Goal: Answer question/provide support: Share knowledge or assist other users

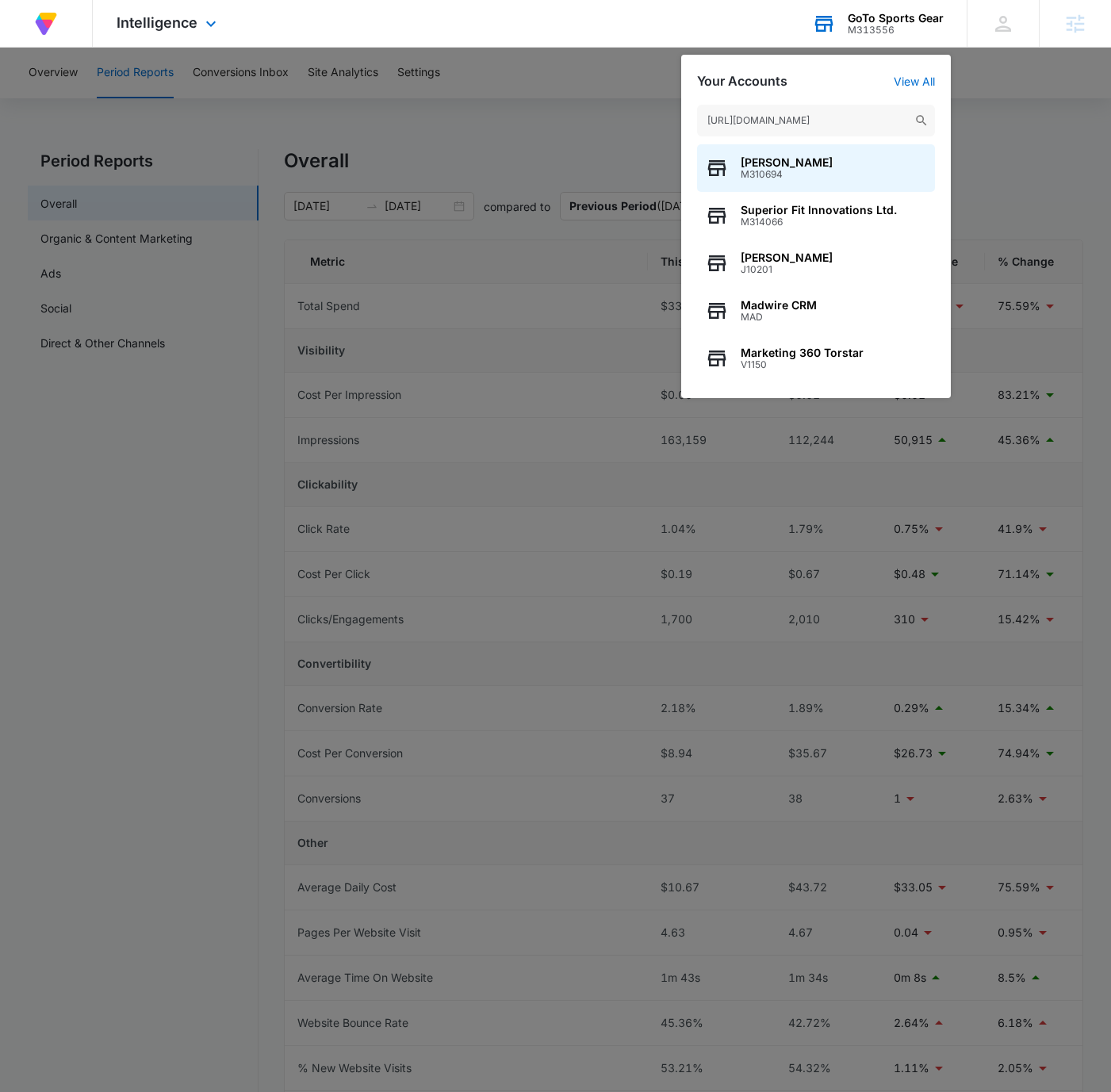
scroll to position [0, 304]
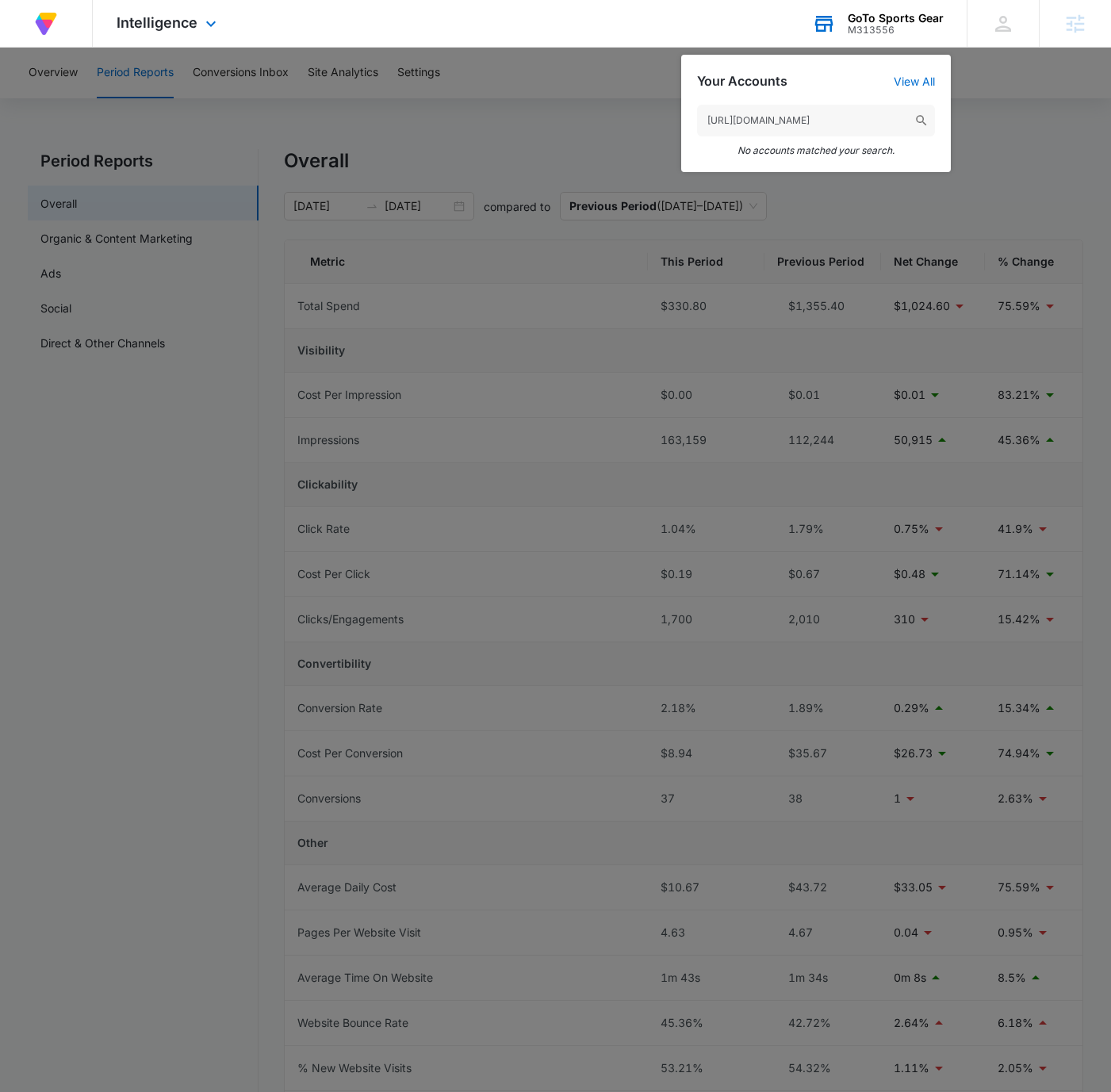
click at [847, 118] on input "[URL][DOMAIN_NAME]" at bounding box center [815, 121] width 237 height 32
click at [800, 117] on input "[URL][DOMAIN_NAME]" at bounding box center [815, 121] width 237 height 32
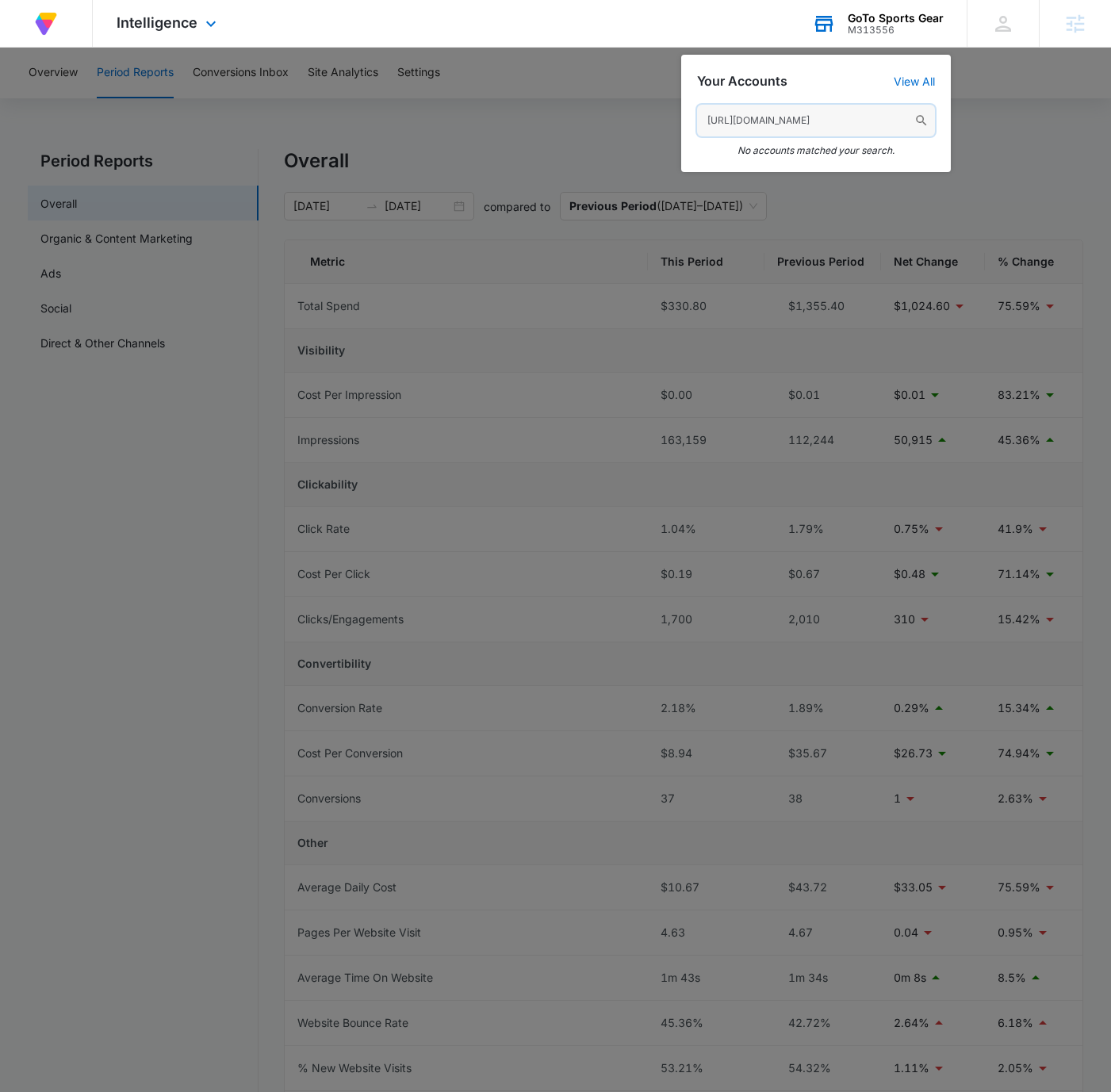
paste input "M143555"
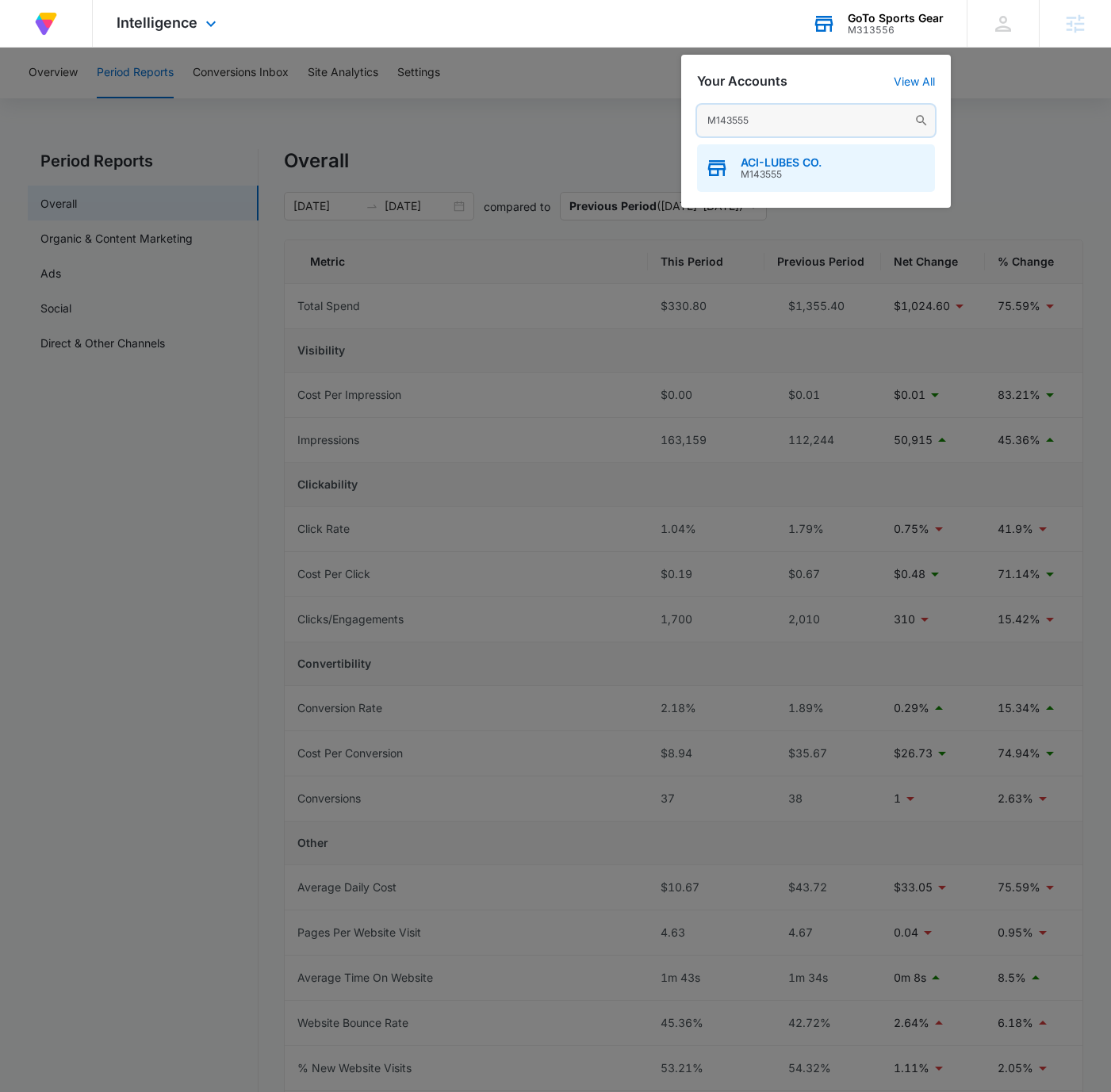
type input "M143555"
click at [830, 154] on div "ACI-LUBES CO. M143555" at bounding box center [815, 168] width 237 height 47
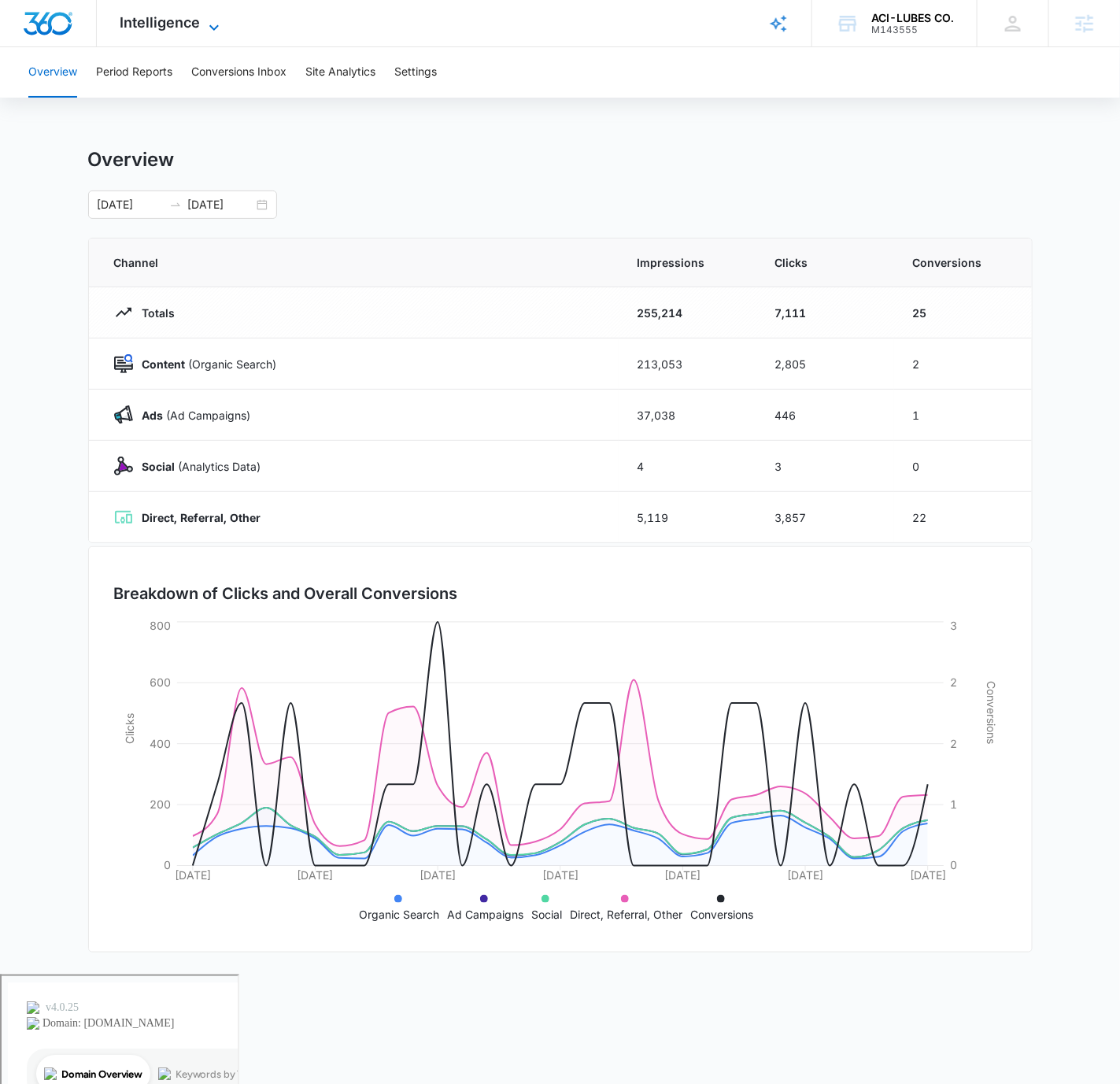
click at [187, 21] on span "Intelligence" at bounding box center [161, 23] width 81 height 17
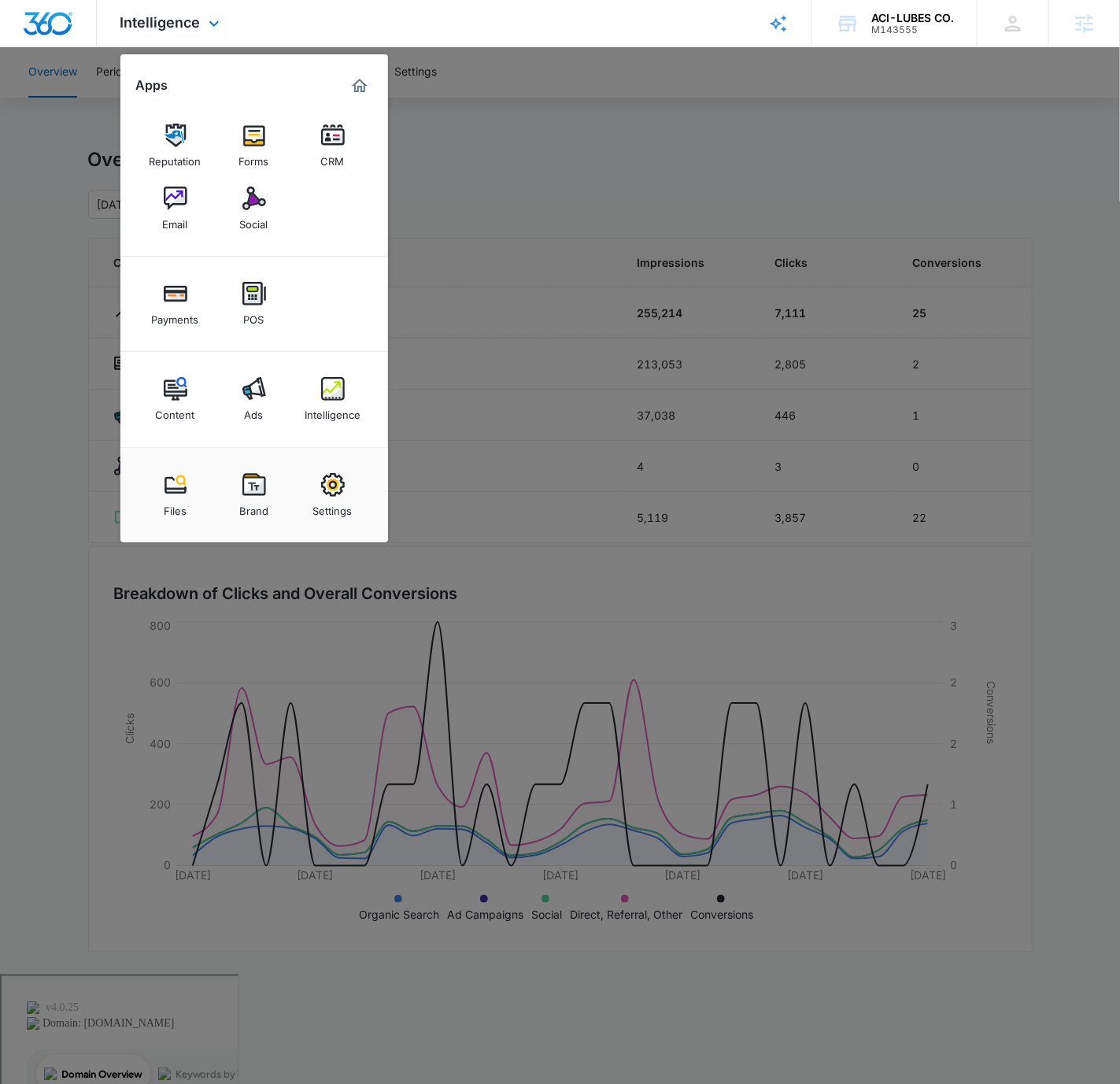
click at [250, 363] on div "Content Ads Intelligence" at bounding box center [254, 399] width 268 height 96
click at [279, 419] on link "Ads" at bounding box center [253, 399] width 60 height 60
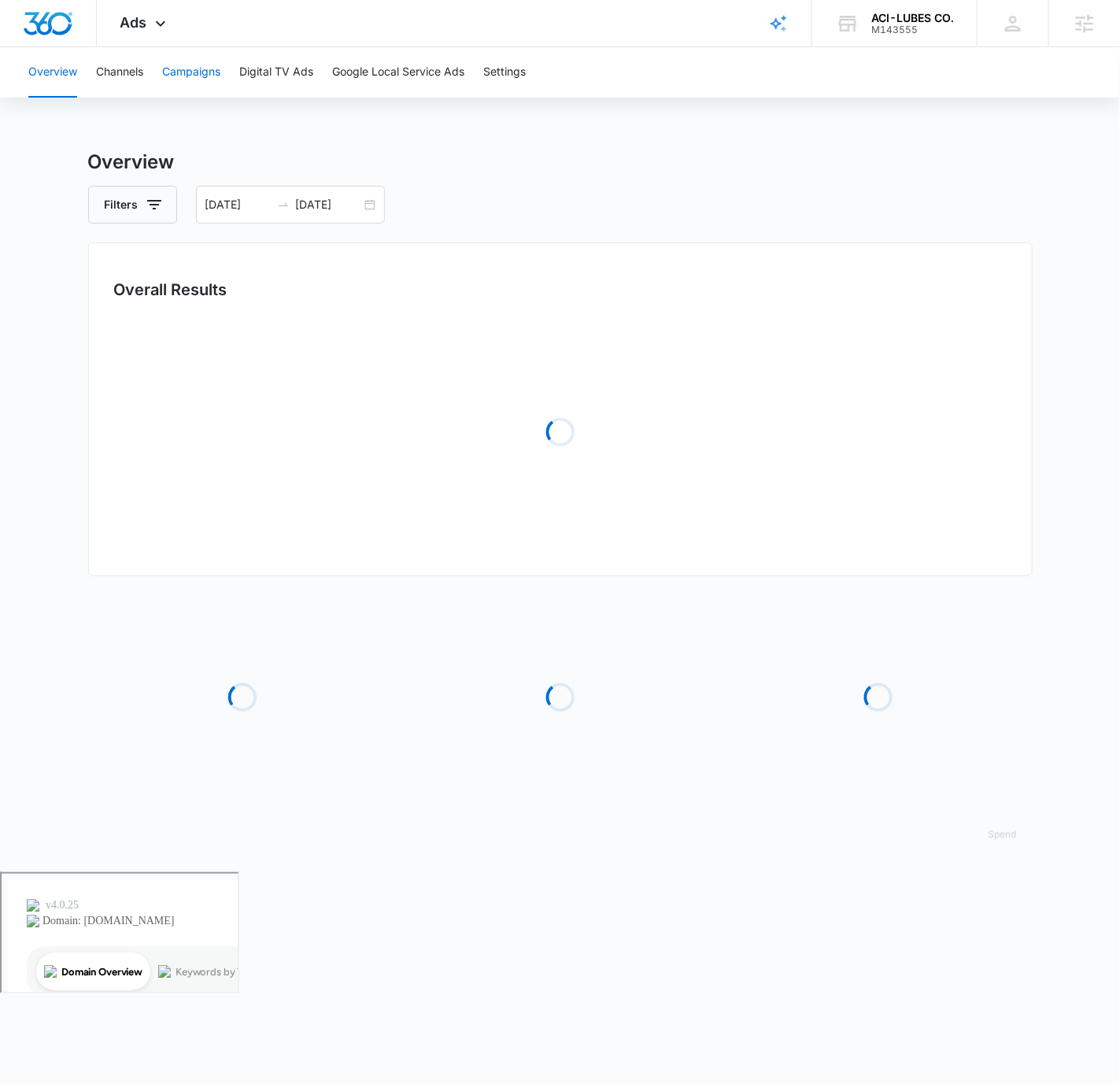
click at [206, 76] on button "Campaigns" at bounding box center [190, 72] width 58 height 50
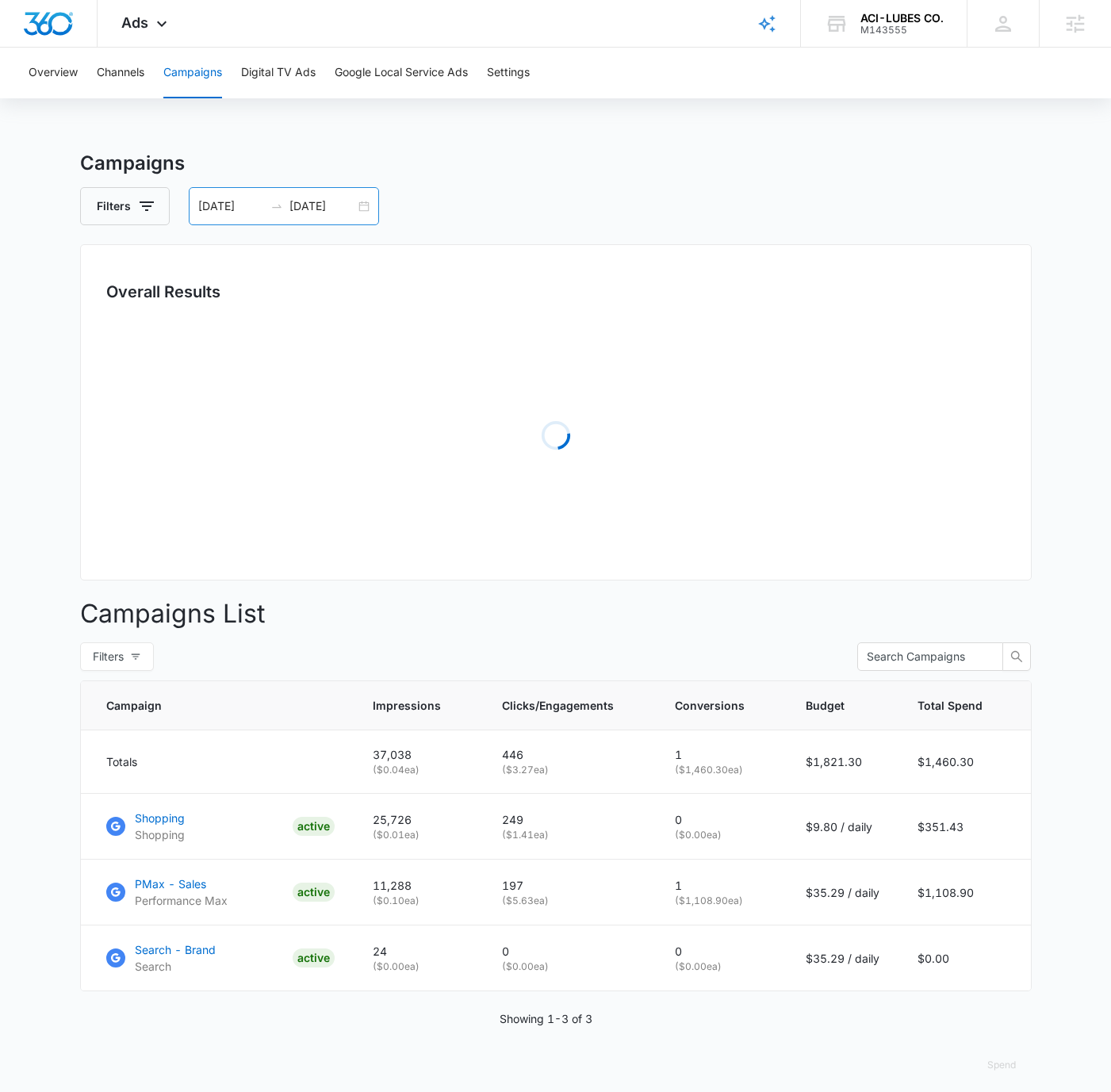
click at [369, 209] on div "[DATE] [DATE]" at bounding box center [283, 205] width 190 height 38
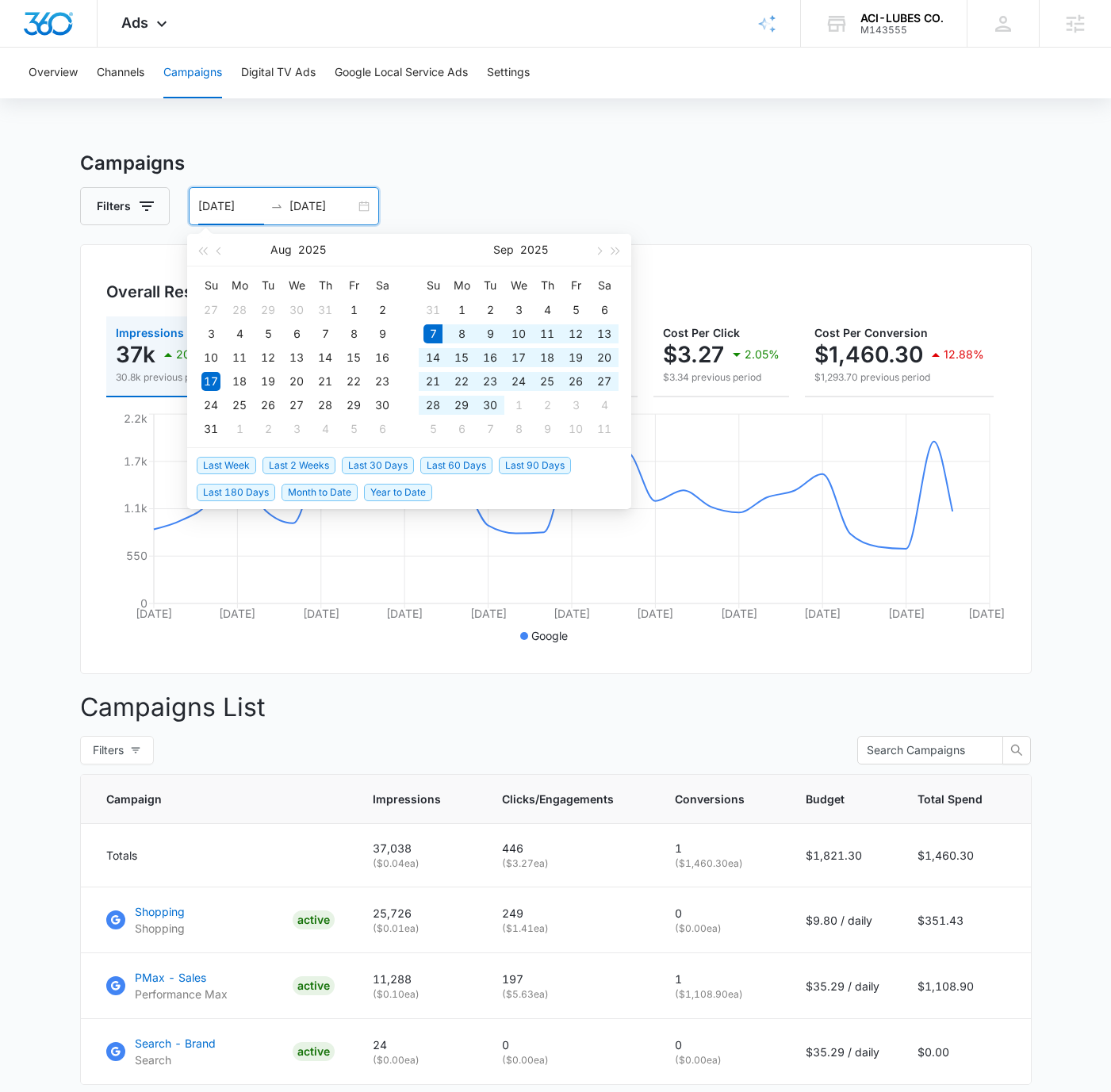
click at [346, 462] on span "Last 30 Days" at bounding box center [377, 465] width 72 height 18
type input "[DATE]"
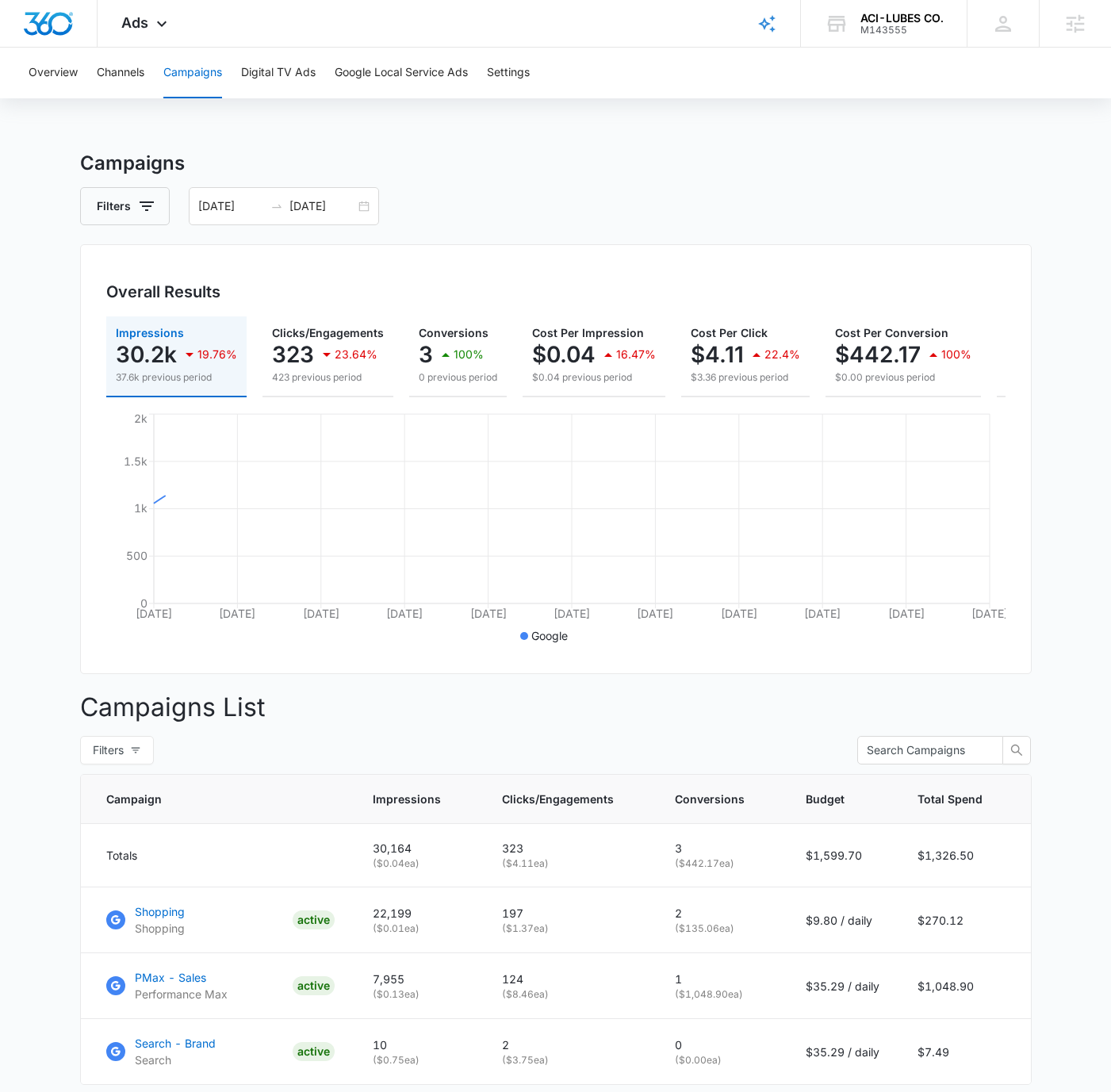
click at [774, 103] on div "Overview Channels Campaigns Digital TV Ads Google Local Service Ads Settings Ca…" at bounding box center [555, 622] width 1111 height 1149
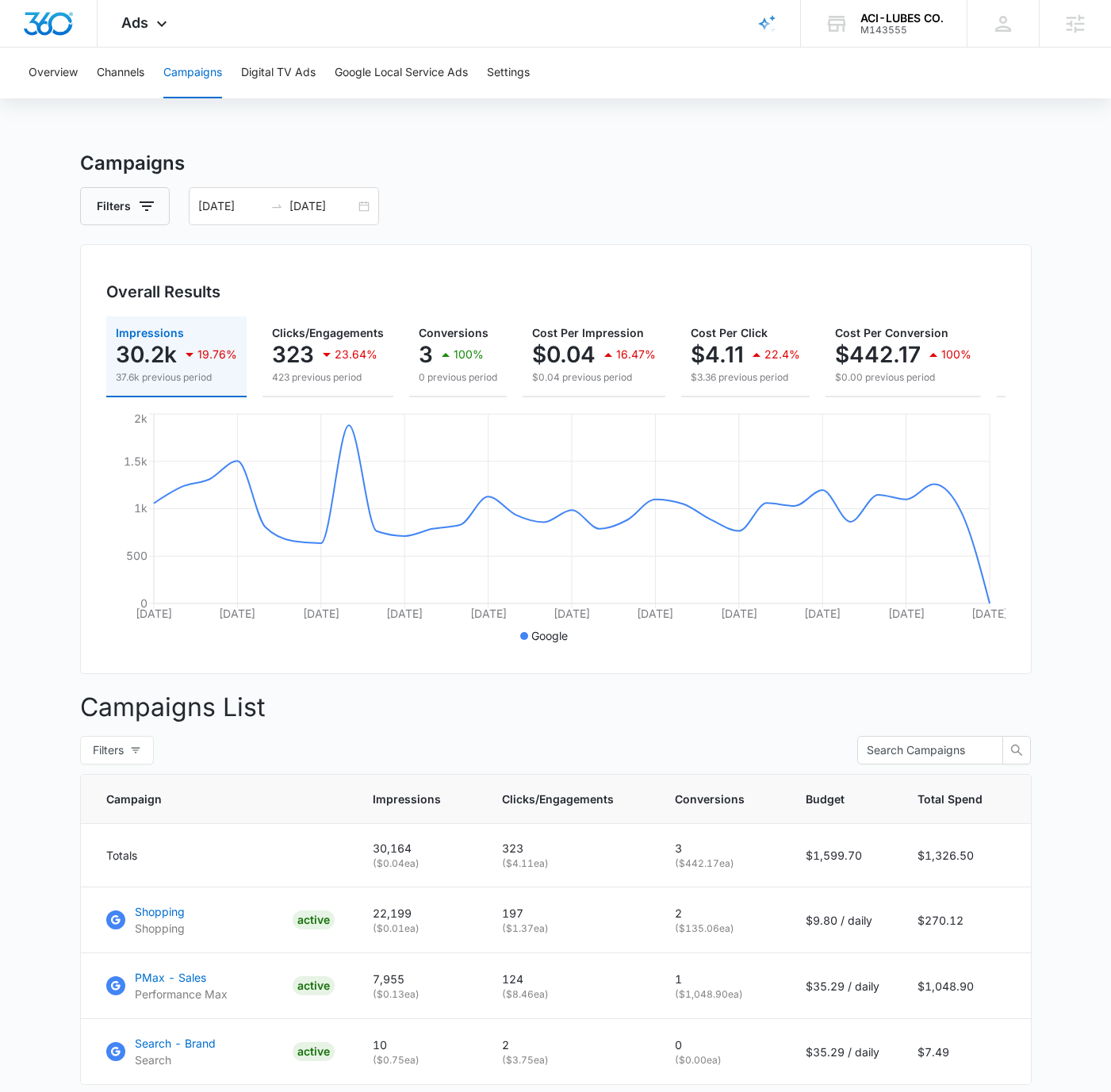
click at [768, 188] on div "Filters [DATE] [DATE]" at bounding box center [556, 205] width 951 height 38
click at [547, 205] on div "Filters [DATE] [DATE]" at bounding box center [556, 205] width 951 height 38
click at [141, 8] on div "Ads Apps Reputation Forms CRM Email Social Payments POS Content Ads Intelligenc…" at bounding box center [145, 23] width 97 height 46
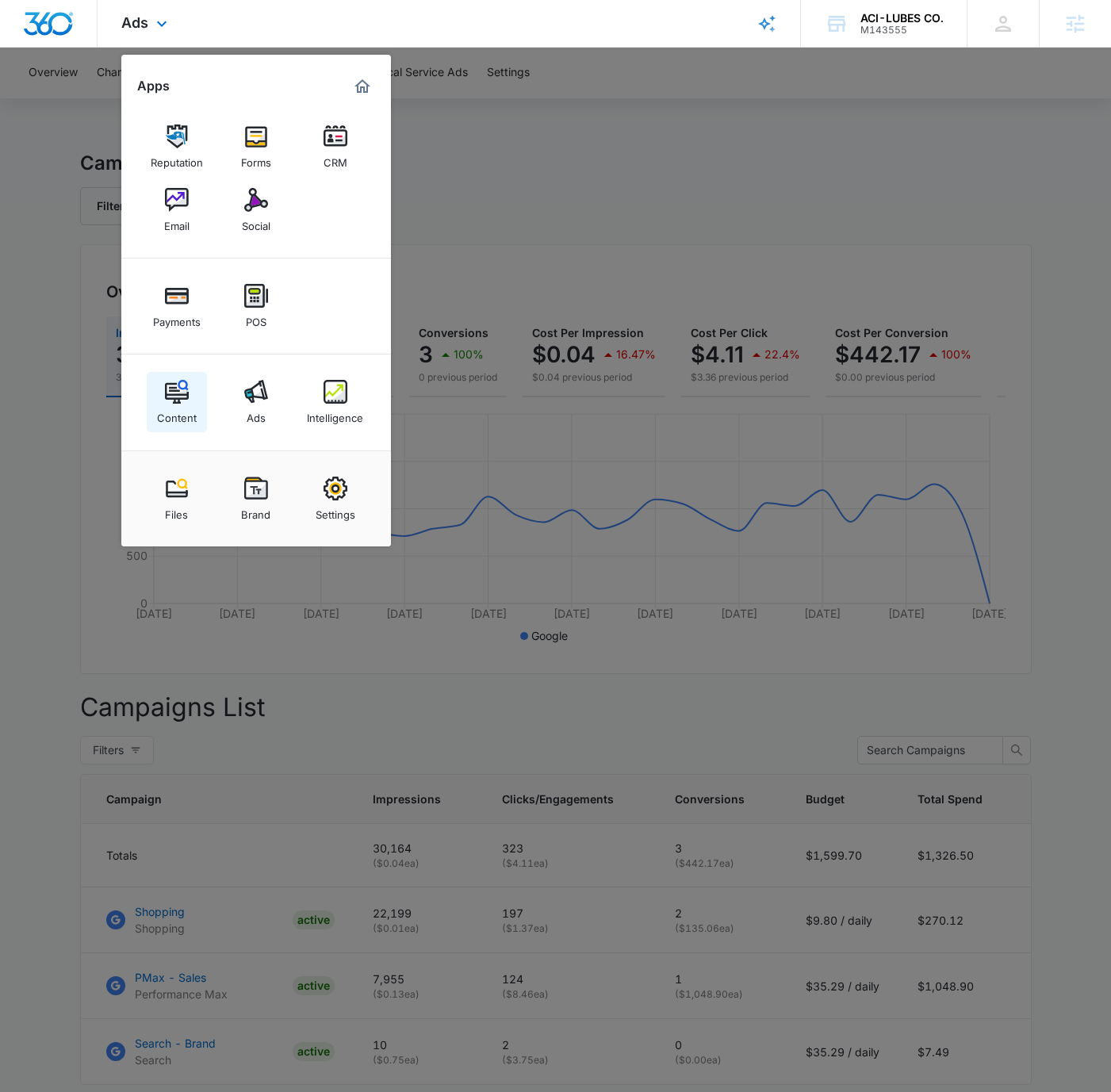
click at [161, 401] on link "Content" at bounding box center [177, 401] width 60 height 60
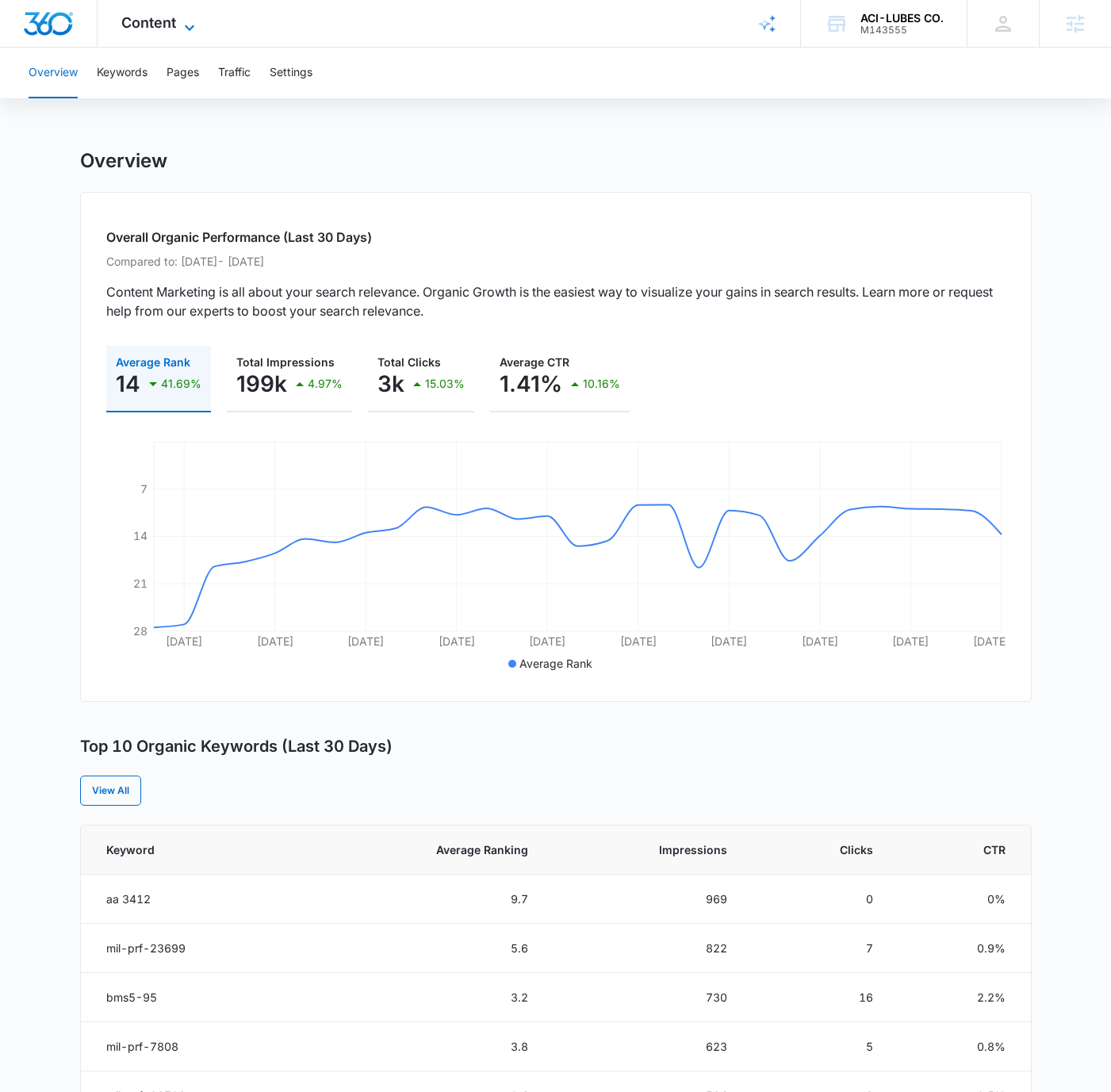
click at [181, 30] on icon at bounding box center [189, 28] width 19 height 19
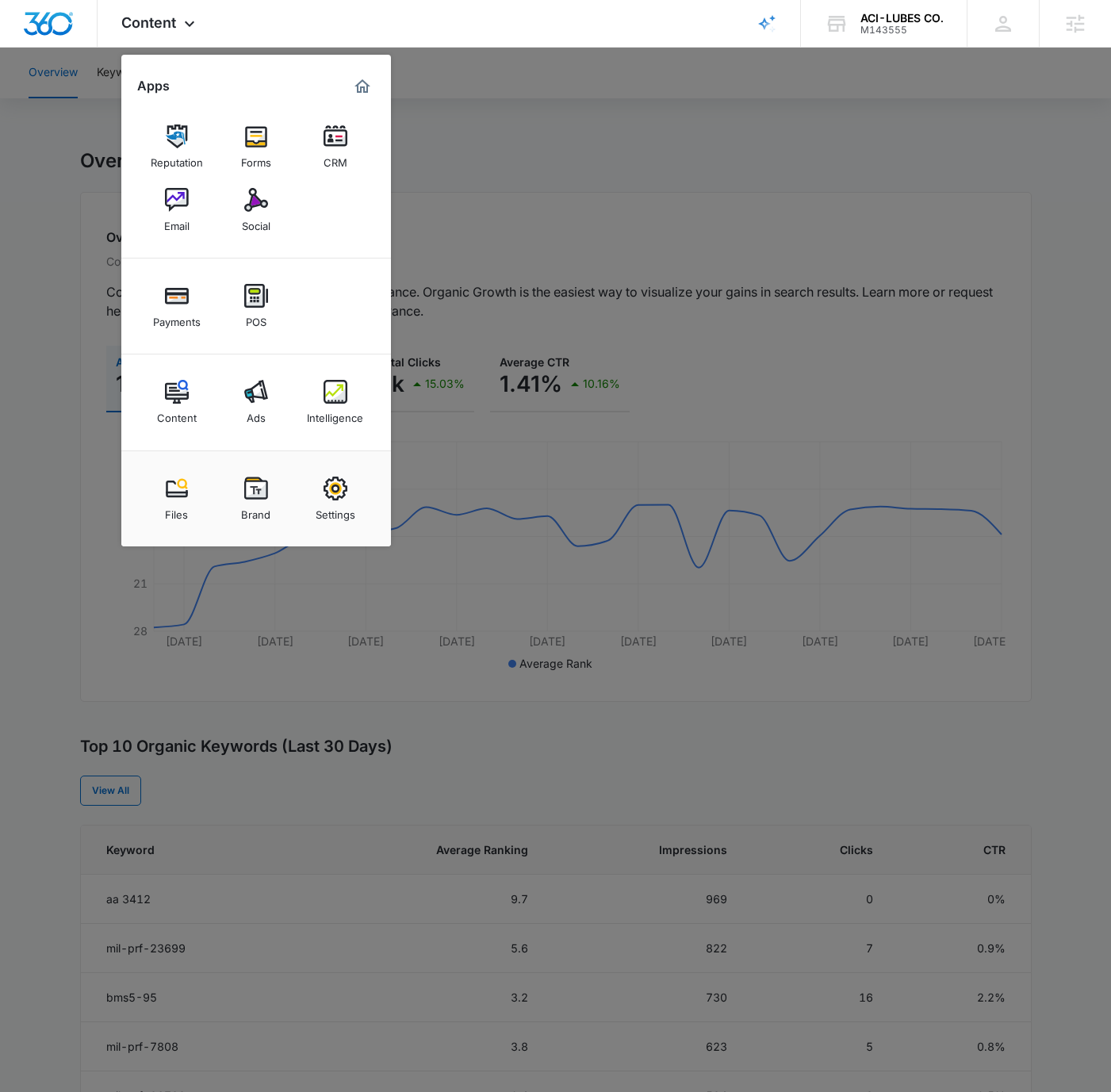
click at [317, 396] on link "Intelligence" at bounding box center [335, 401] width 60 height 60
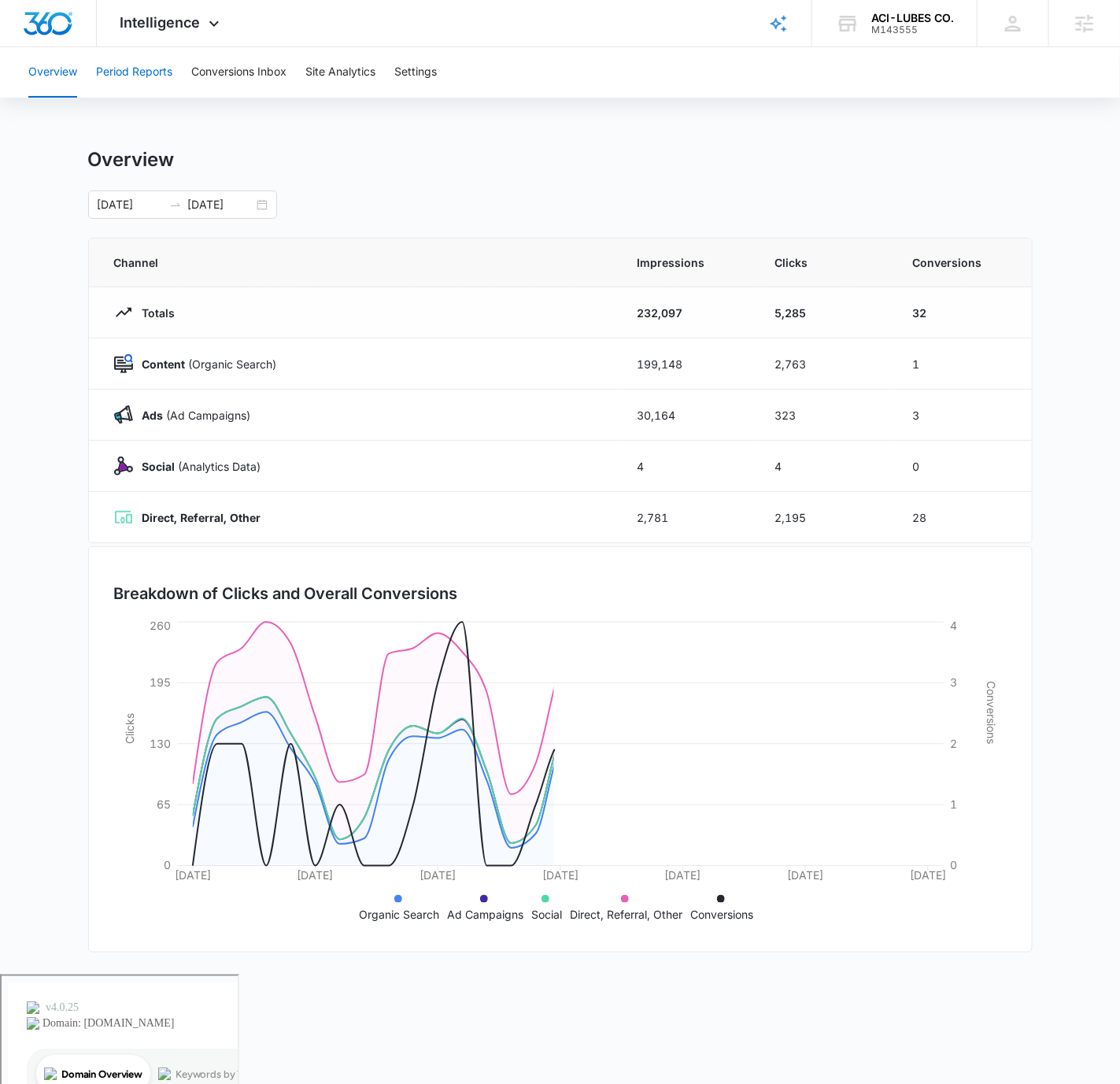
click at [145, 70] on button "Period Reports" at bounding box center [133, 72] width 76 height 50
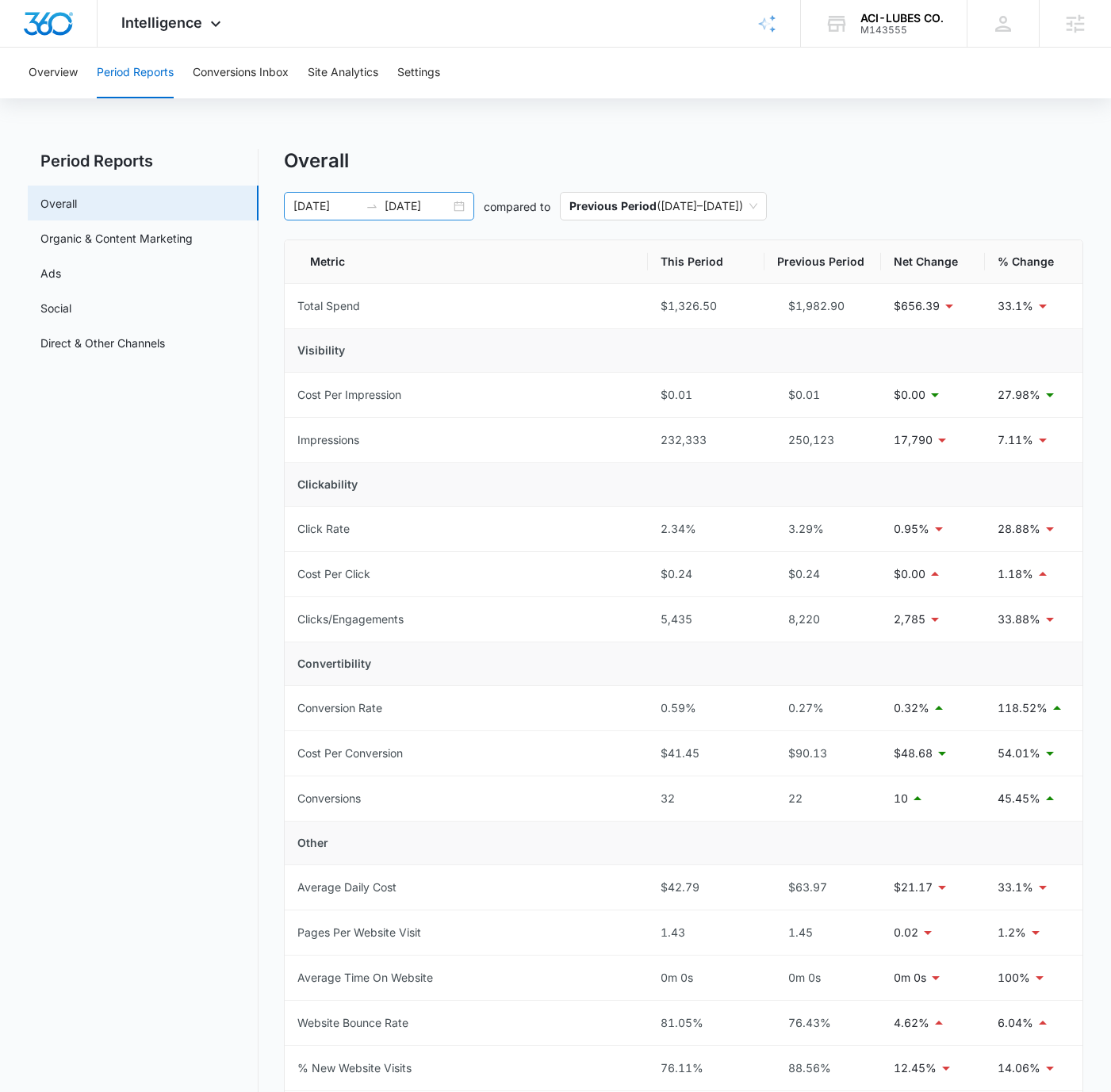
click at [304, 203] on input "[DATE]" at bounding box center [326, 206] width 66 height 18
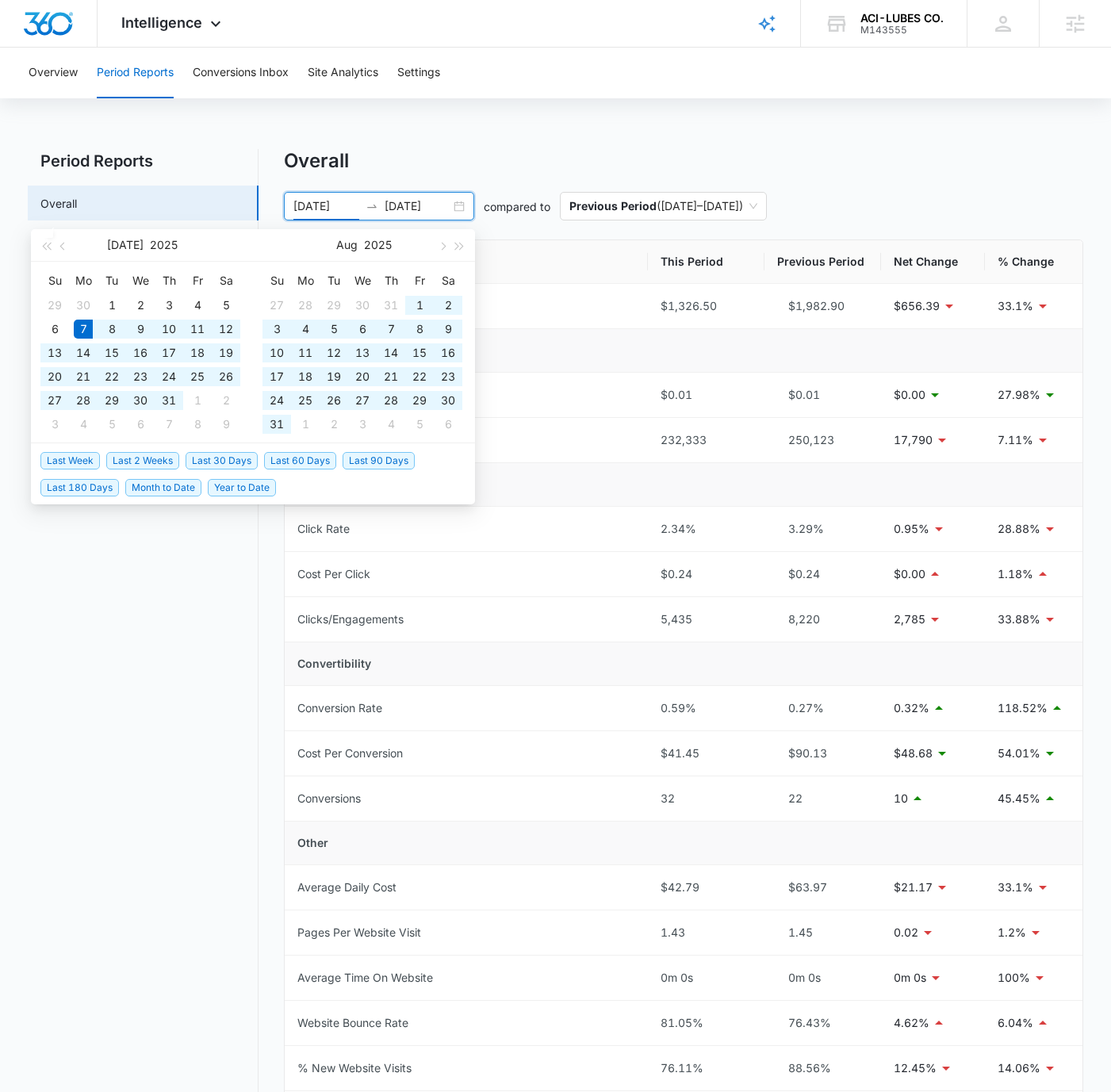
type input "[DATE]"
click at [393, 202] on input "[DATE]" at bounding box center [417, 206] width 66 height 18
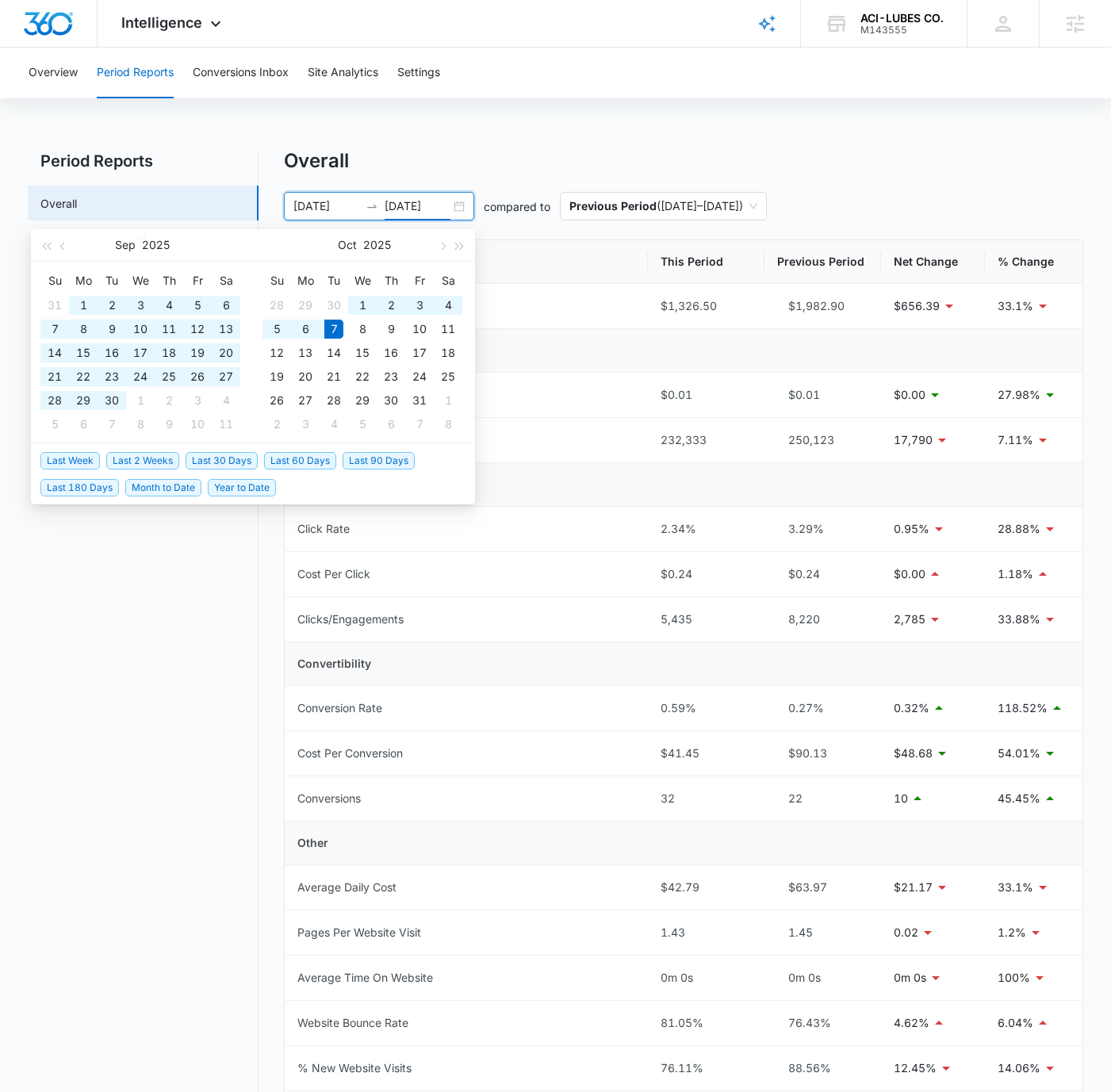
type input "[DATE]"
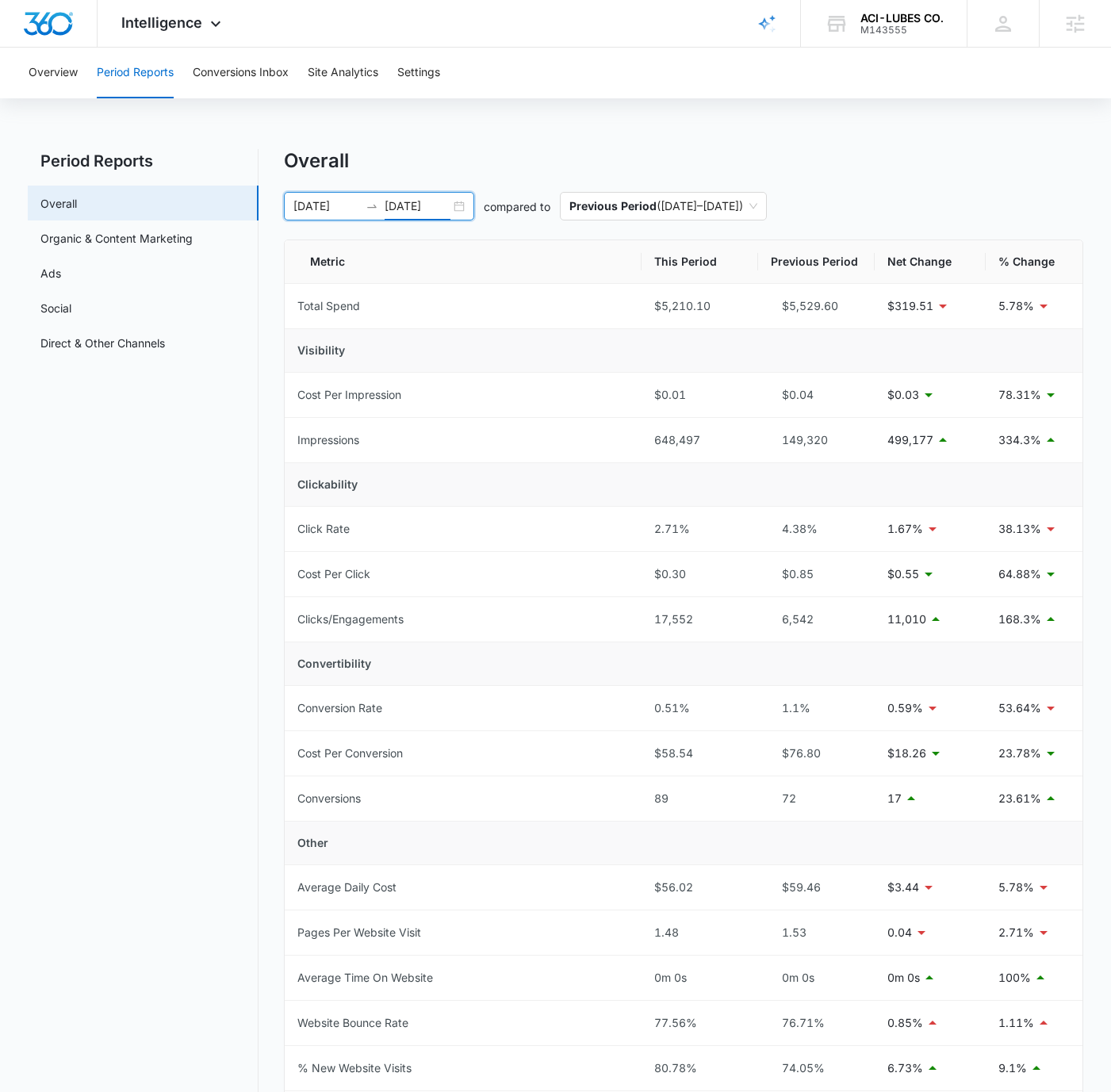
click at [612, 135] on div "Overview Period Reports Conversions Inbox Site Analytics Settings Period Report…" at bounding box center [555, 720] width 1111 height 1346
click at [459, 206] on div "[DATE] [DATE]" at bounding box center [379, 206] width 190 height 29
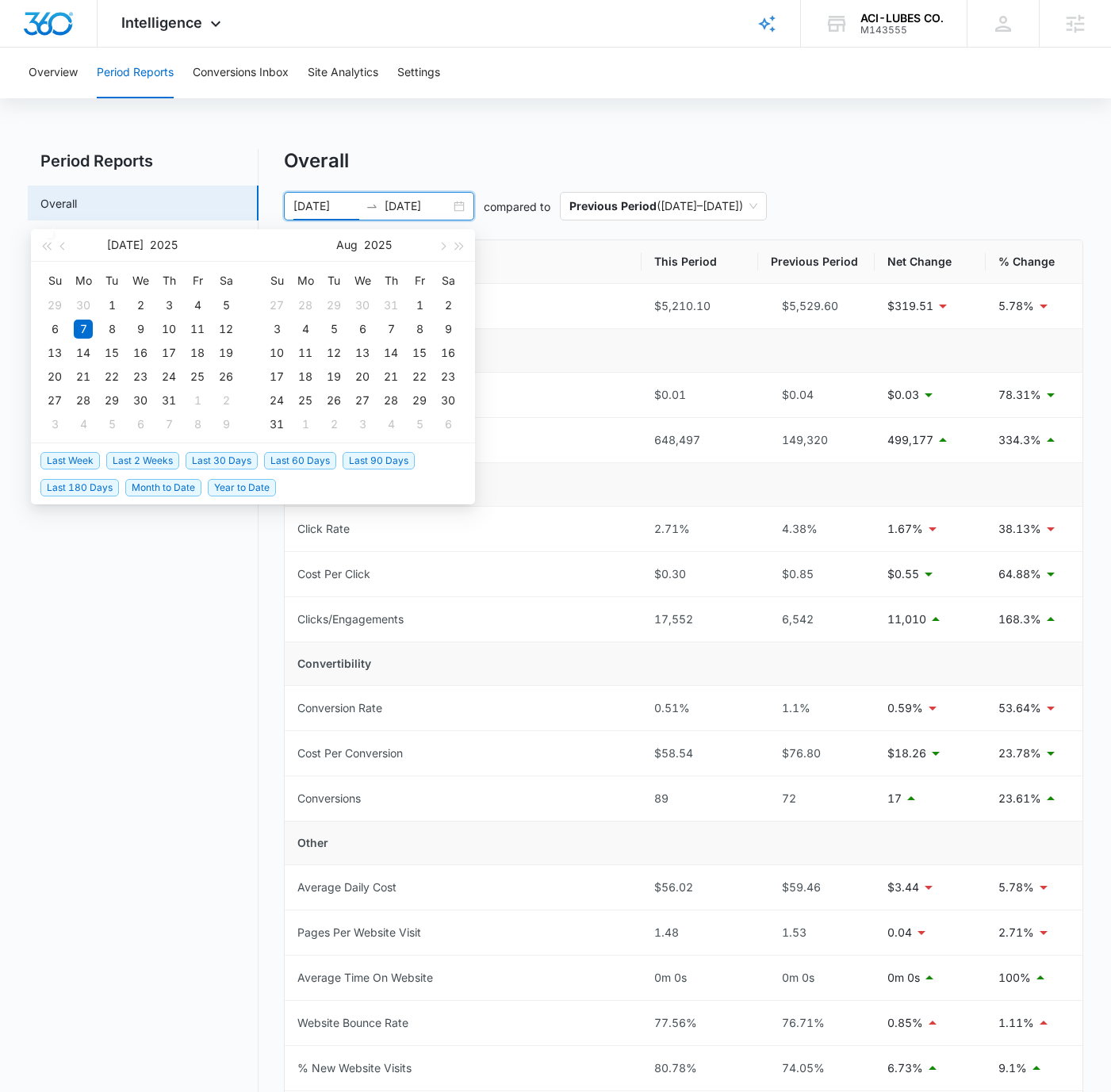
click at [231, 459] on span "Last 30 Days" at bounding box center [221, 461] width 72 height 18
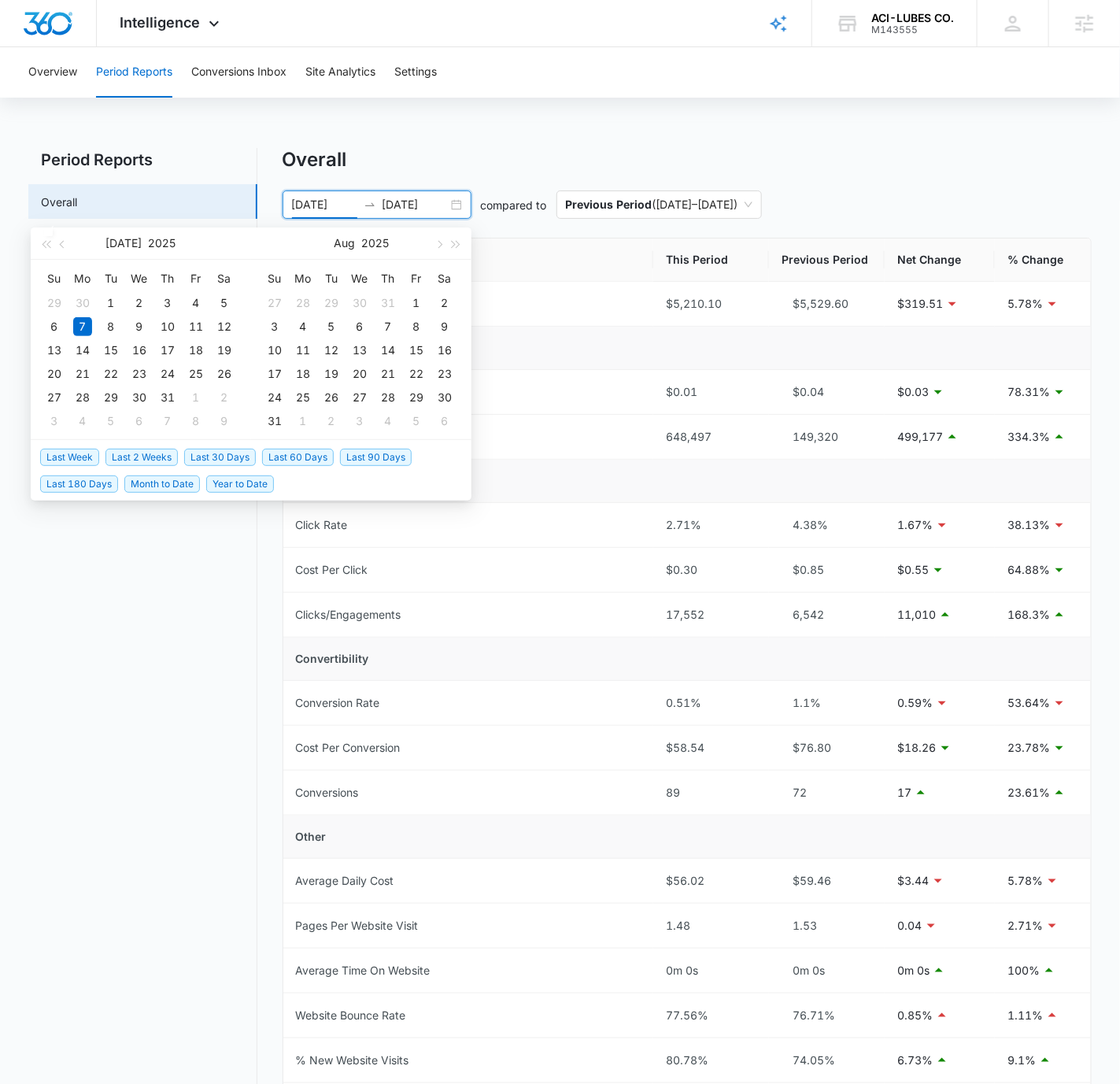
type input "[DATE]"
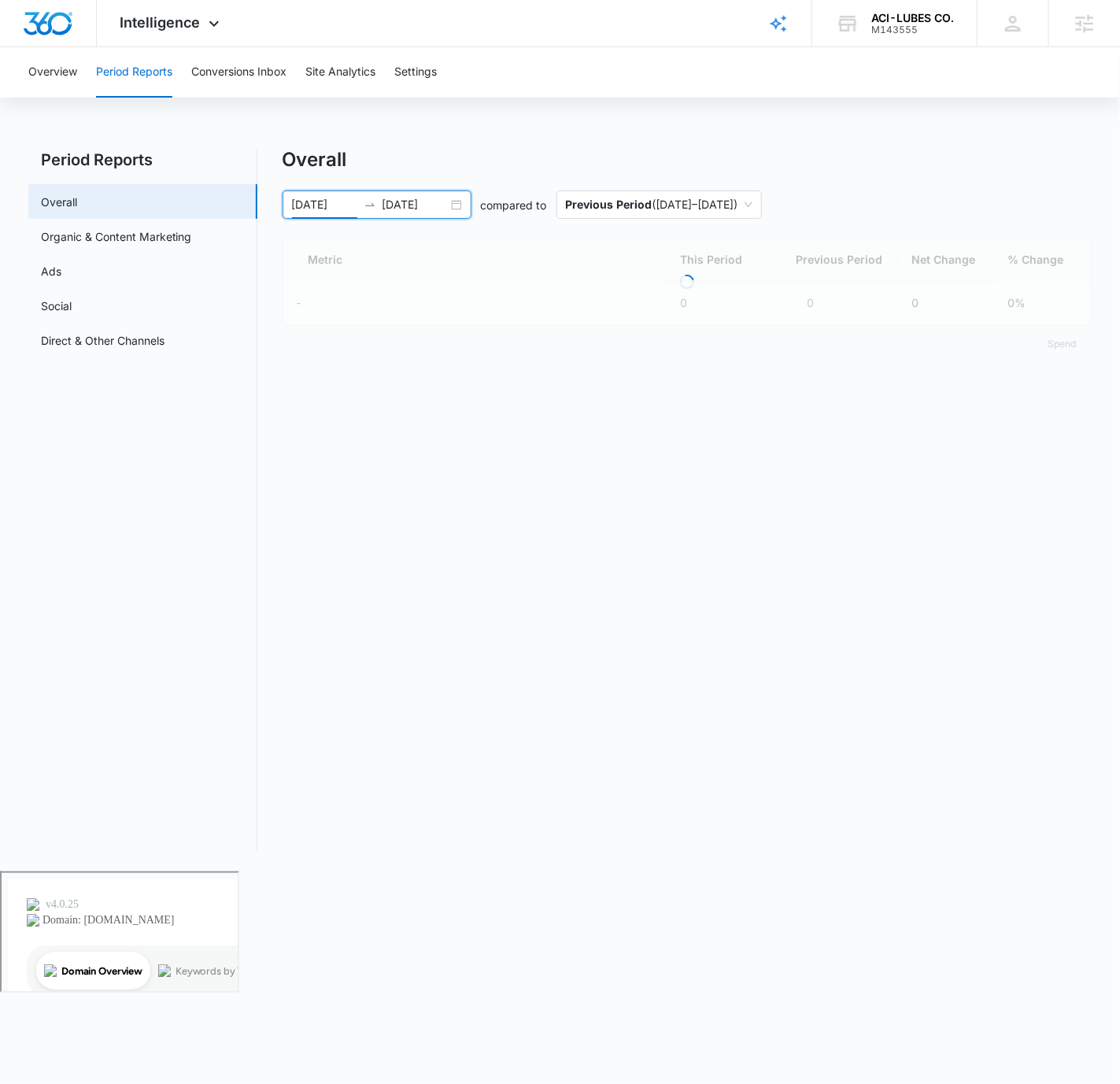
click at [971, 122] on div "Overview Period Reports Conversions Inbox Site Analytics Settings Period Report…" at bounding box center [560, 459] width 1120 height 824
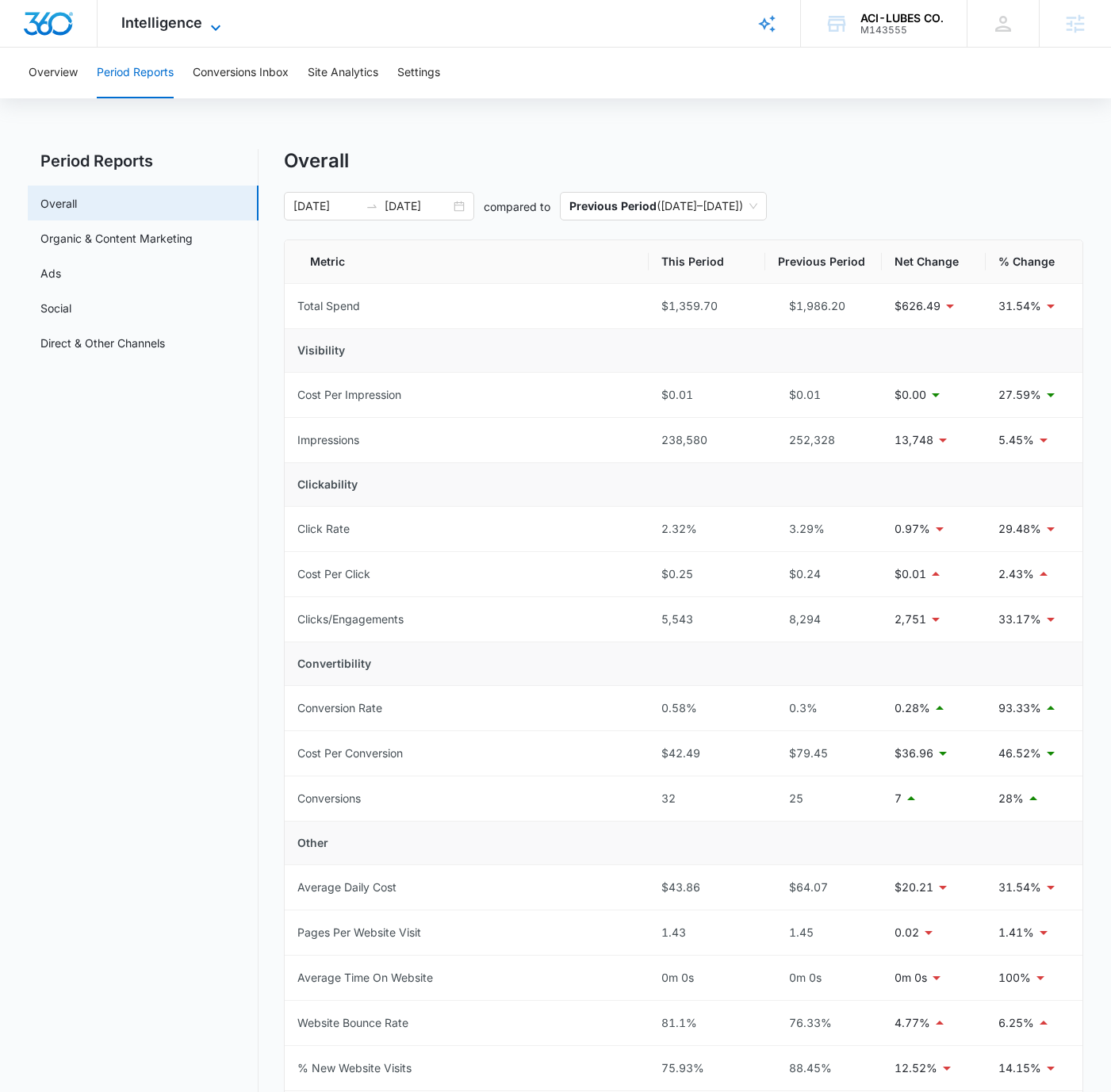
click at [166, 27] on span "Intelligence" at bounding box center [162, 23] width 81 height 17
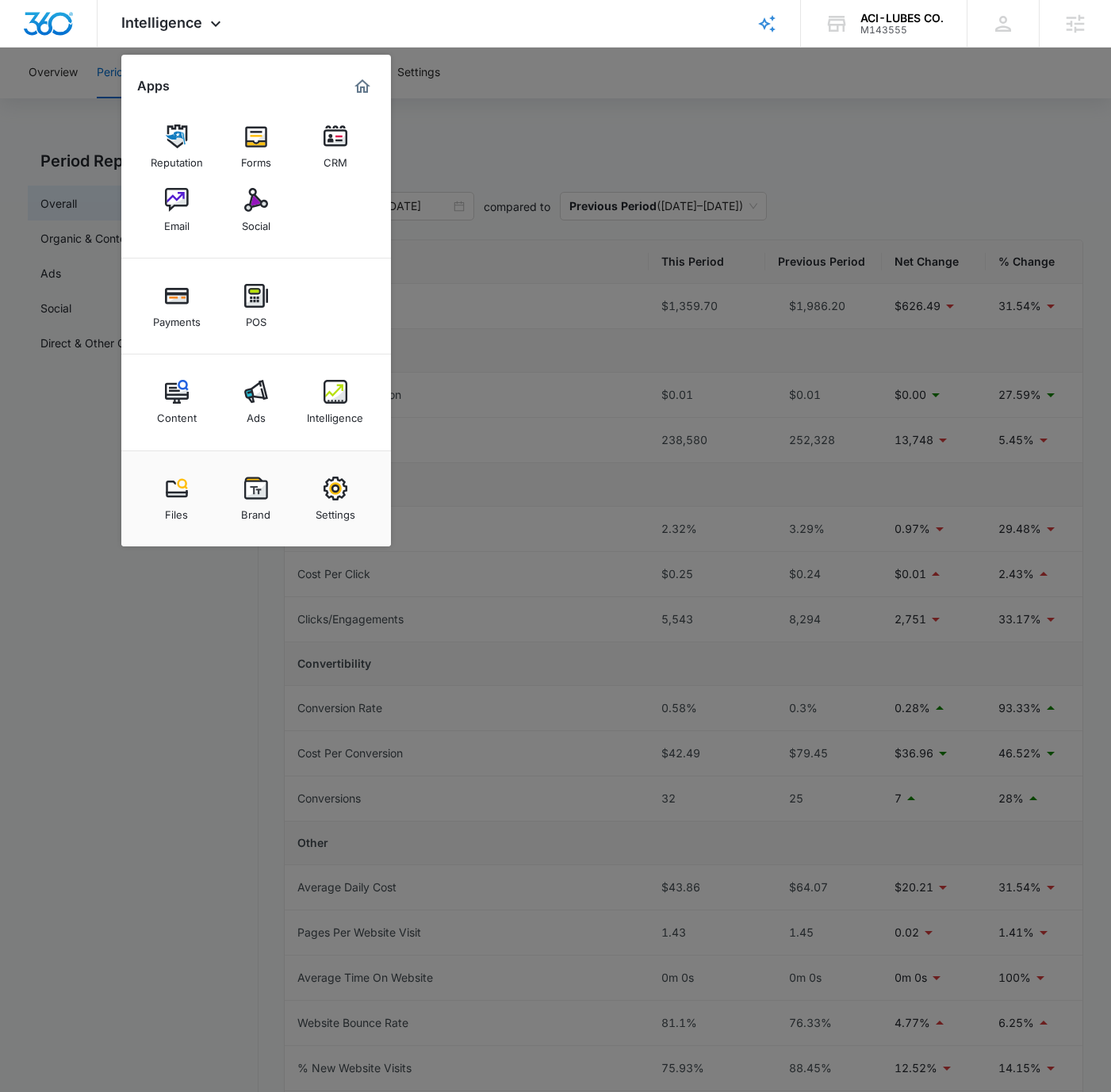
click at [251, 392] on img at bounding box center [256, 391] width 24 height 24
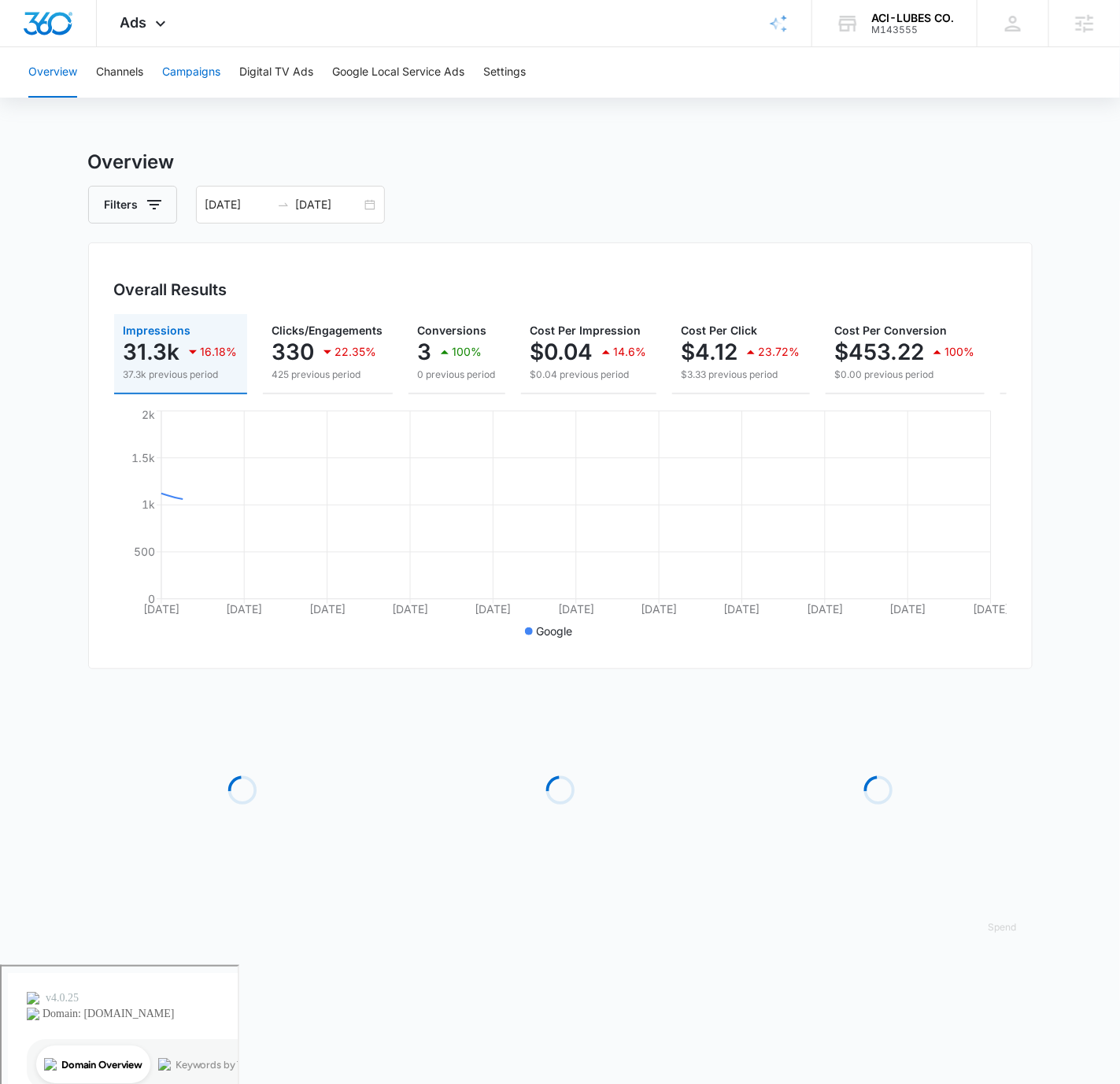
click at [174, 69] on button "Campaigns" at bounding box center [190, 72] width 58 height 50
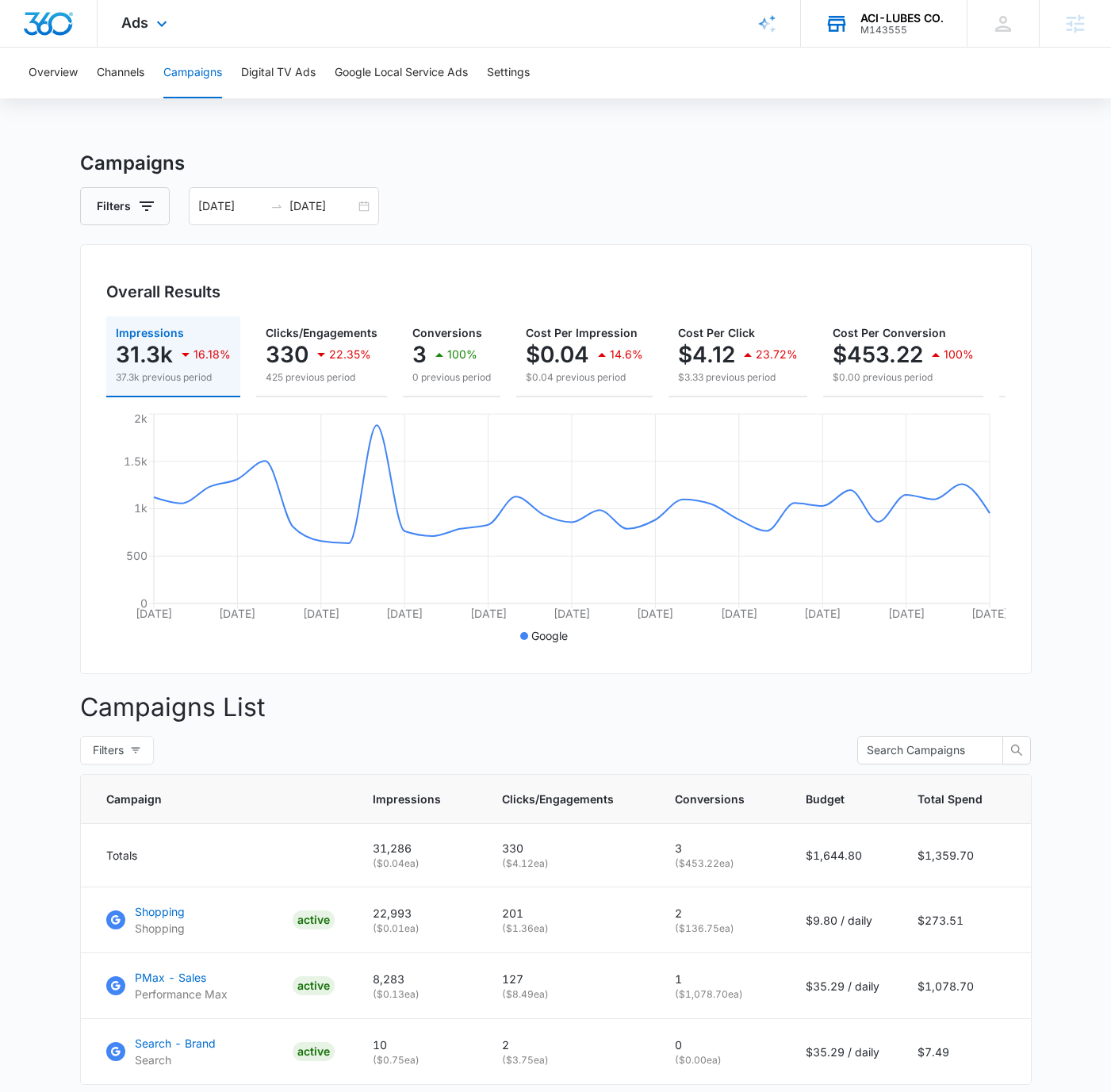
click at [907, 19] on div "ACI-LUBES CO." at bounding box center [901, 18] width 84 height 13
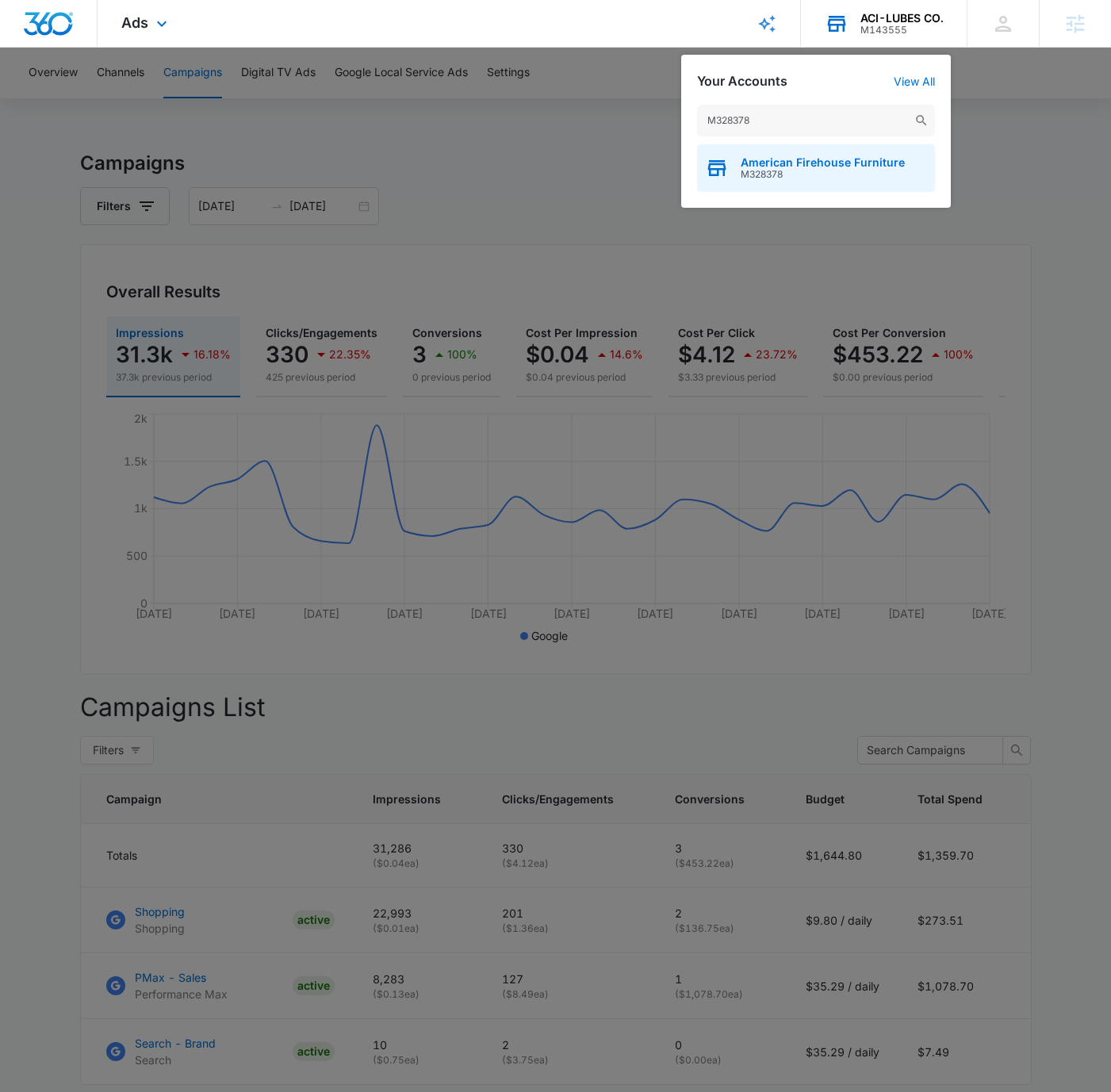
type input "M328378"
click at [893, 170] on span "M328378" at bounding box center [822, 174] width 164 height 11
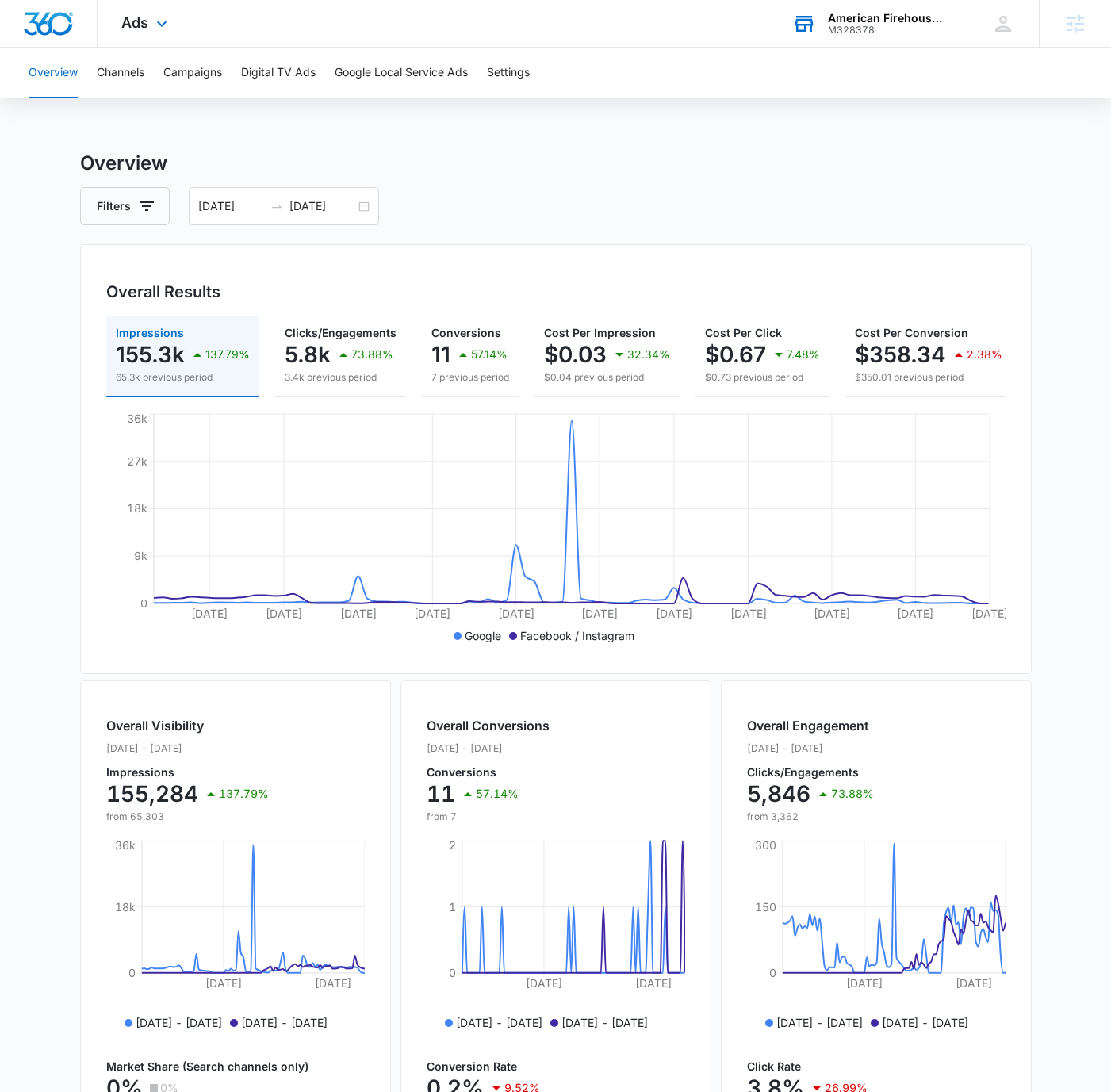
click at [861, 157] on h3 "Overview" at bounding box center [556, 163] width 951 height 29
click at [155, 25] on icon at bounding box center [161, 28] width 19 height 19
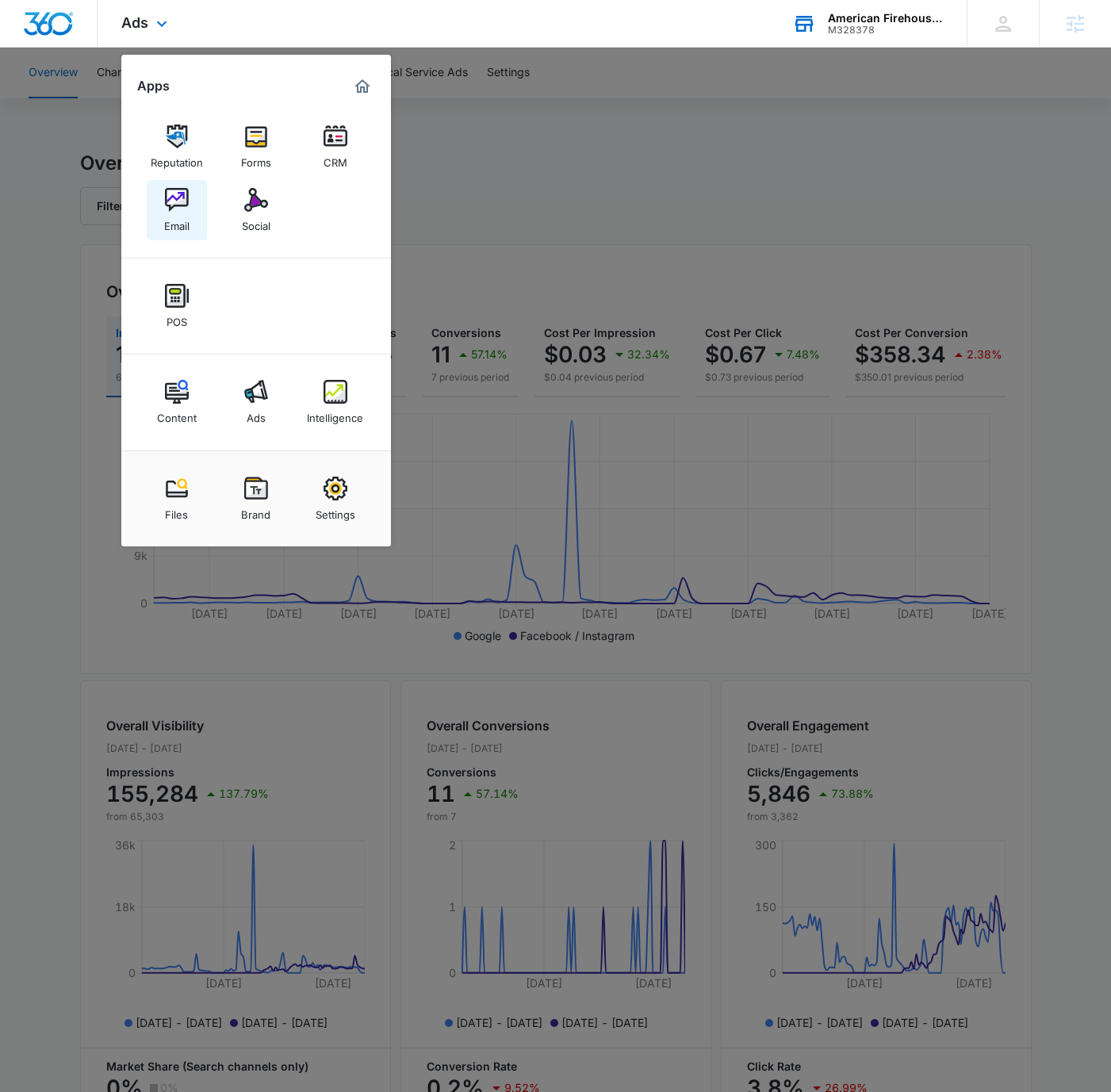
click at [180, 199] on img at bounding box center [177, 199] width 24 height 24
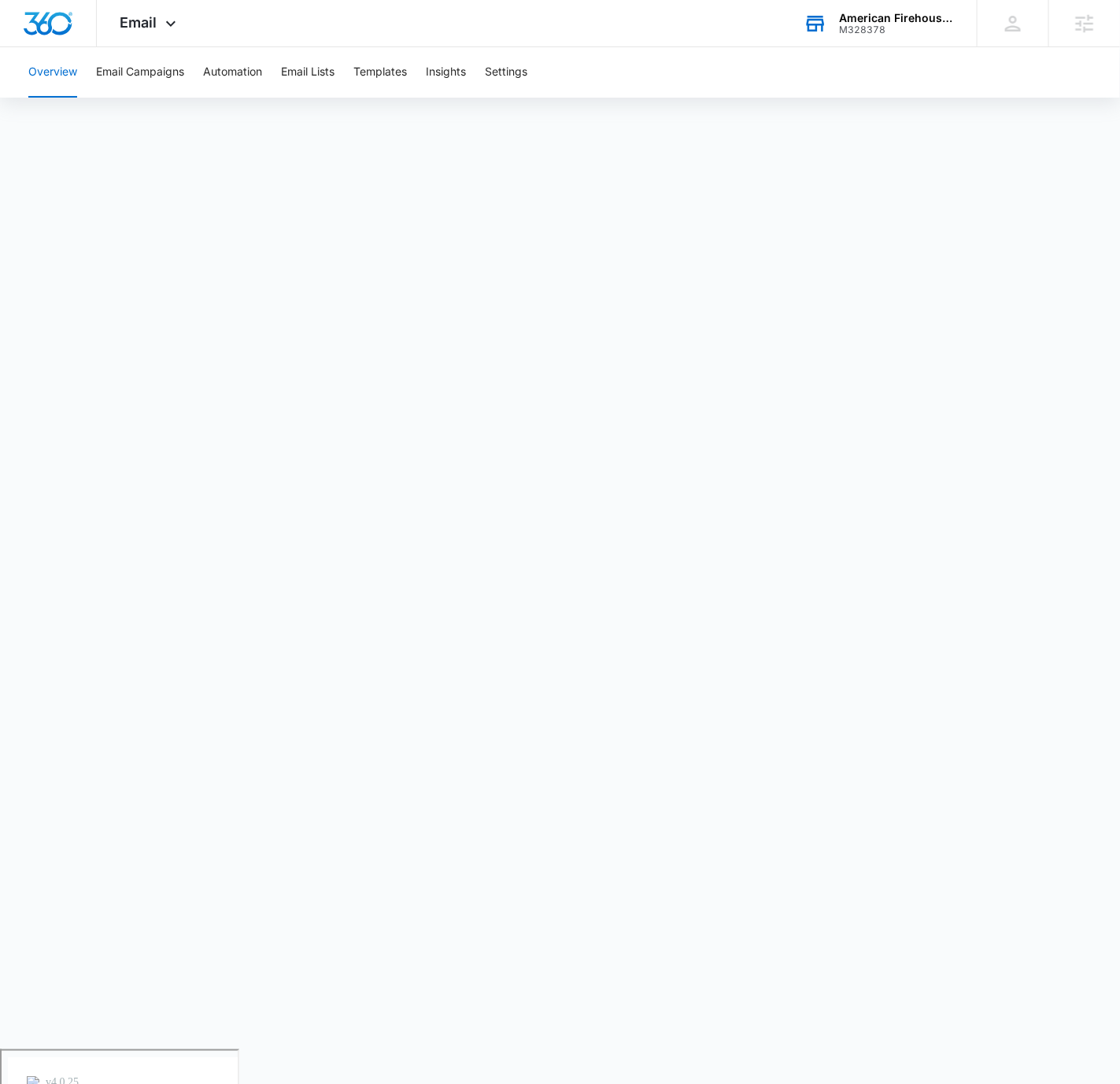
click at [853, 21] on div "American Firehouse Furniture" at bounding box center [896, 18] width 115 height 13
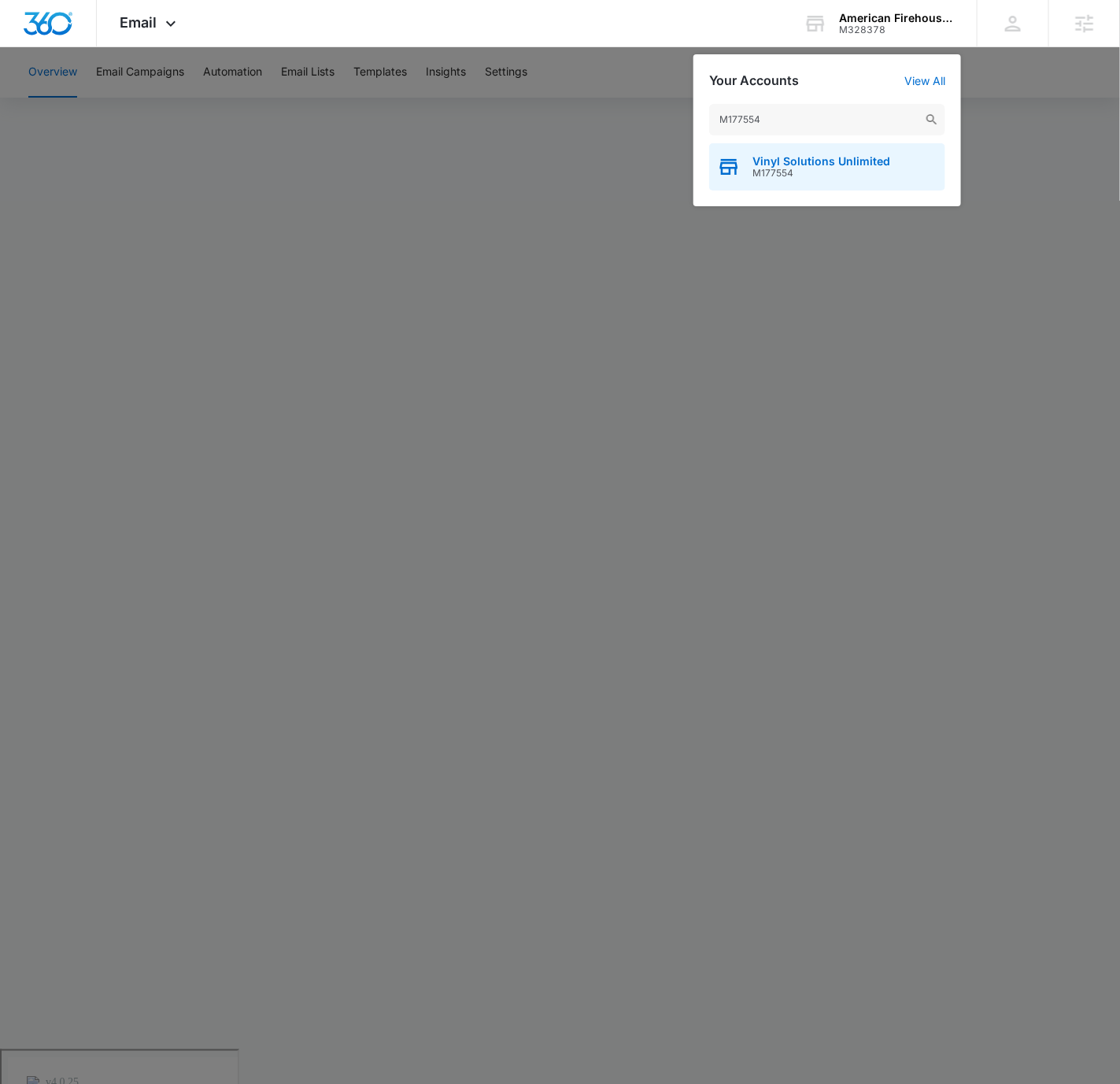
type input "M177554"
click at [877, 165] on span "Vinyl Solutions Unlimited" at bounding box center [821, 161] width 138 height 13
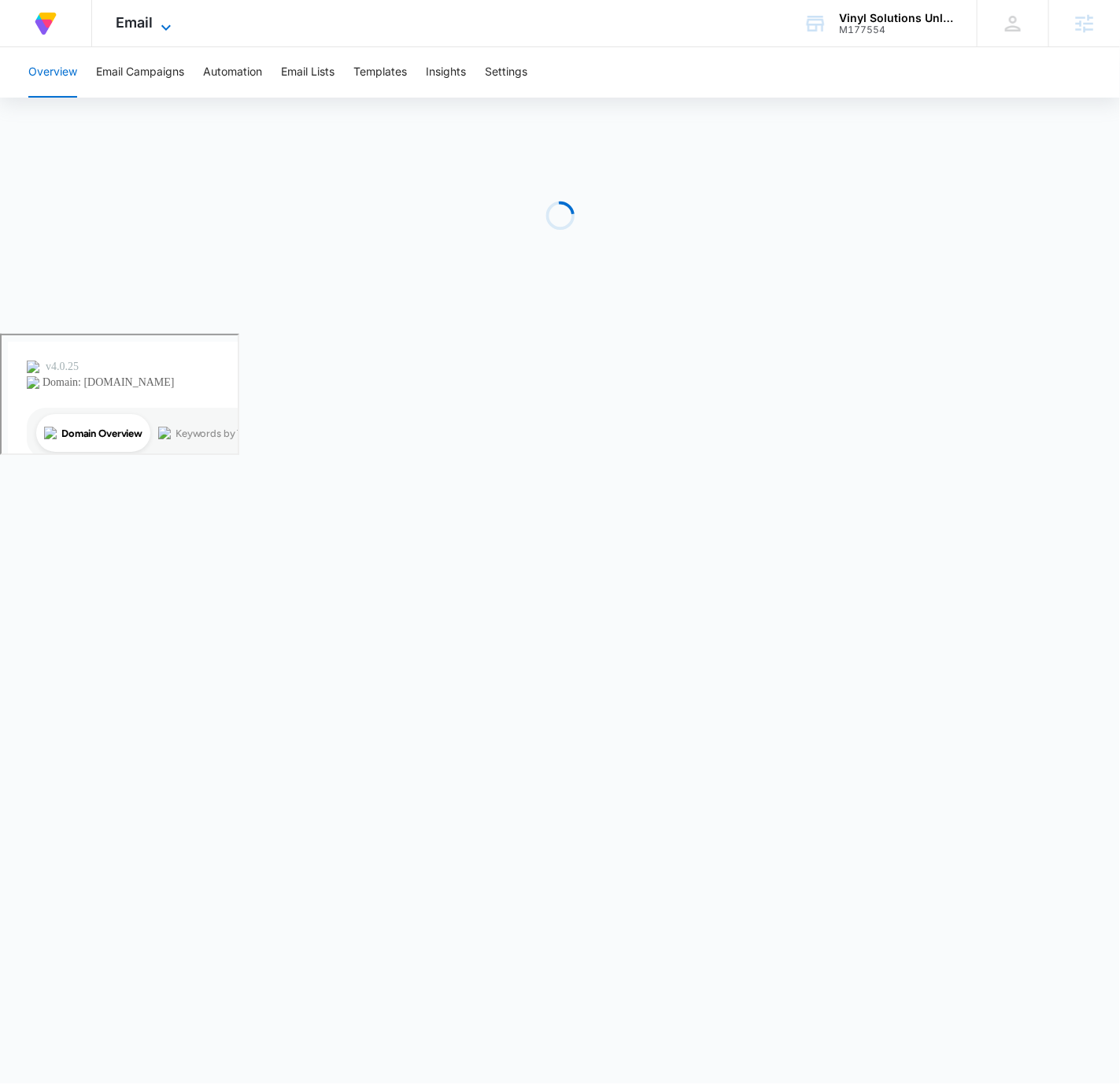
click at [143, 19] on span "Email" at bounding box center [134, 23] width 37 height 17
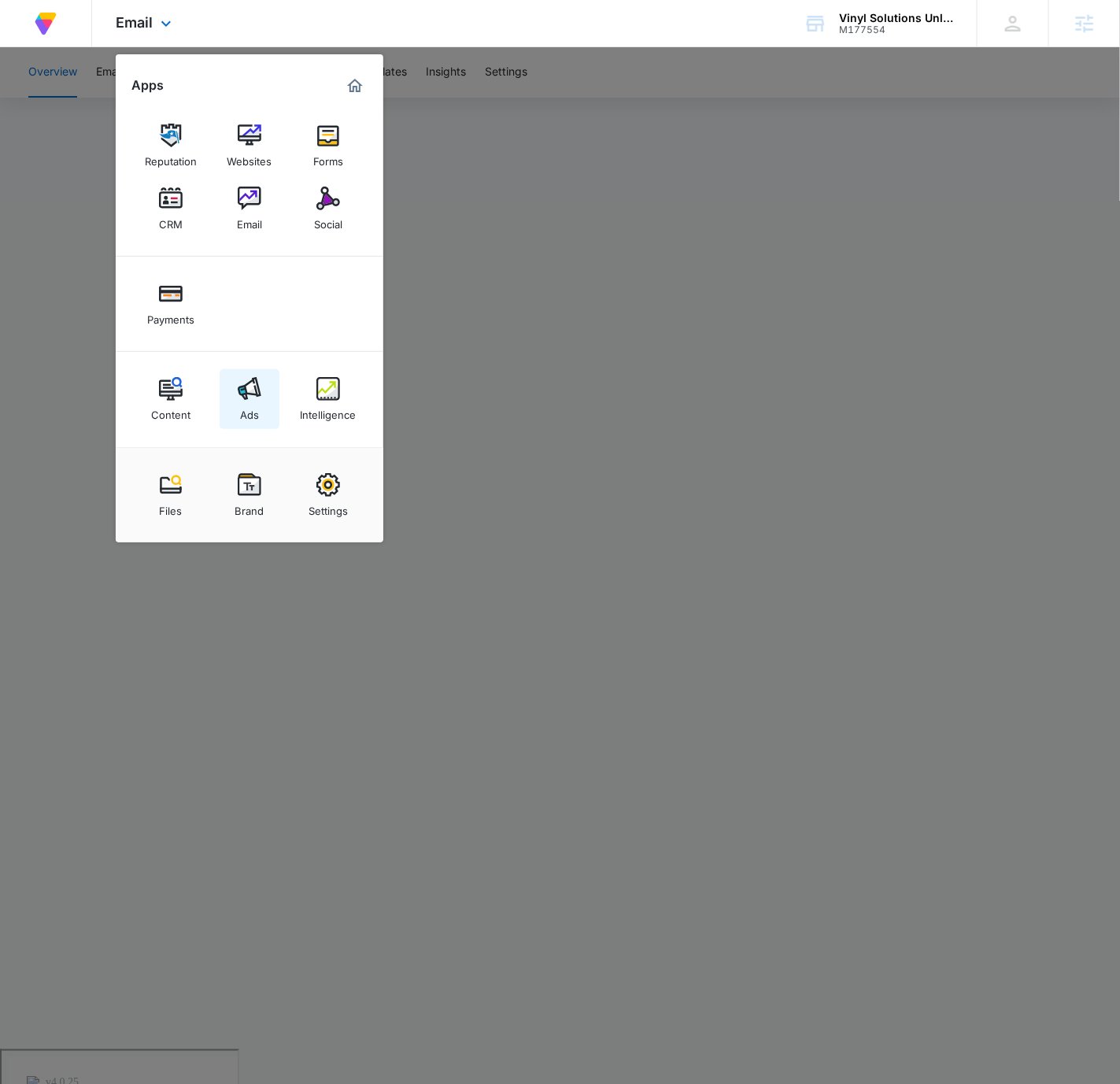
click at [270, 402] on link "Ads" at bounding box center [249, 399] width 60 height 60
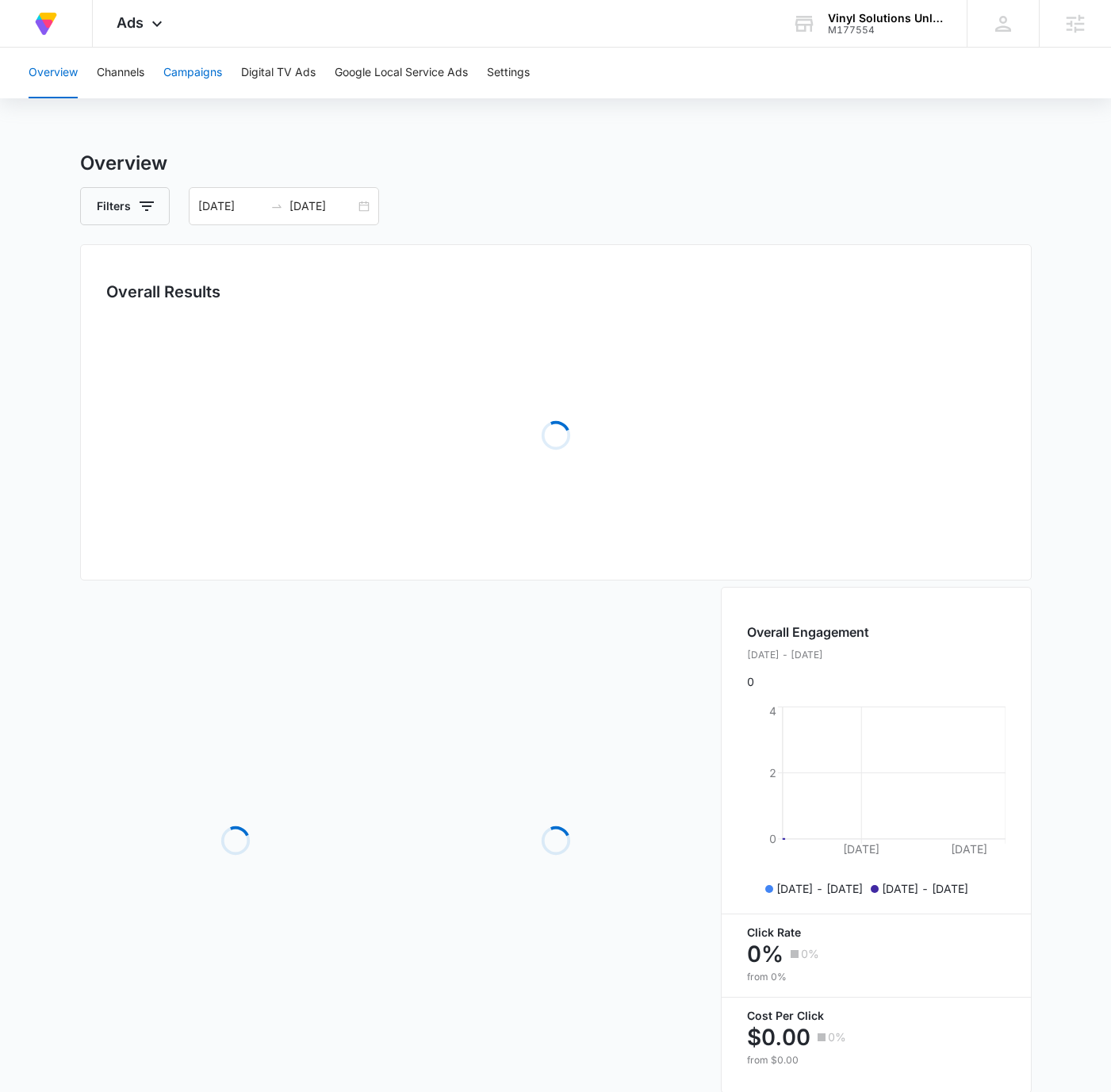
click at [167, 73] on button "Campaigns" at bounding box center [192, 73] width 58 height 51
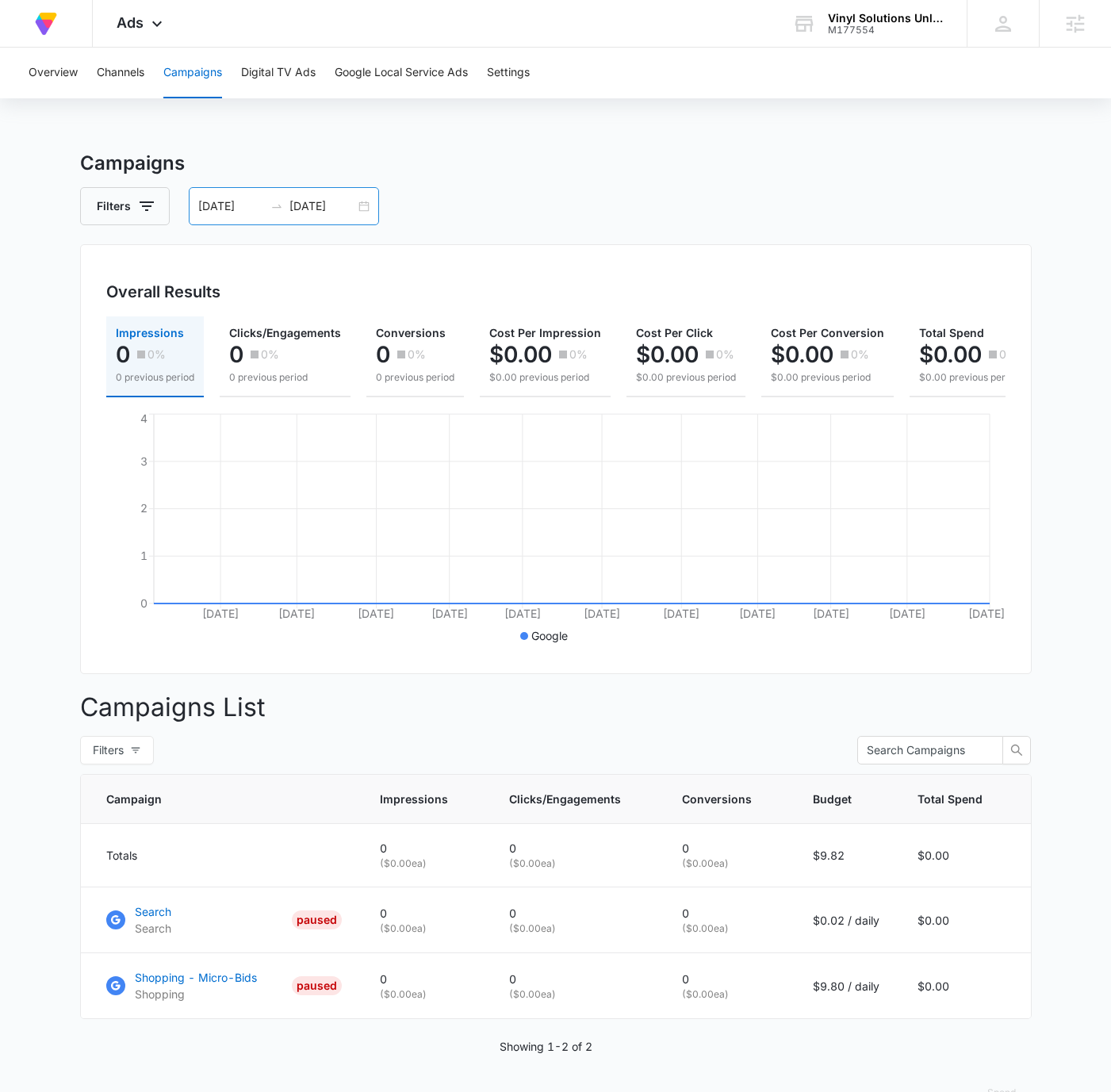
click at [357, 203] on div "[DATE] [DATE]" at bounding box center [283, 205] width 190 height 38
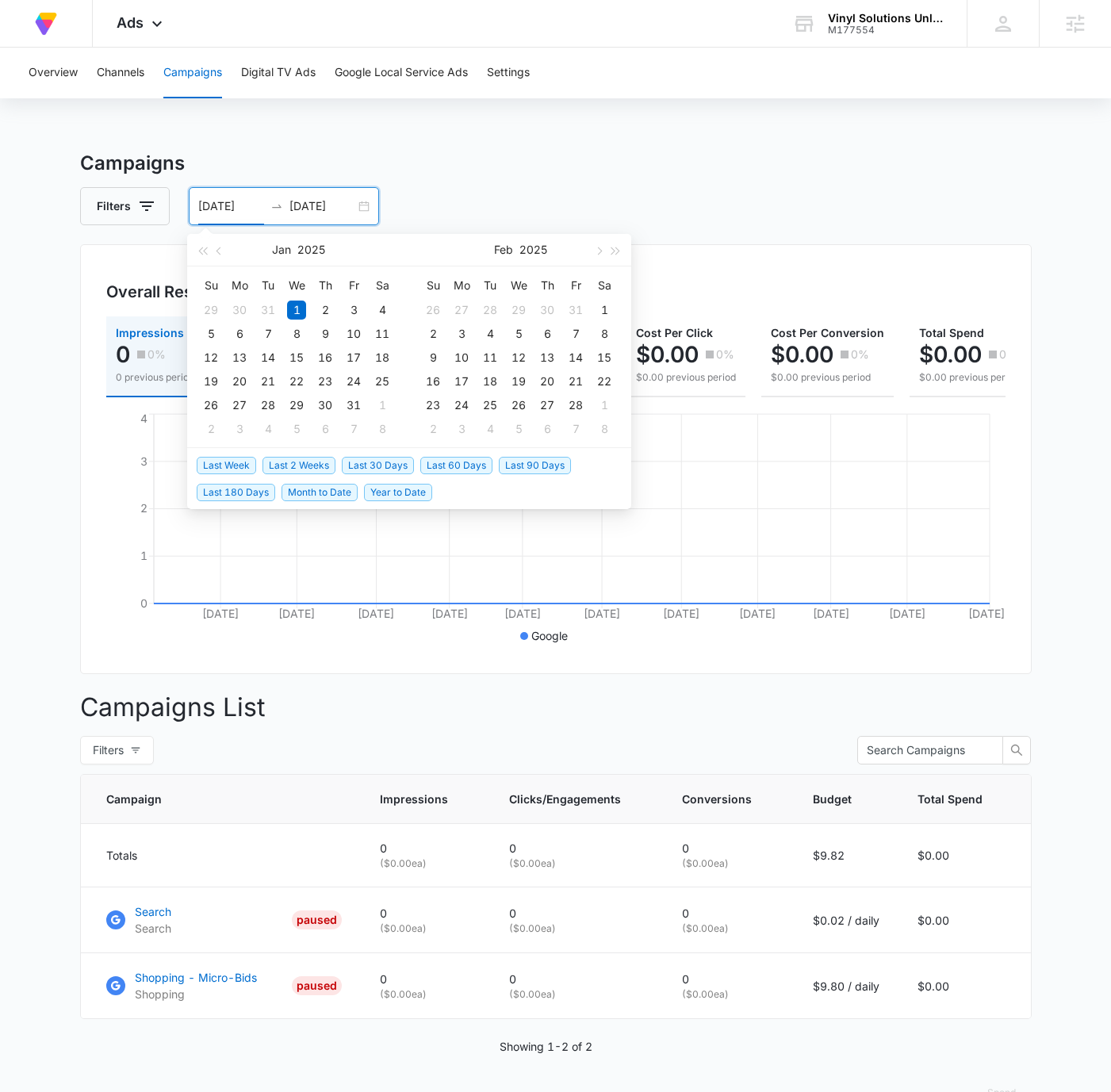
click at [385, 458] on span "Last 30 Days" at bounding box center [377, 465] width 72 height 18
type input "[DATE]"
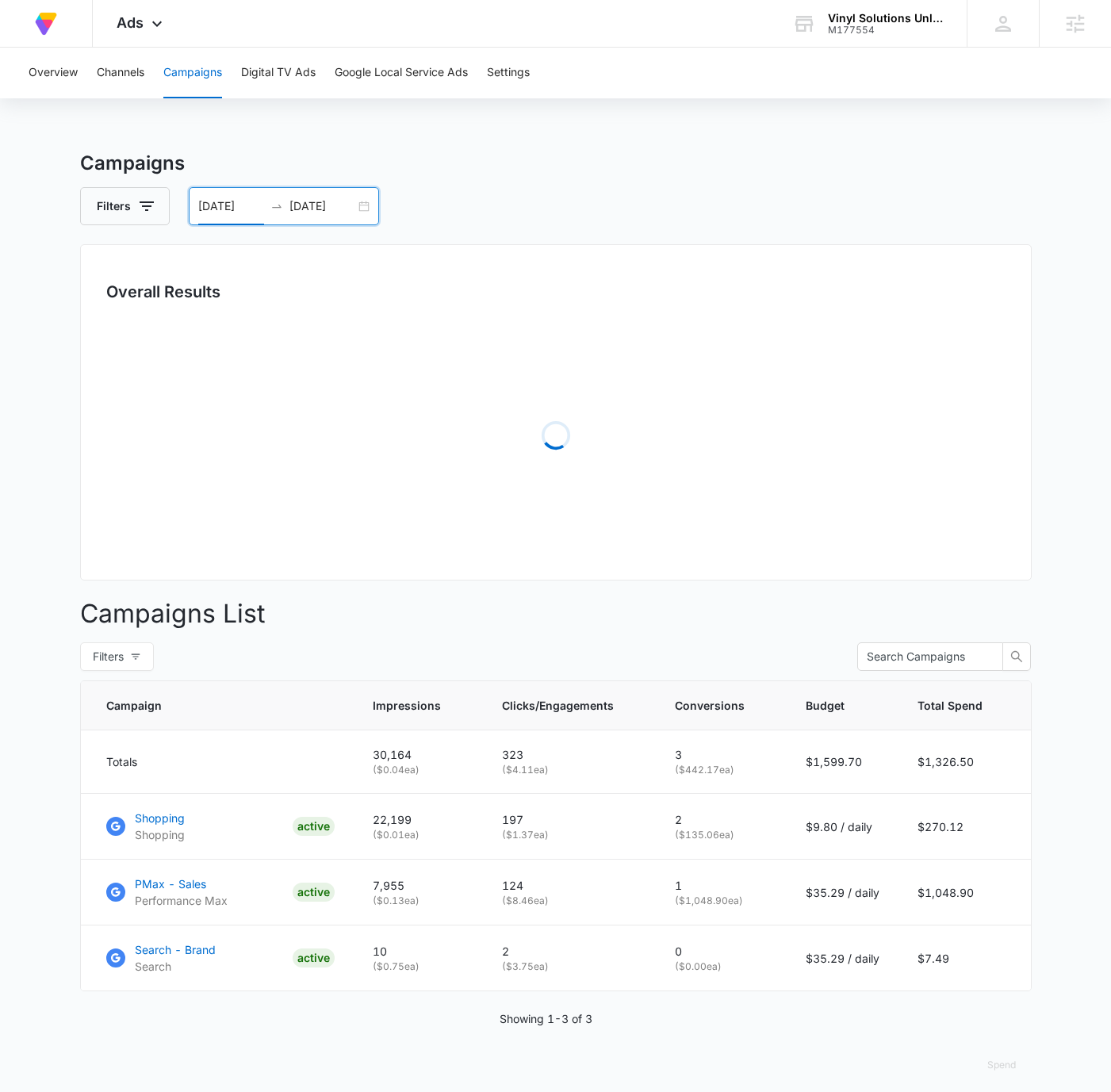
click at [796, 199] on div "Filters [DATE] [DATE]" at bounding box center [556, 205] width 951 height 38
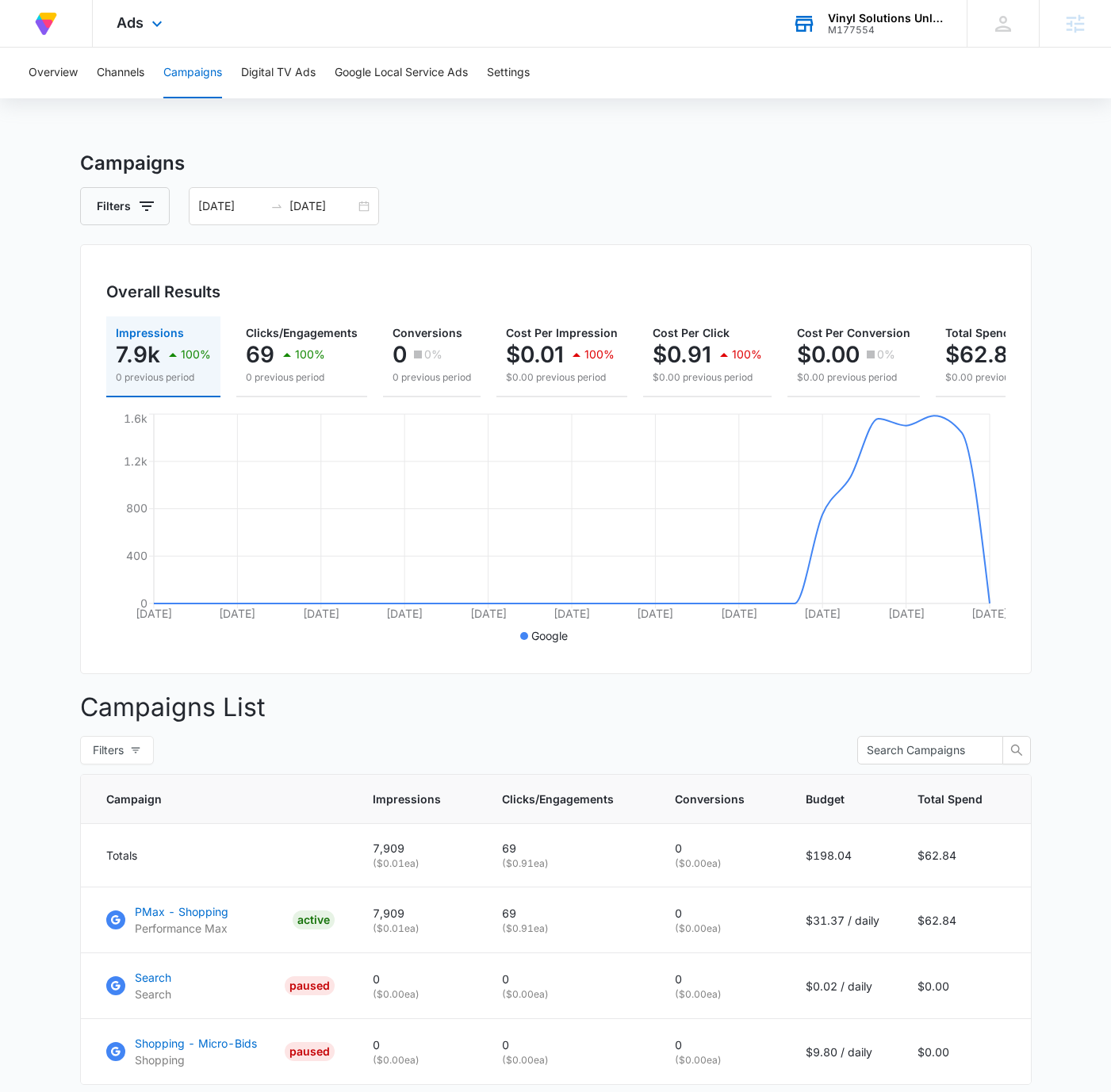
click at [870, 25] on div "M177554" at bounding box center [885, 30] width 116 height 11
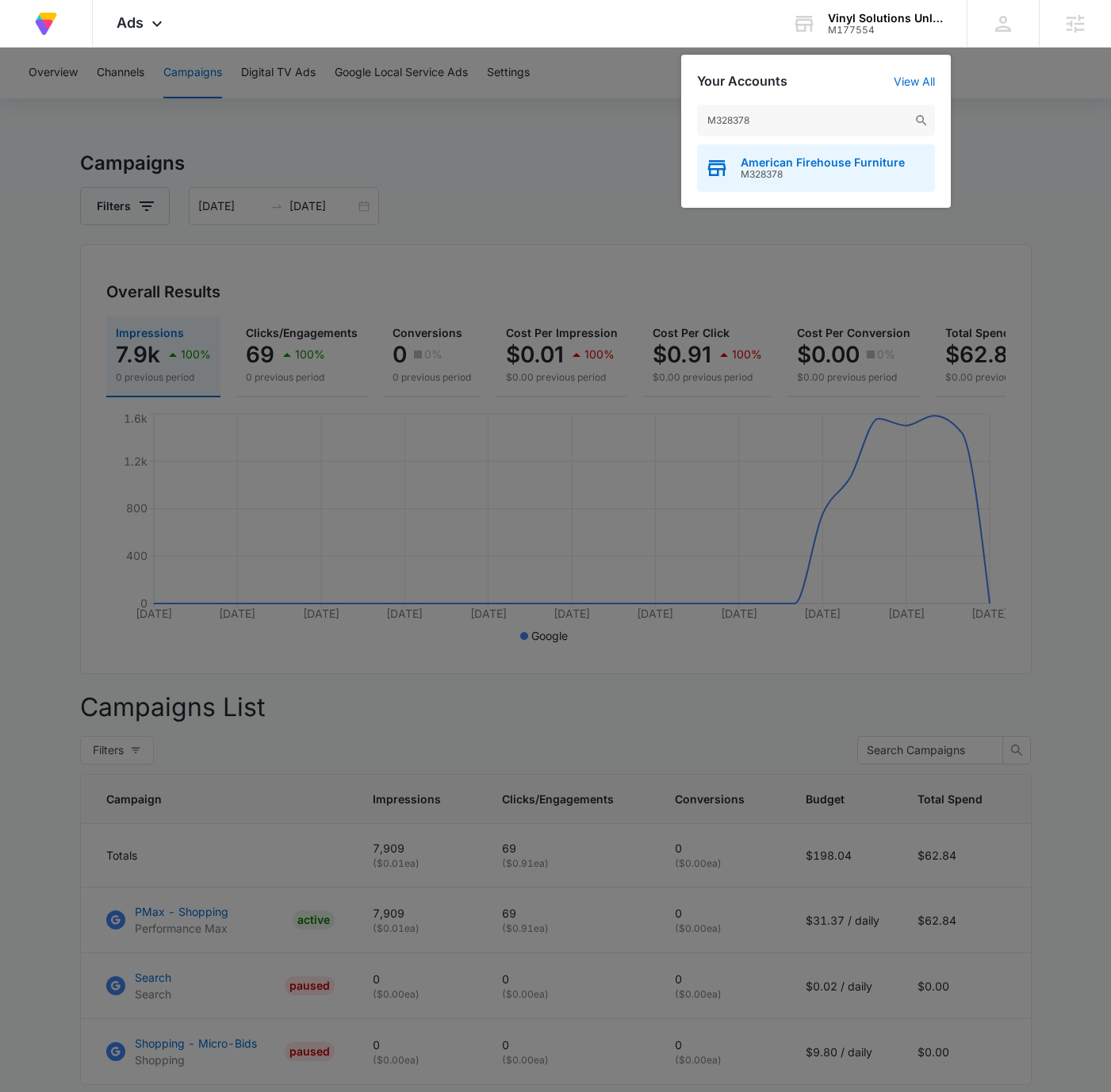
type input "M328378"
click at [852, 172] on span "M328378" at bounding box center [822, 174] width 164 height 11
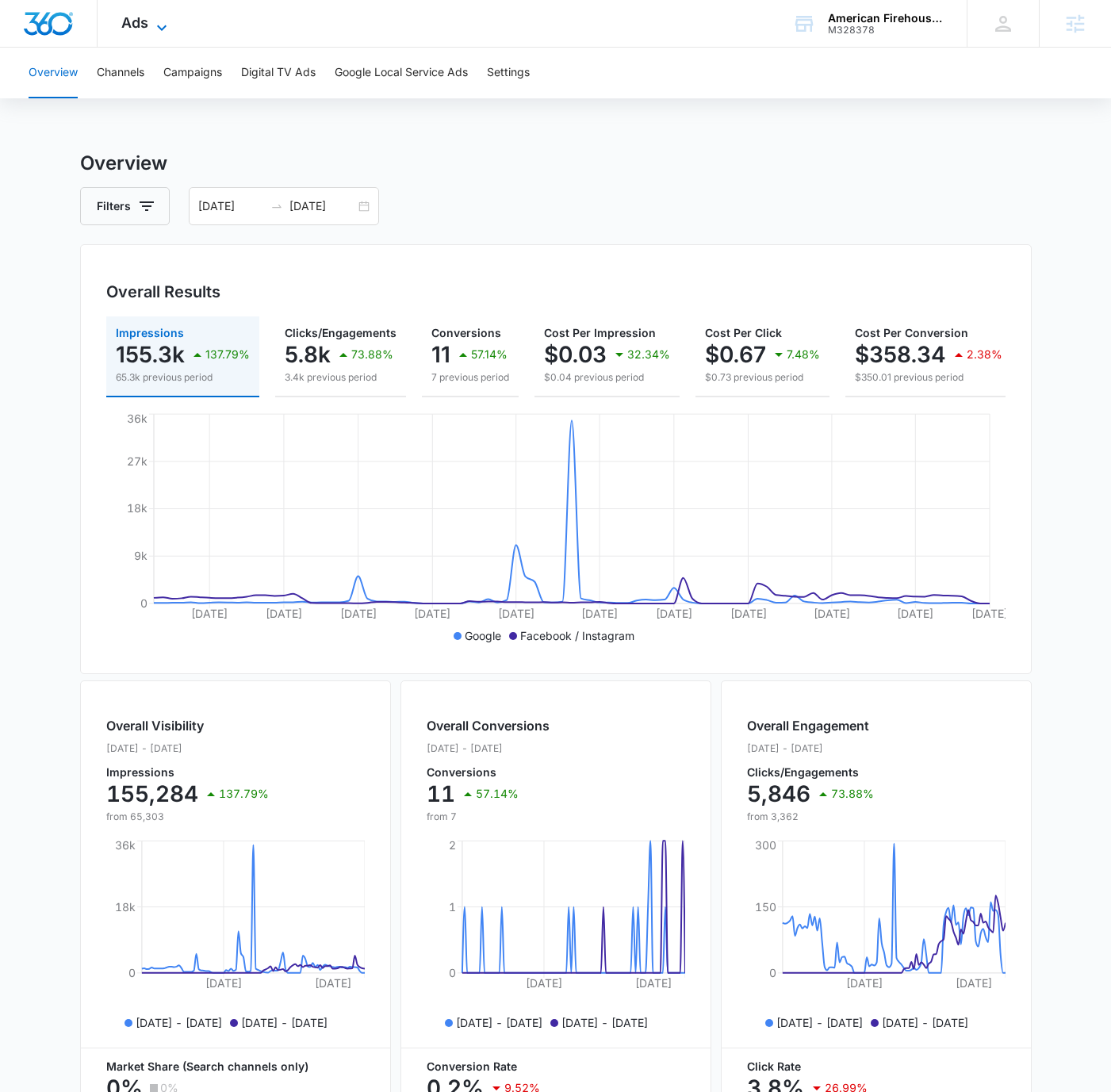
click at [168, 21] on icon at bounding box center [161, 28] width 19 height 19
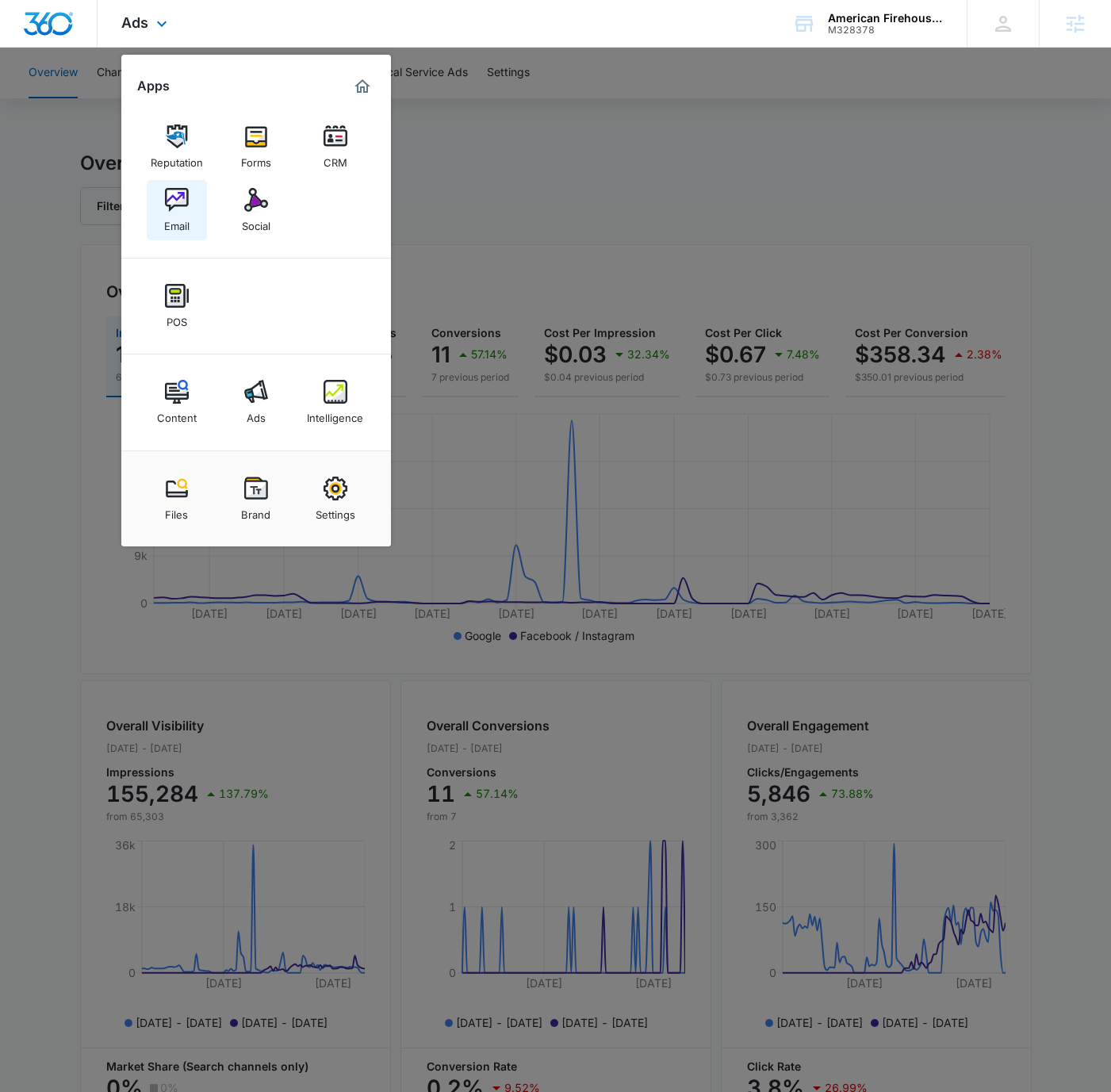
click at [185, 205] on img at bounding box center [177, 199] width 24 height 24
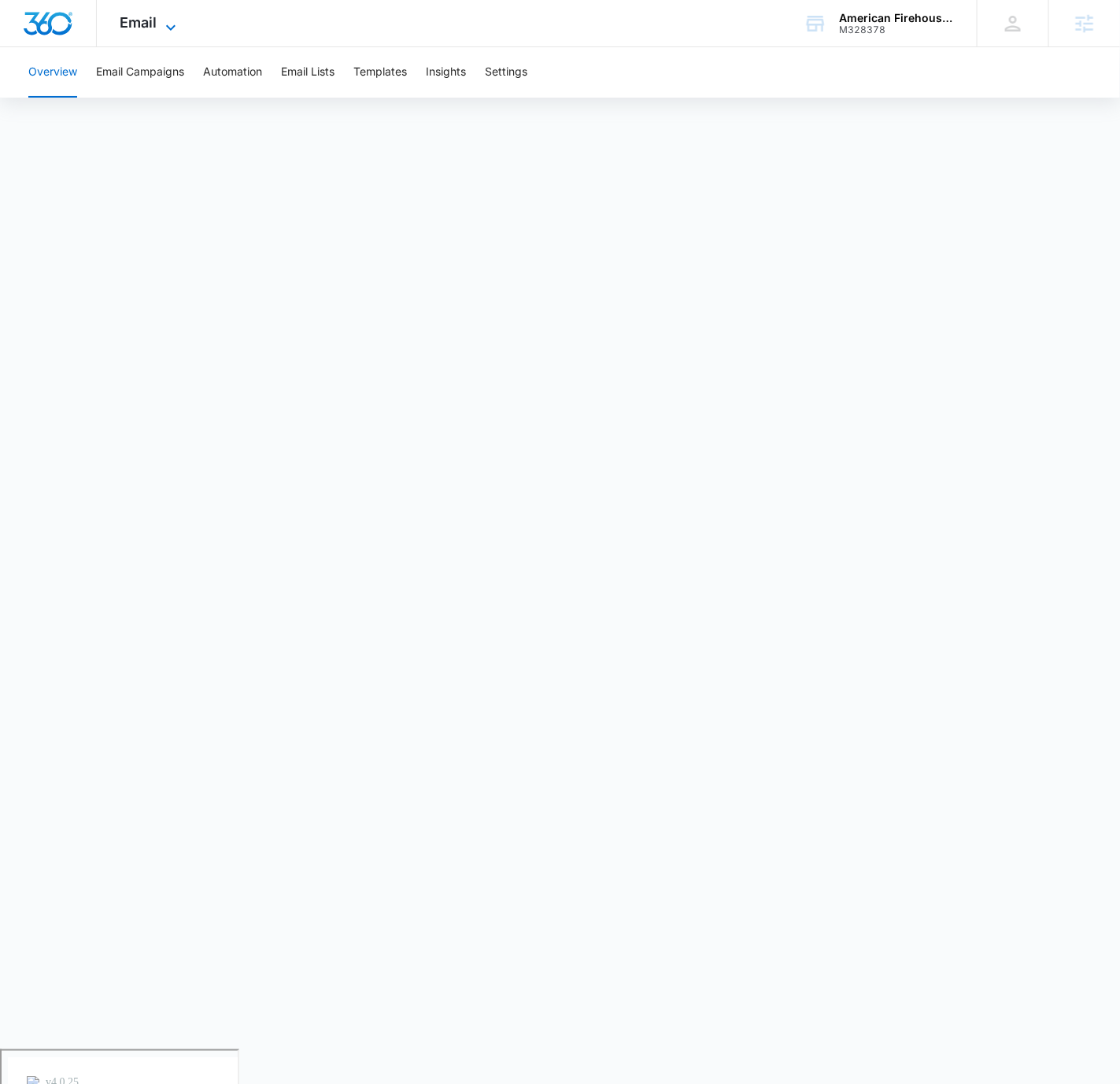
click at [148, 21] on span "Email" at bounding box center [139, 23] width 37 height 17
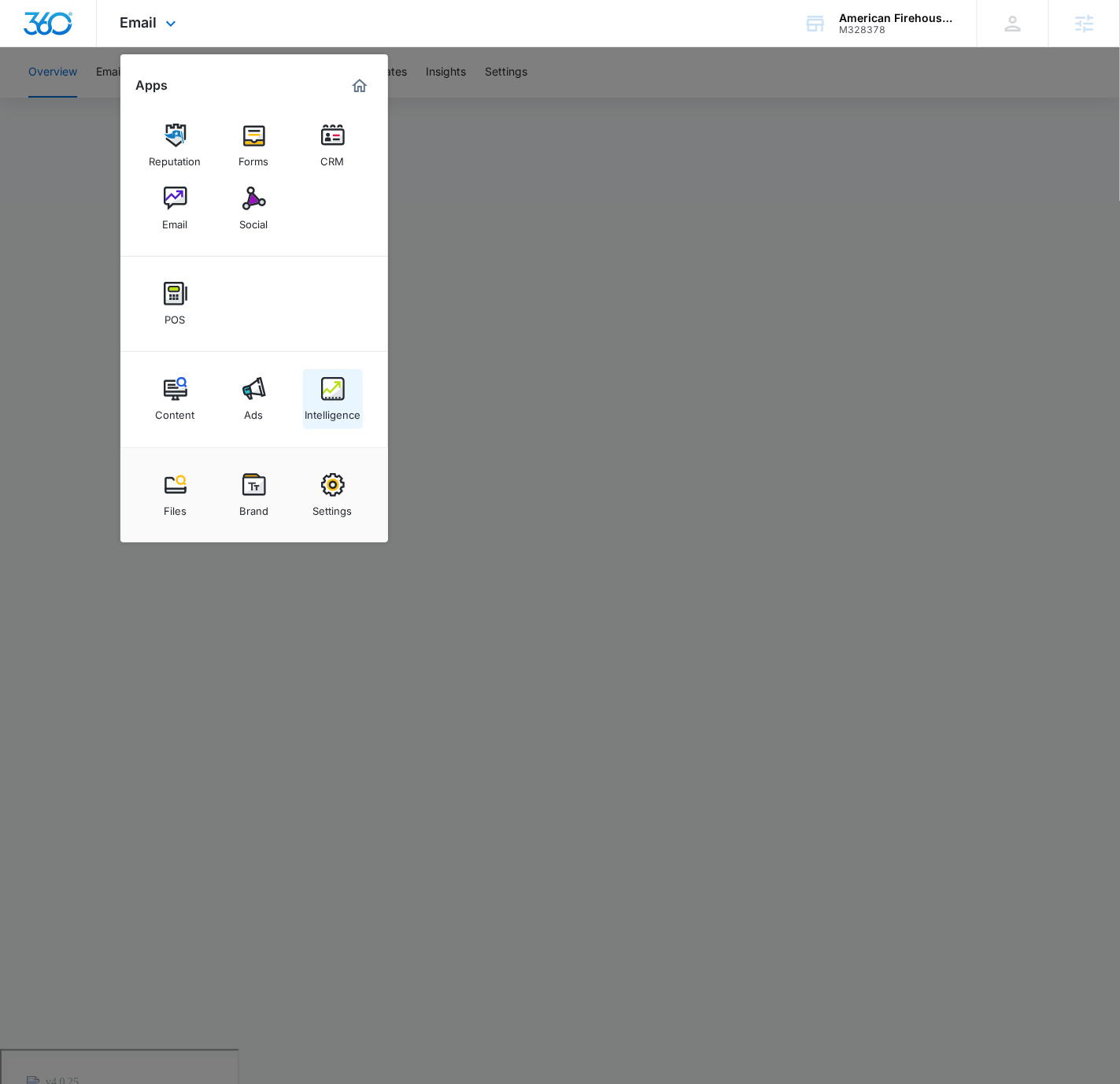
click at [348, 392] on link "Intelligence" at bounding box center [332, 399] width 60 height 60
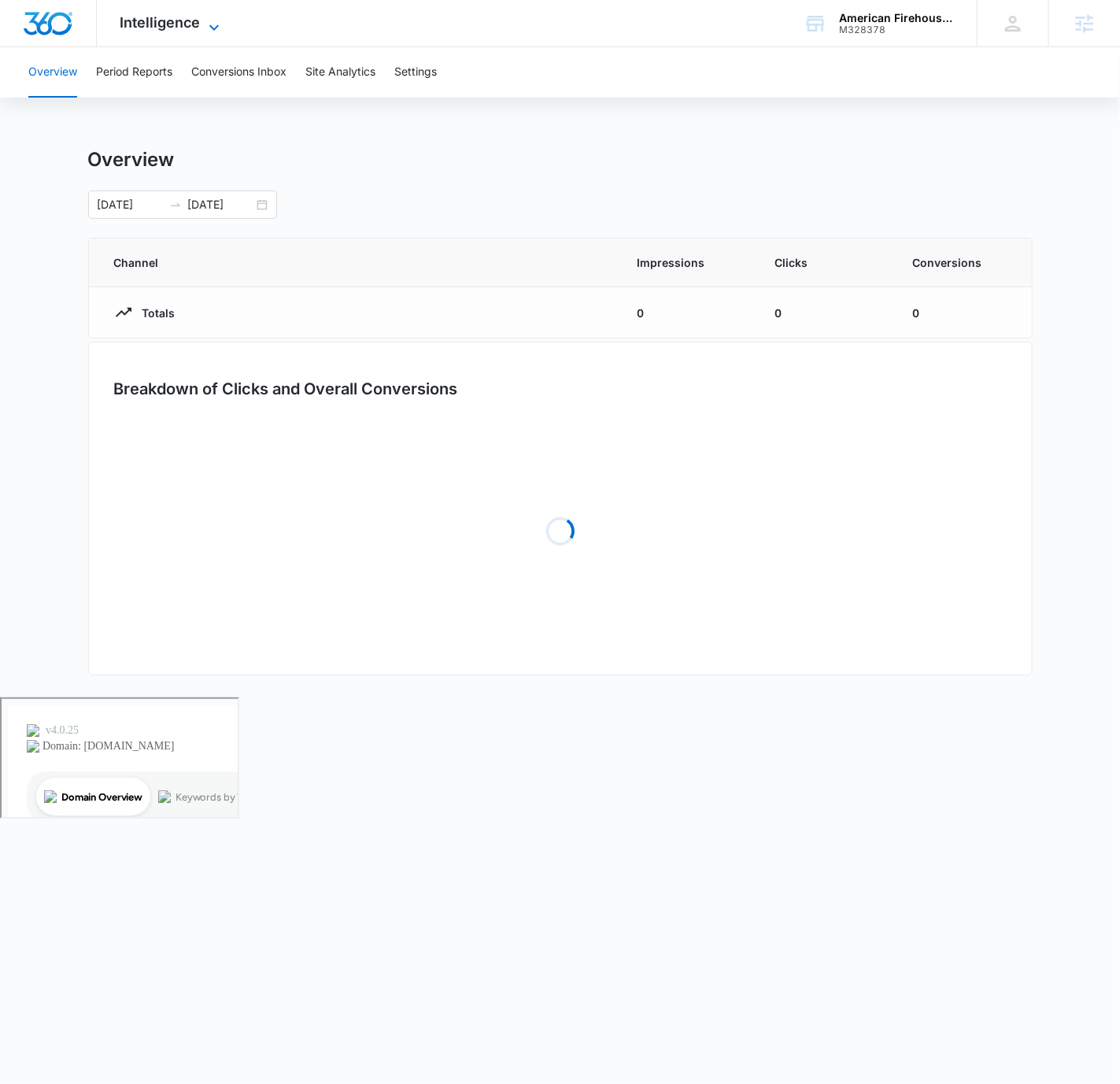
click at [185, 23] on span "Intelligence" at bounding box center [161, 23] width 81 height 17
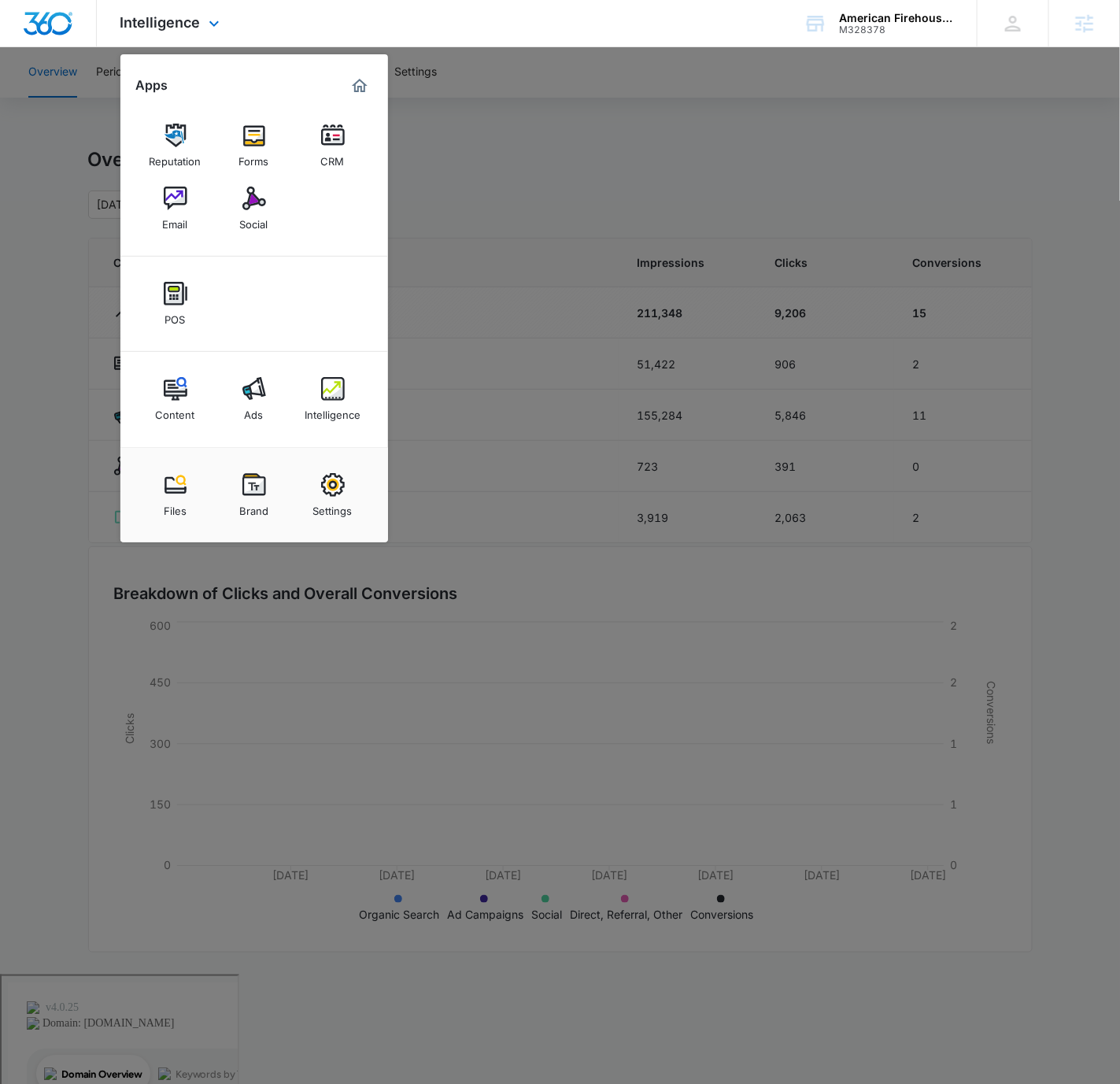
click at [687, 39] on div "Intelligence Apps Reputation Forms CRM Email Social POS Content Ads Intelligenc…" at bounding box center [560, 23] width 1120 height 47
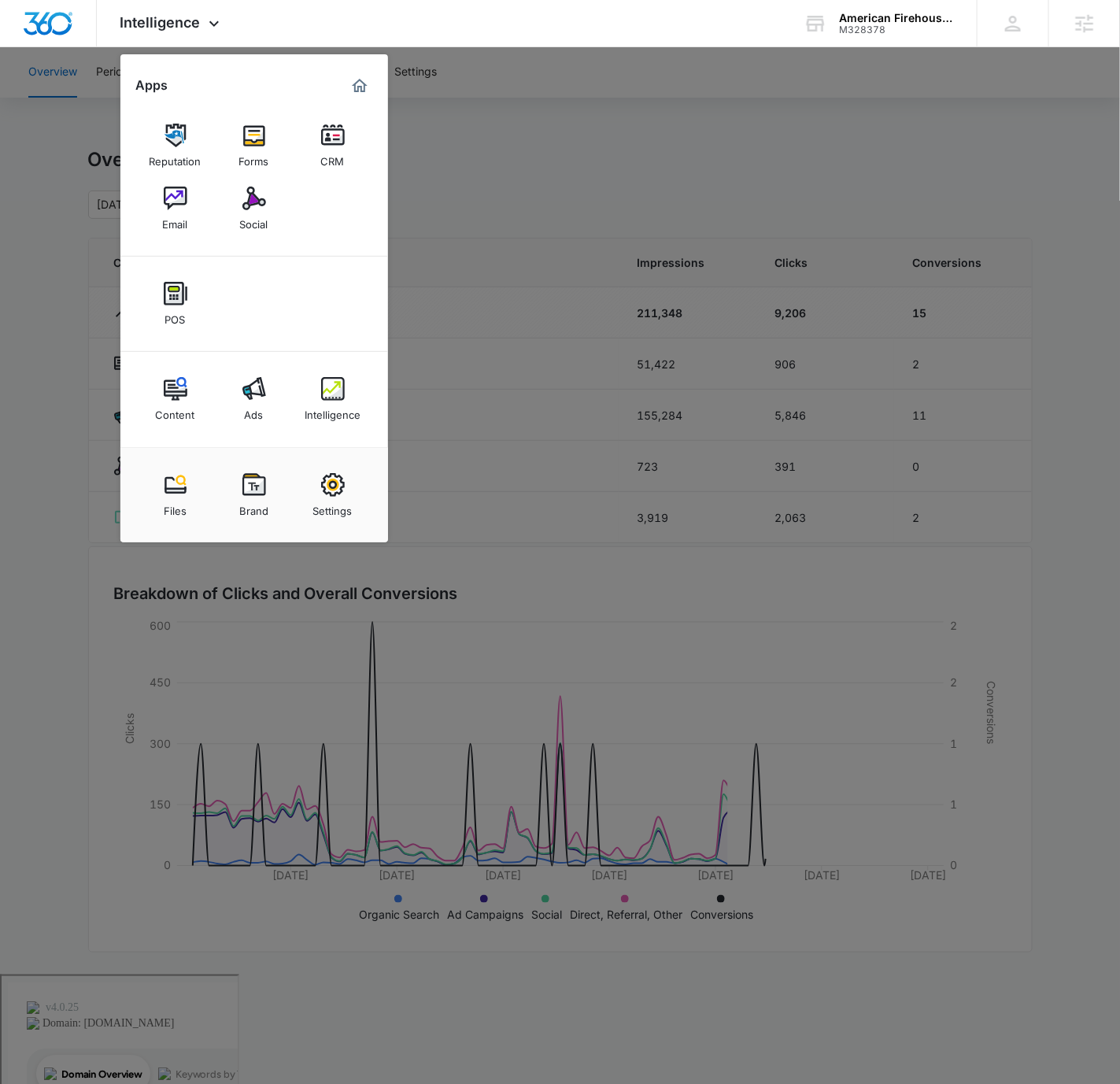
drag, startPoint x: 629, startPoint y: 159, endPoint x: 341, endPoint y: 116, distance: 291.2
click at [626, 157] on div at bounding box center [560, 542] width 1120 height 1084
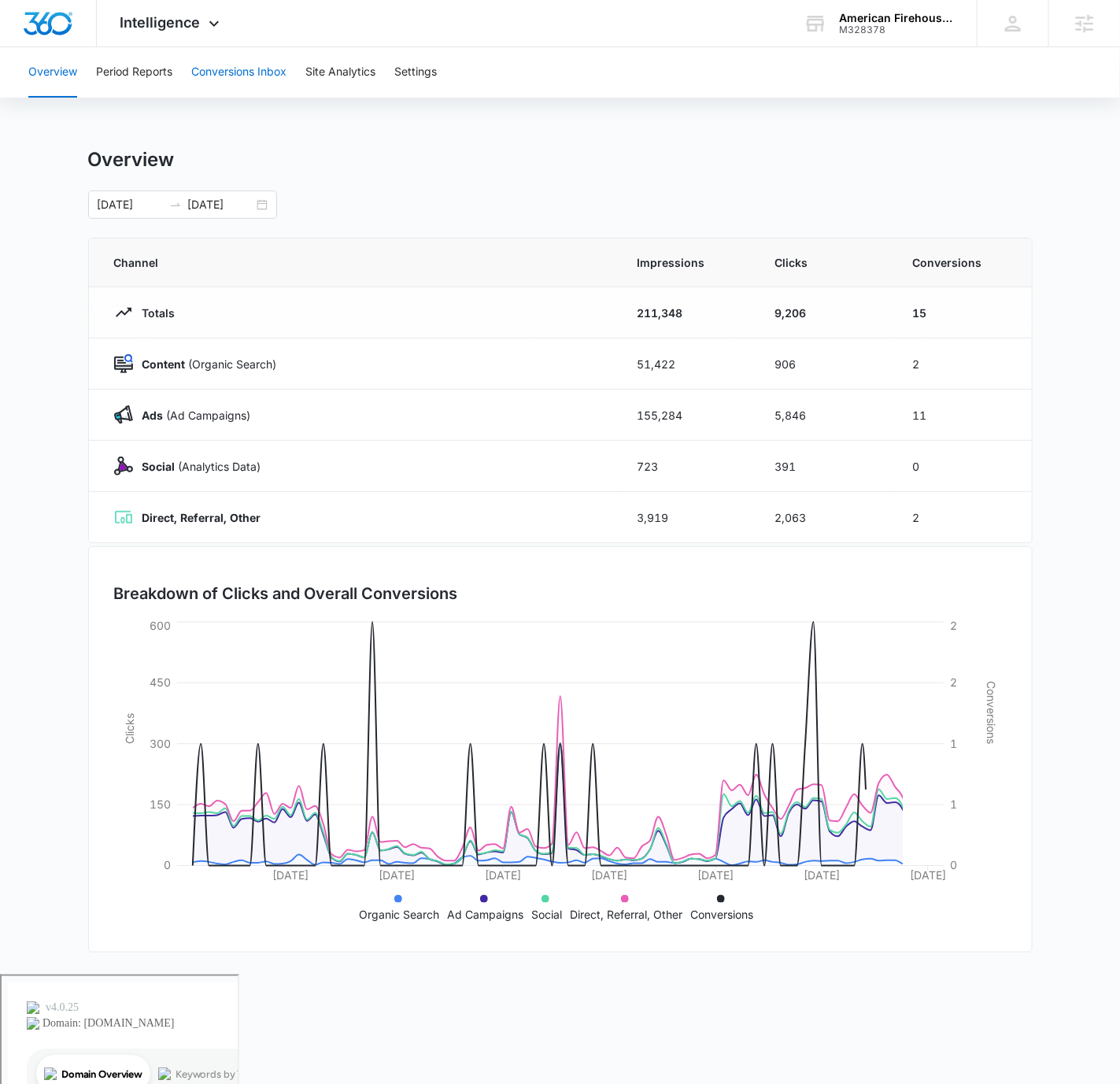
click at [258, 84] on button "Conversions Inbox" at bounding box center [239, 72] width 96 height 50
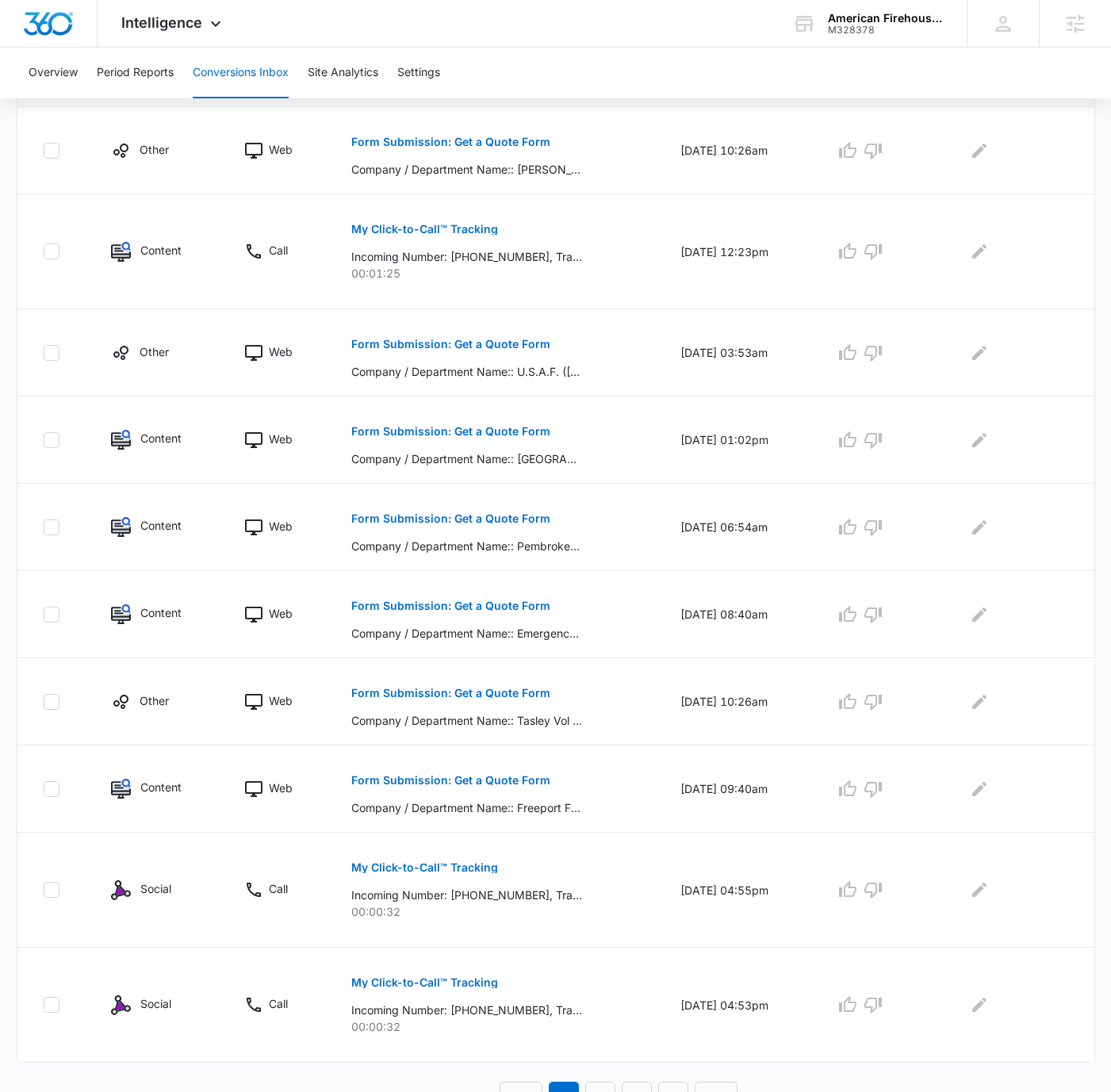
scroll to position [369, 0]
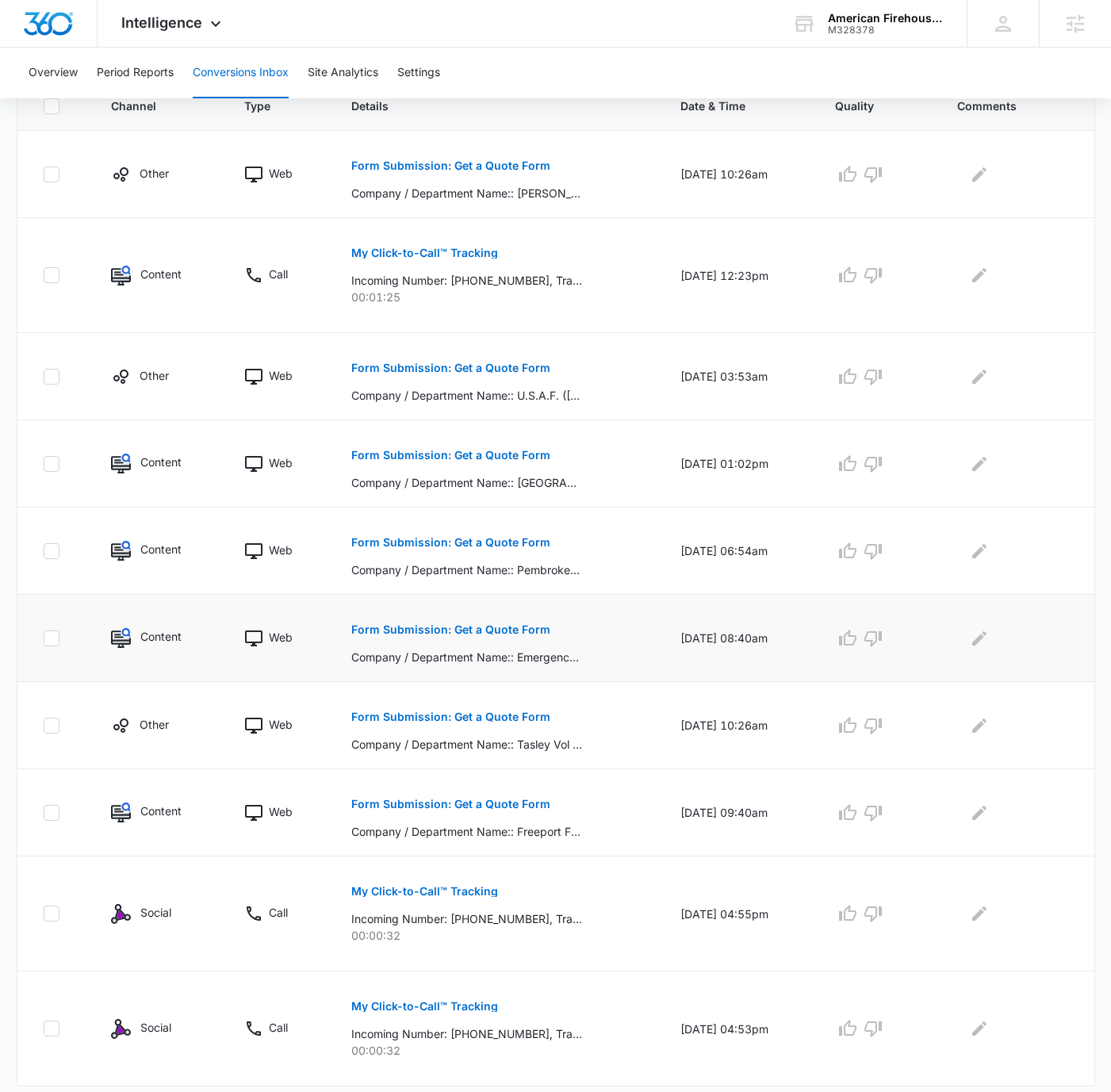
click at [514, 628] on p "Form Submission: Get a Quote Form" at bounding box center [451, 629] width 199 height 11
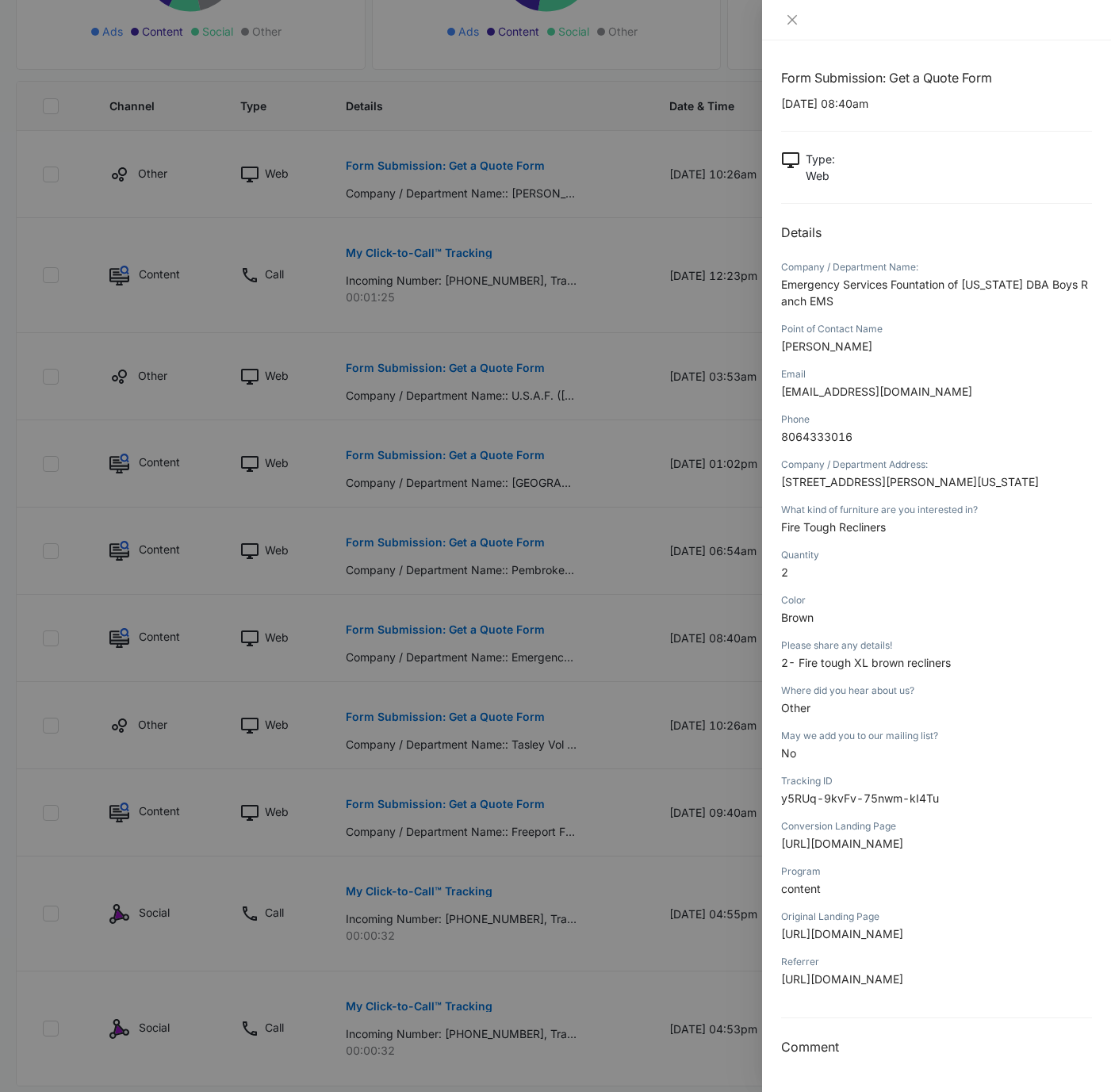
click at [805, 341] on span "[PERSON_NAME]" at bounding box center [826, 347] width 91 height 14
copy span "[PERSON_NAME]"
click at [855, 393] on span "[EMAIL_ADDRESS][DOMAIN_NAME]" at bounding box center [876, 391] width 191 height 14
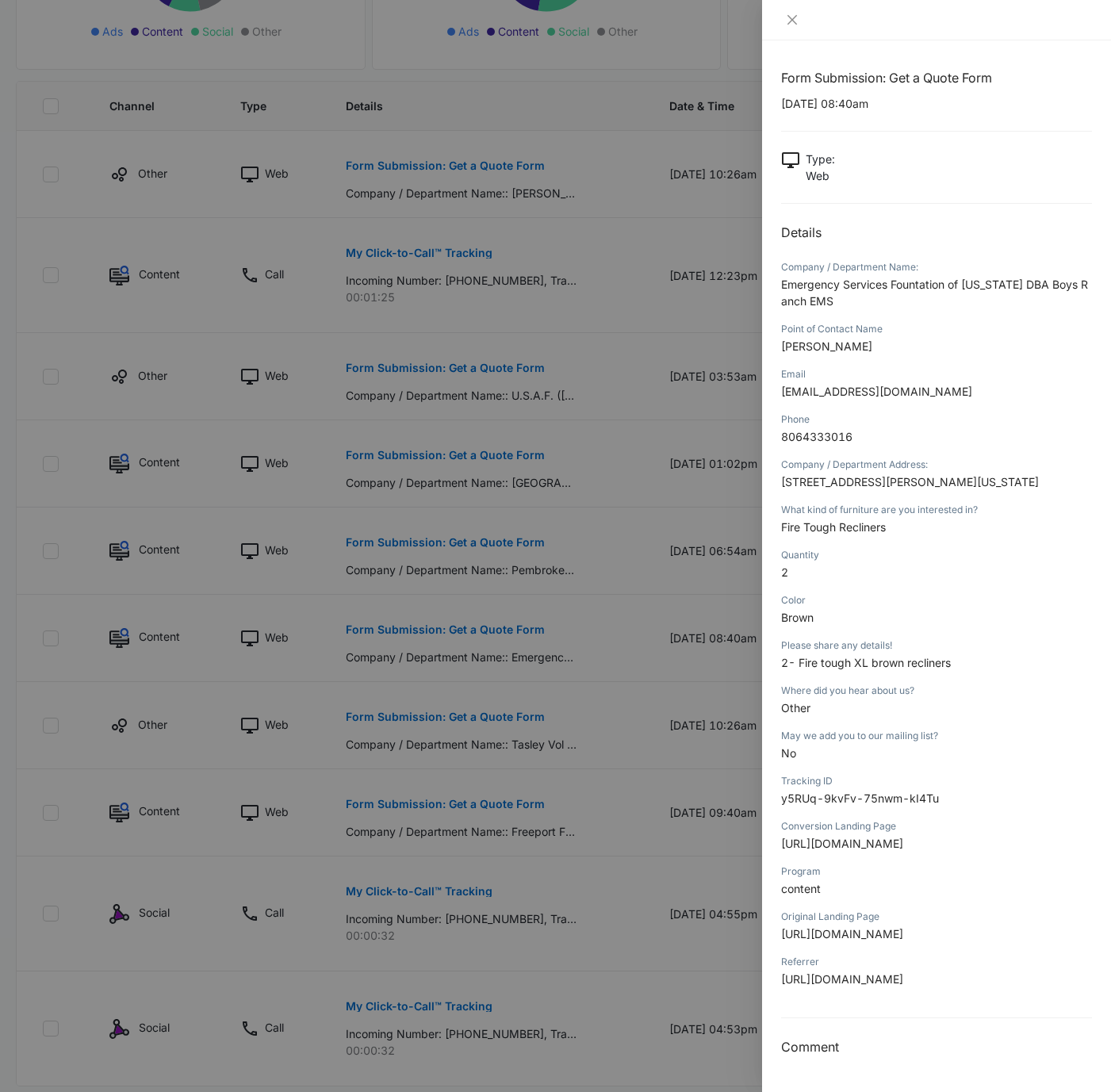
click at [825, 440] on span "8064333016" at bounding box center [816, 437] width 71 height 14
copy span "8064333016"
click at [858, 669] on span "2- Fire tough XL brown recliners" at bounding box center [865, 663] width 170 height 14
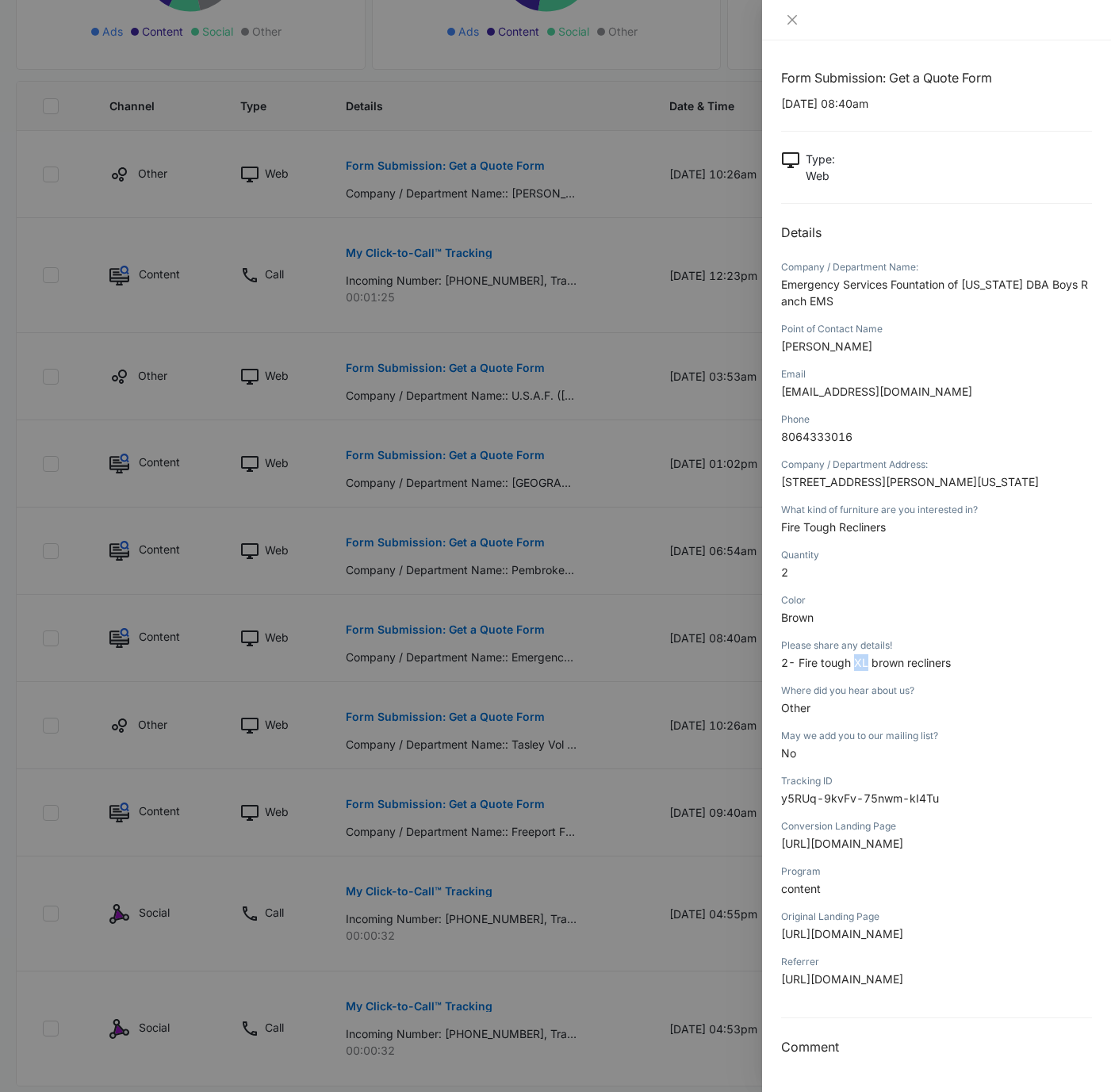
click at [858, 669] on span "2- Fire tough XL brown recliners" at bounding box center [865, 663] width 170 height 14
copy span "2- Fire tough XL brown recliners"
click at [793, 28] on div at bounding box center [936, 20] width 349 height 41
click at [791, 24] on icon "close" at bounding box center [792, 19] width 13 height 13
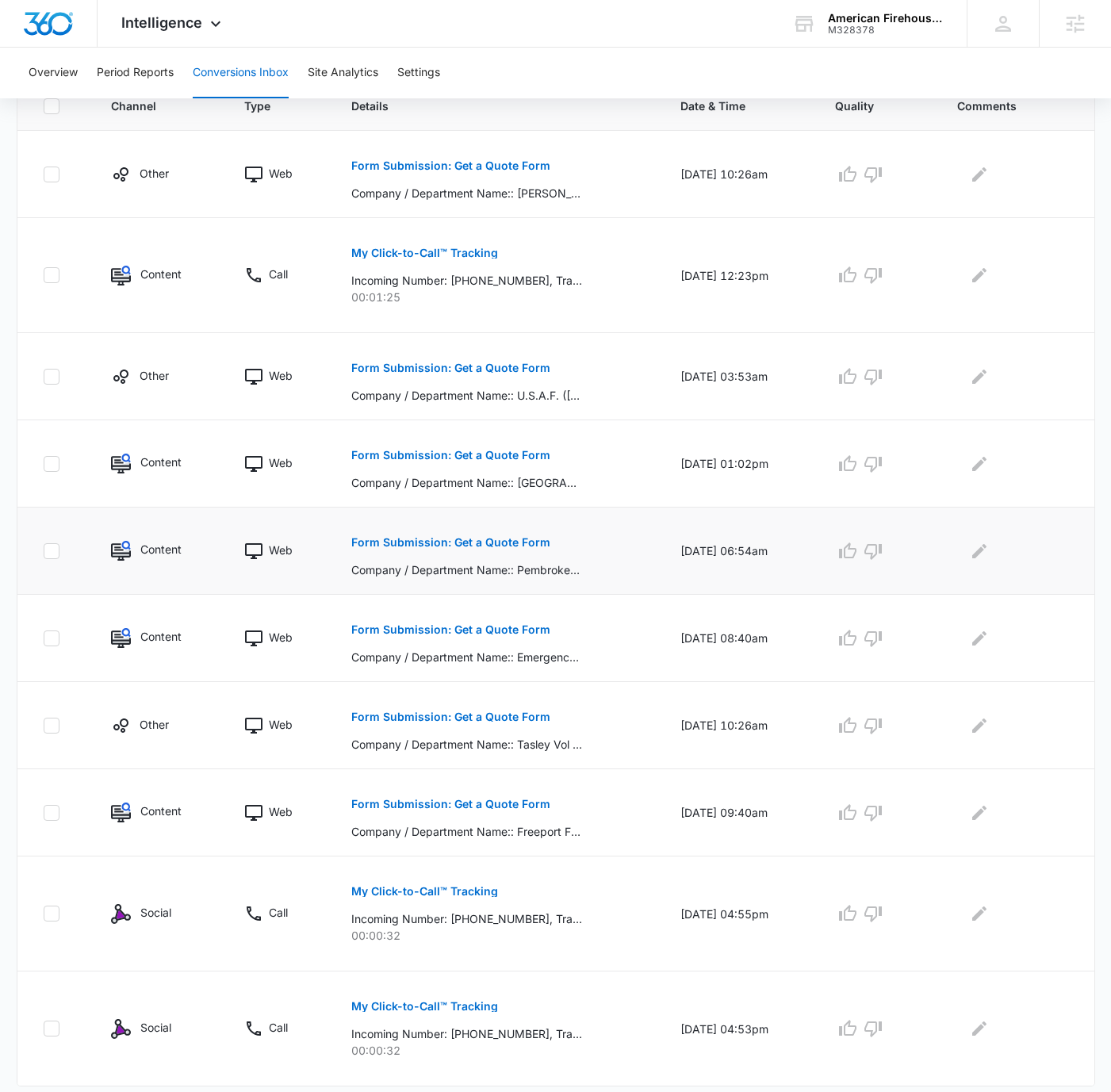
click at [474, 539] on p "Form Submission: Get a Quote Form" at bounding box center [451, 542] width 199 height 11
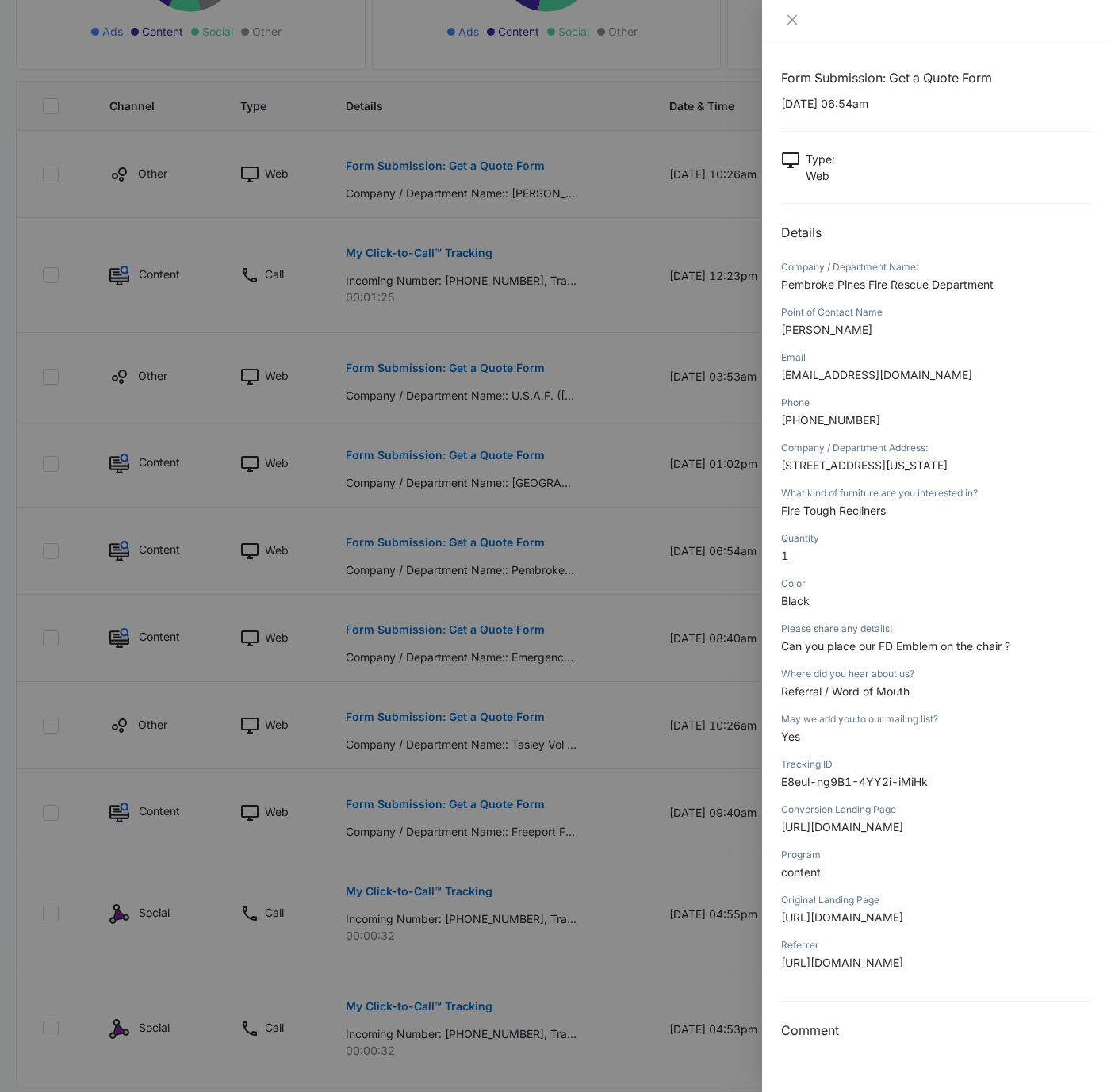
click at [816, 327] on span "[PERSON_NAME]" at bounding box center [826, 330] width 91 height 14
copy span "[PERSON_NAME]"
click at [822, 517] on span "Fire Tough Recliners" at bounding box center [833, 511] width 105 height 14
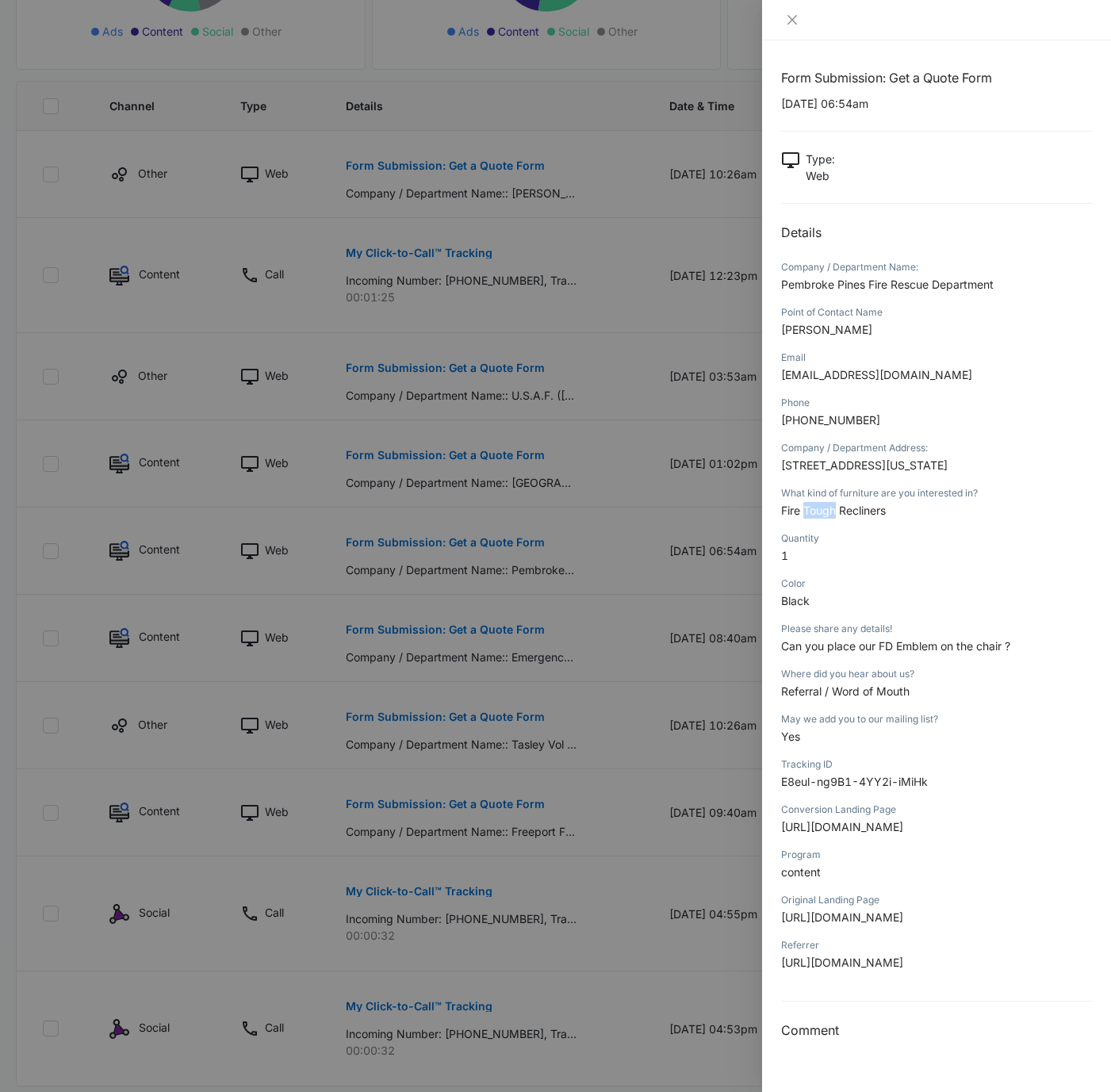
click at [822, 517] on span "Fire Tough Recliners" at bounding box center [833, 511] width 105 height 14
copy span "Fire Tough Recliners"
click at [827, 417] on span "[PHONE_NUMBER]" at bounding box center [830, 420] width 99 height 14
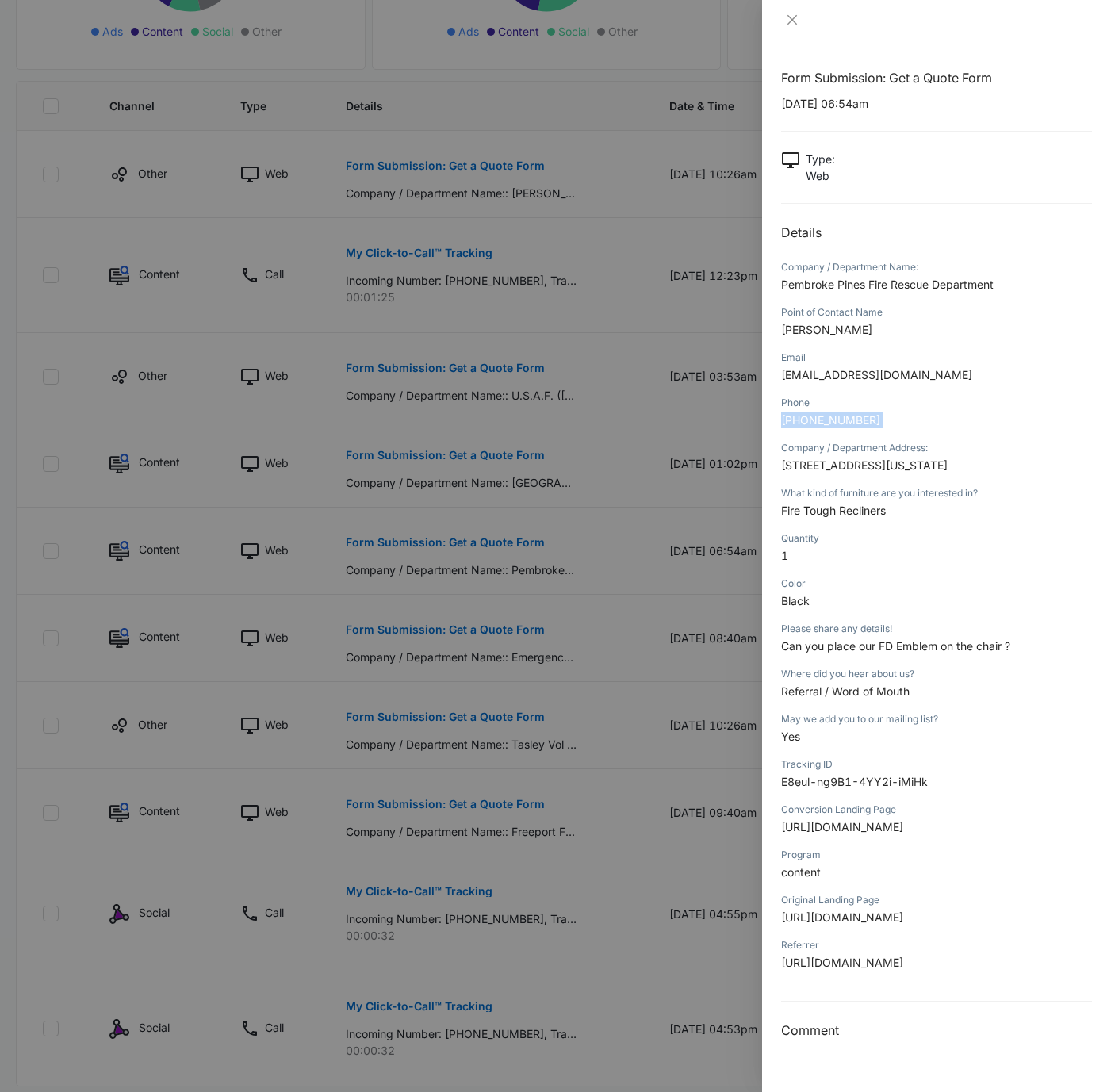
click at [827, 417] on span "[PHONE_NUMBER]" at bounding box center [830, 420] width 99 height 14
copy span "[PHONE_NUMBER]"
click at [793, 19] on icon "close" at bounding box center [792, 19] width 13 height 13
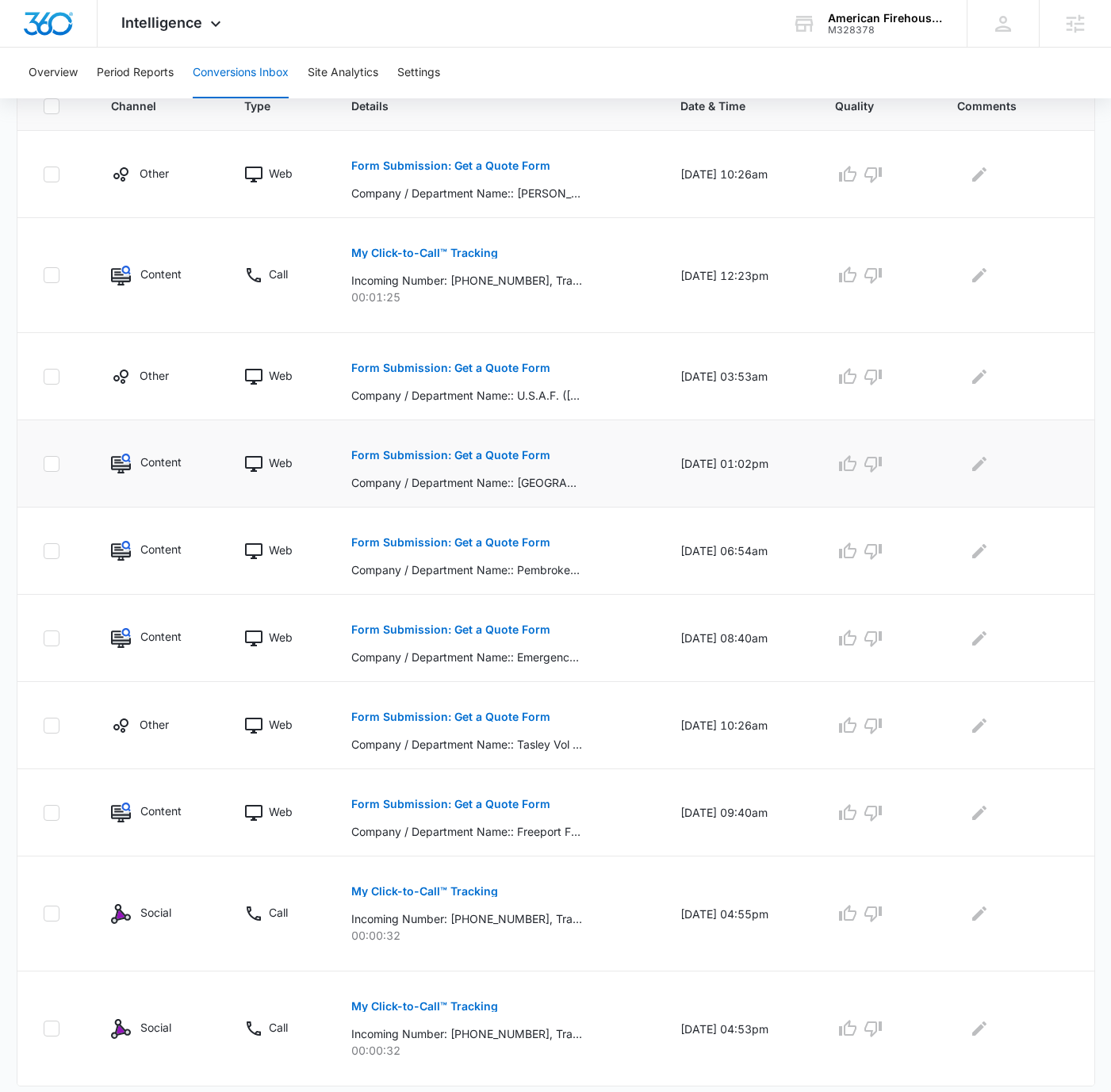
click at [471, 454] on p "Form Submission: Get a Quote Form" at bounding box center [451, 455] width 199 height 11
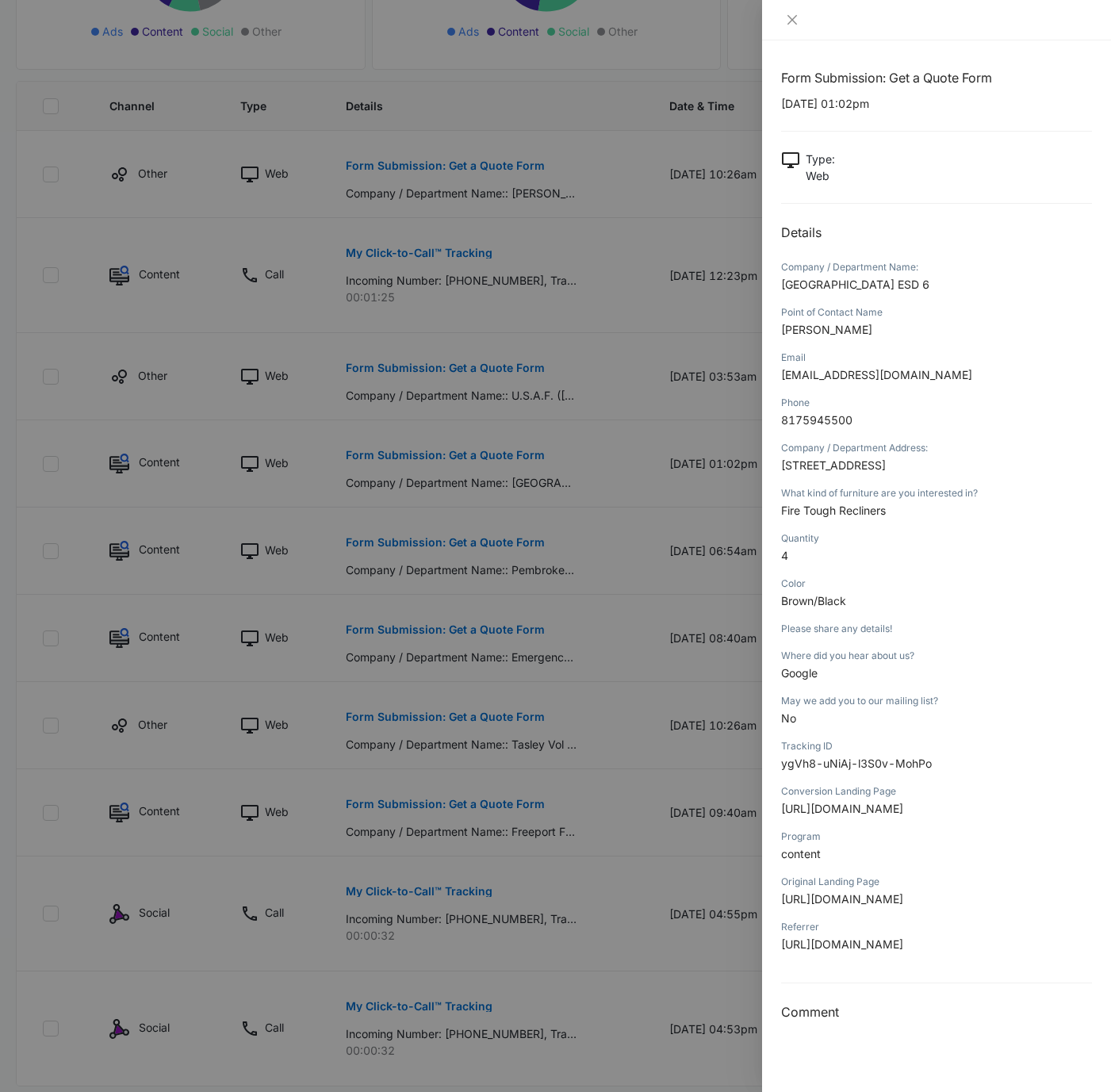
click at [876, 325] on p "[PERSON_NAME]" at bounding box center [936, 330] width 311 height 17
click at [806, 327] on span "[PERSON_NAME]" at bounding box center [826, 330] width 91 height 14
copy span "[PERSON_NAME]"
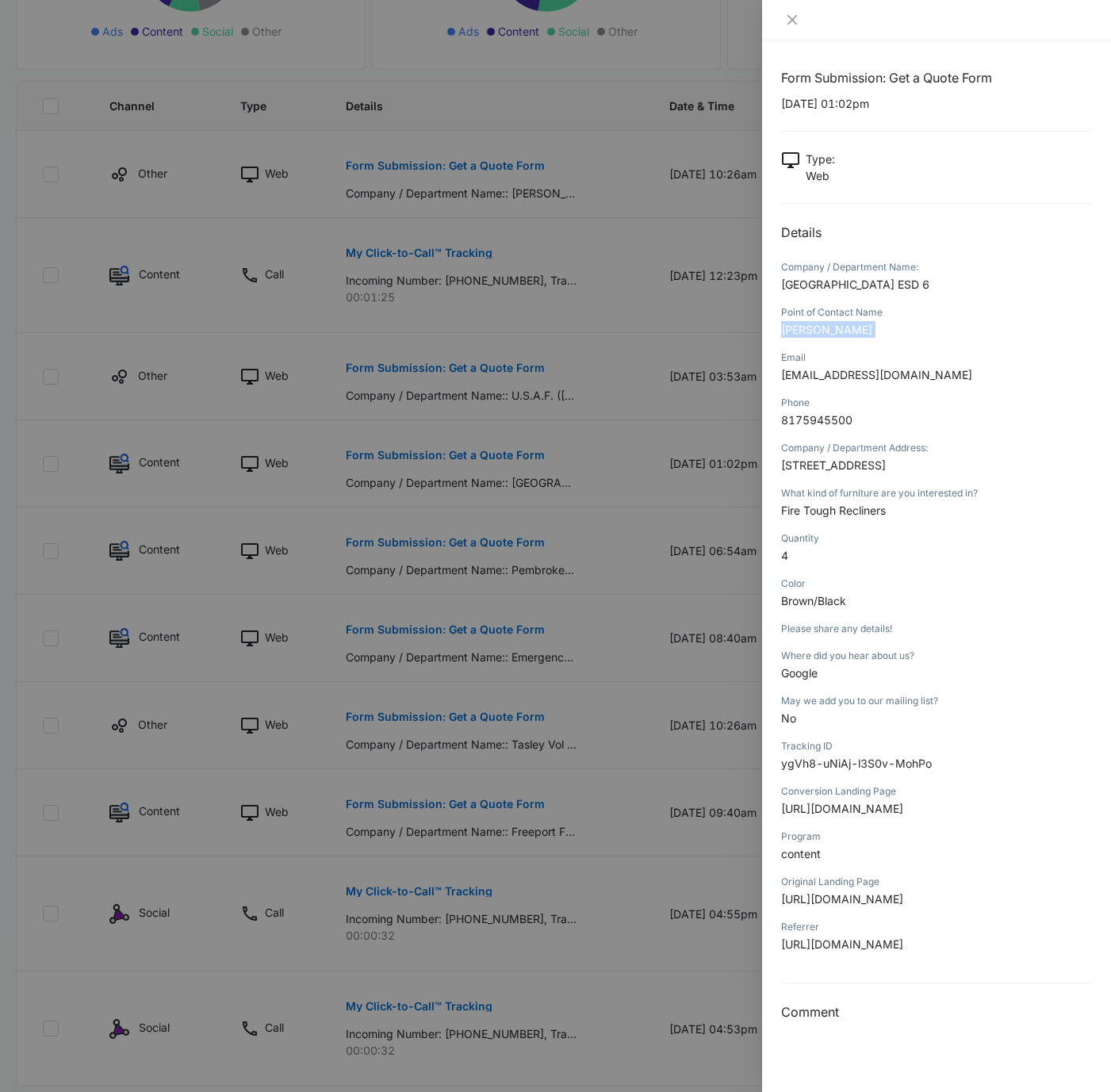
click at [825, 423] on span "8175945500" at bounding box center [816, 420] width 71 height 14
click at [825, 423] on span "8175945500" at bounding box center [816, 420] width 71 height 14
copy span "8175945500"
click at [843, 517] on span "Fire Tough Recliners" at bounding box center [833, 511] width 105 height 14
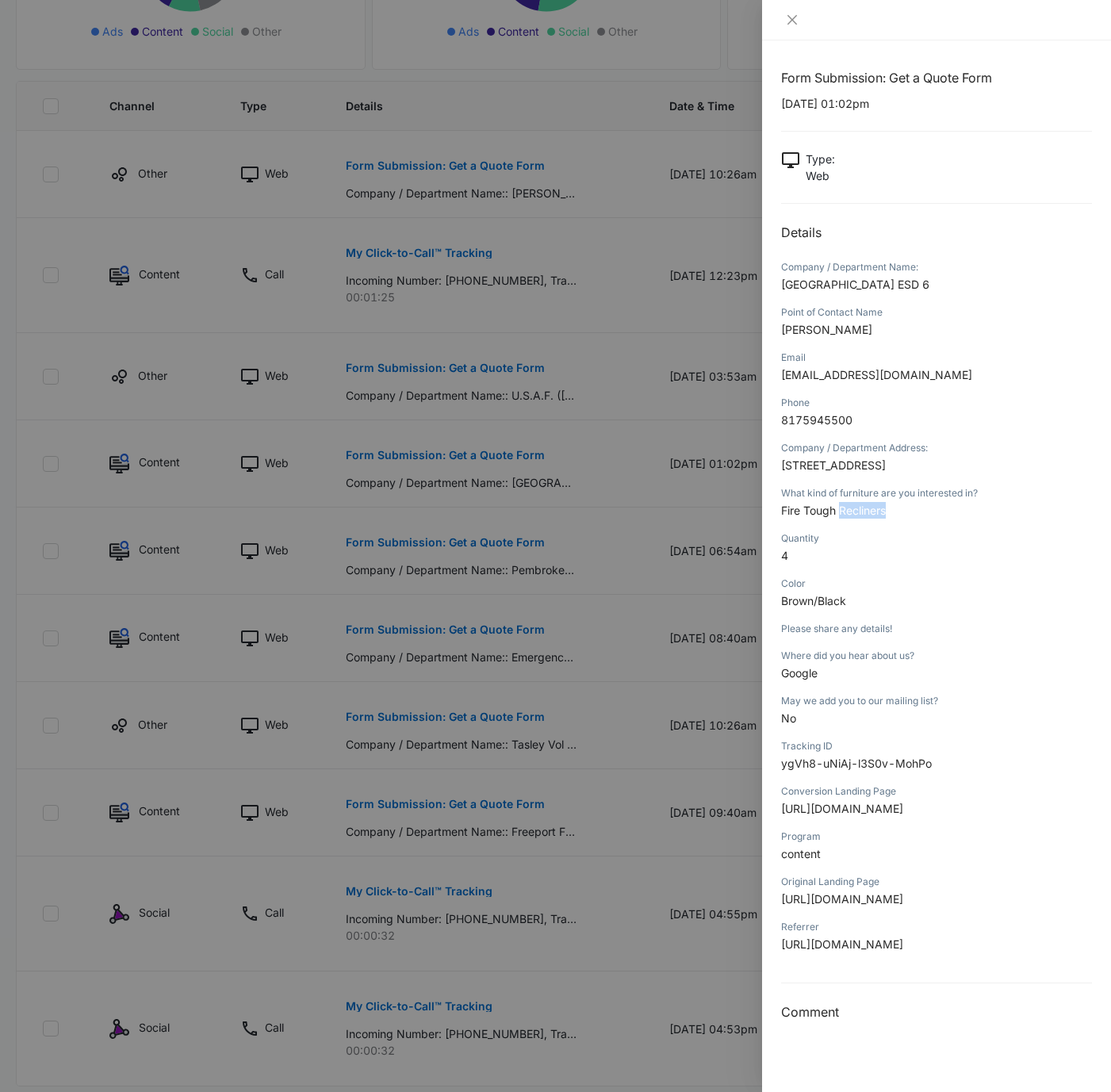
click at [843, 517] on span "Fire Tough Recliners" at bounding box center [833, 511] width 105 height 14
copy span "Fire Tough Recliners"
click at [792, 9] on div at bounding box center [936, 20] width 349 height 41
click at [795, 20] on icon "close" at bounding box center [792, 19] width 13 height 13
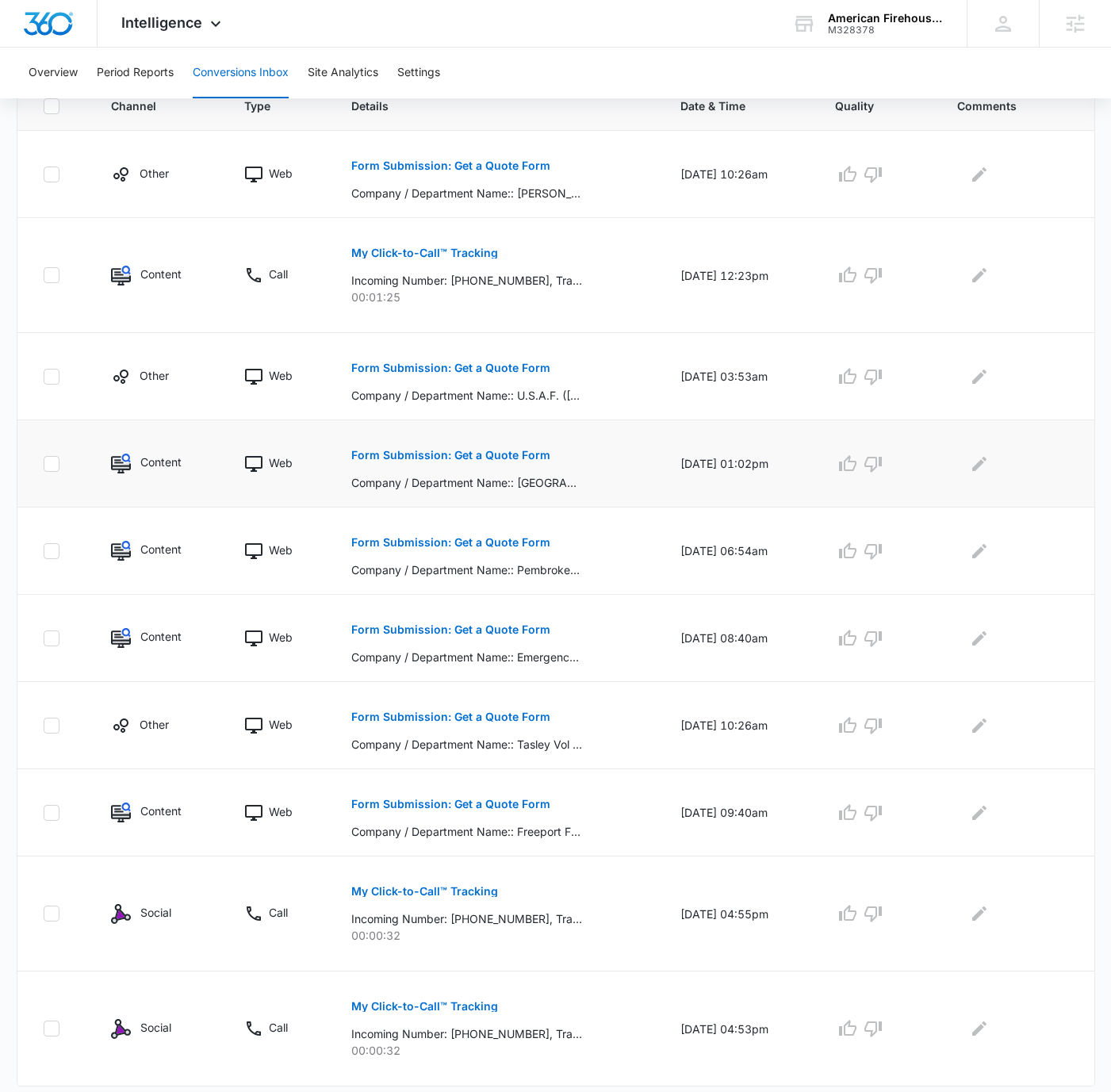
click at [486, 443] on button "Form Submission: Get a Quote Form" at bounding box center [451, 455] width 199 height 38
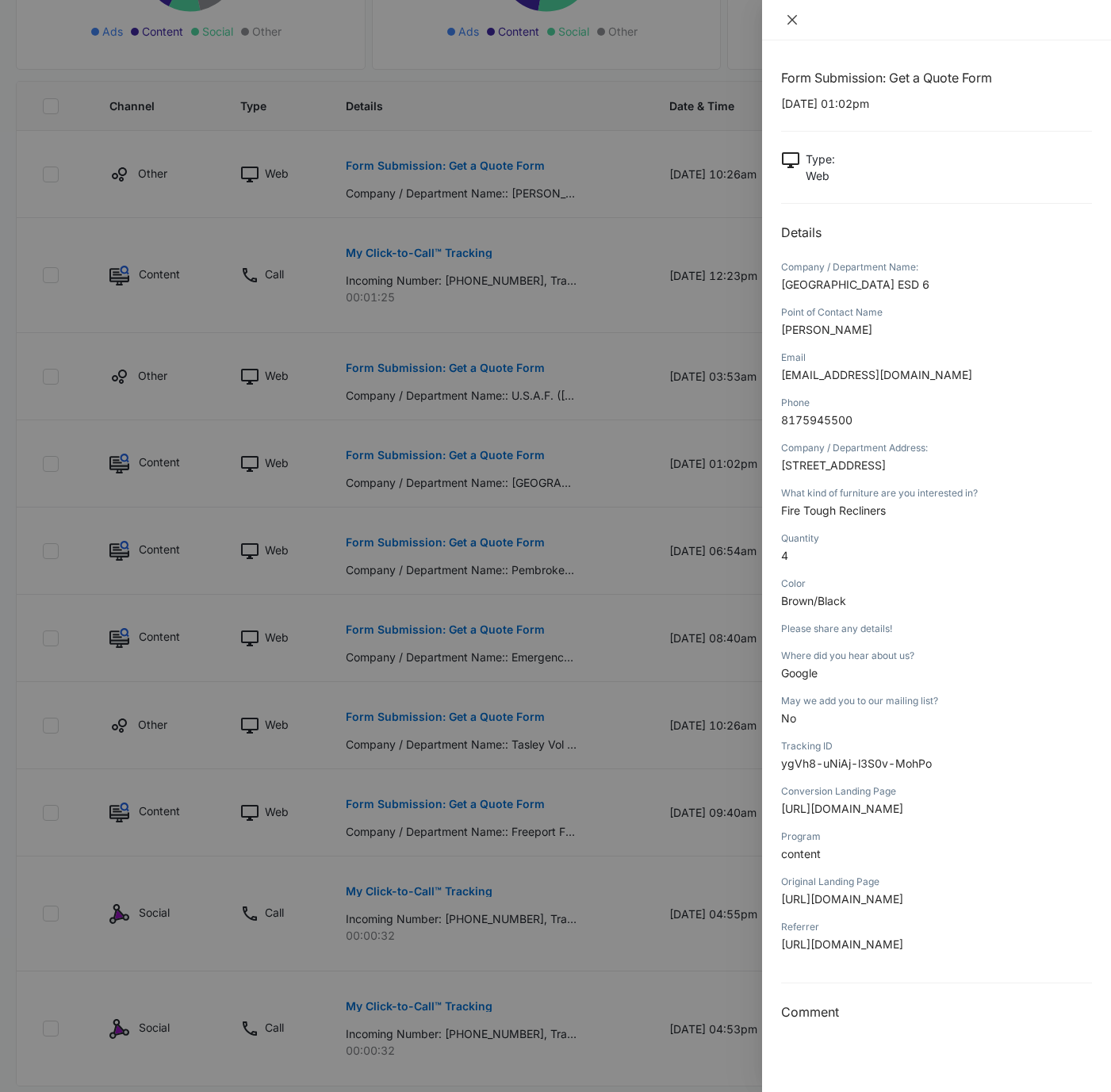
click at [793, 20] on icon "close" at bounding box center [792, 19] width 13 height 13
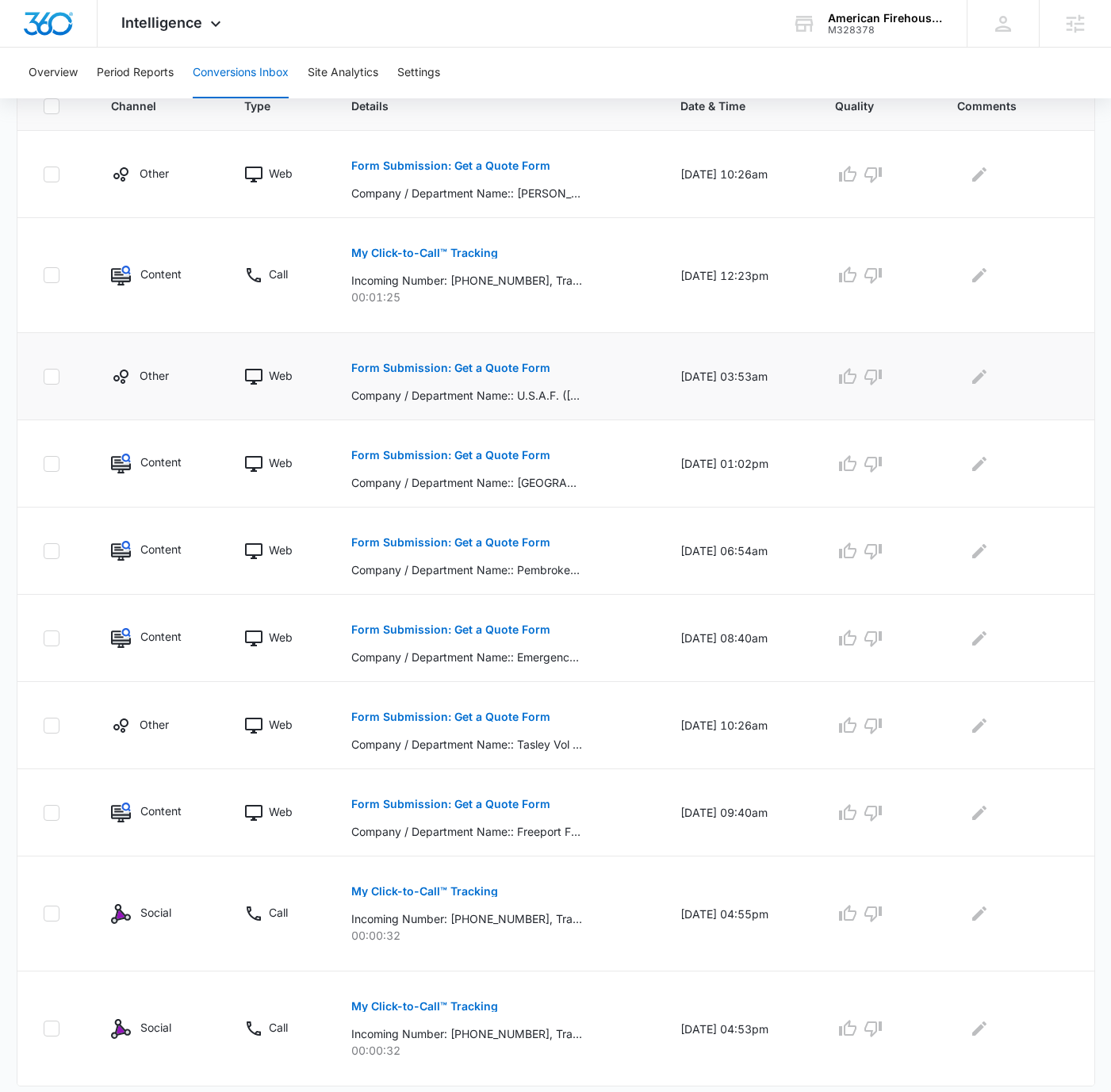
click at [502, 365] on p "Form Submission: Get a Quote Form" at bounding box center [451, 368] width 199 height 11
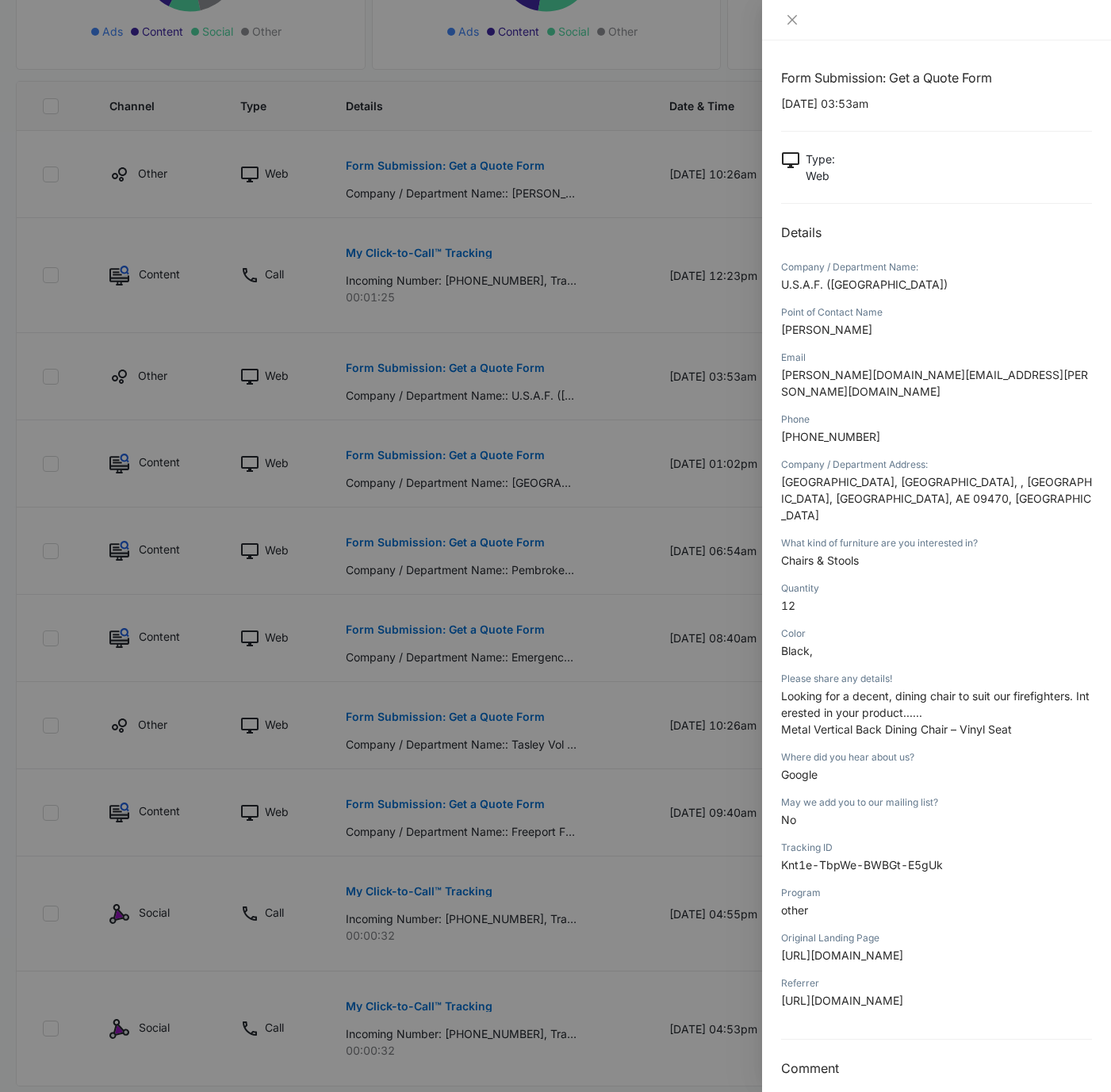
click at [810, 328] on span "[PERSON_NAME]" at bounding box center [826, 330] width 91 height 14
copy span "[PERSON_NAME]"
click at [829, 430] on span "[PHONE_NUMBER]" at bounding box center [830, 437] width 99 height 14
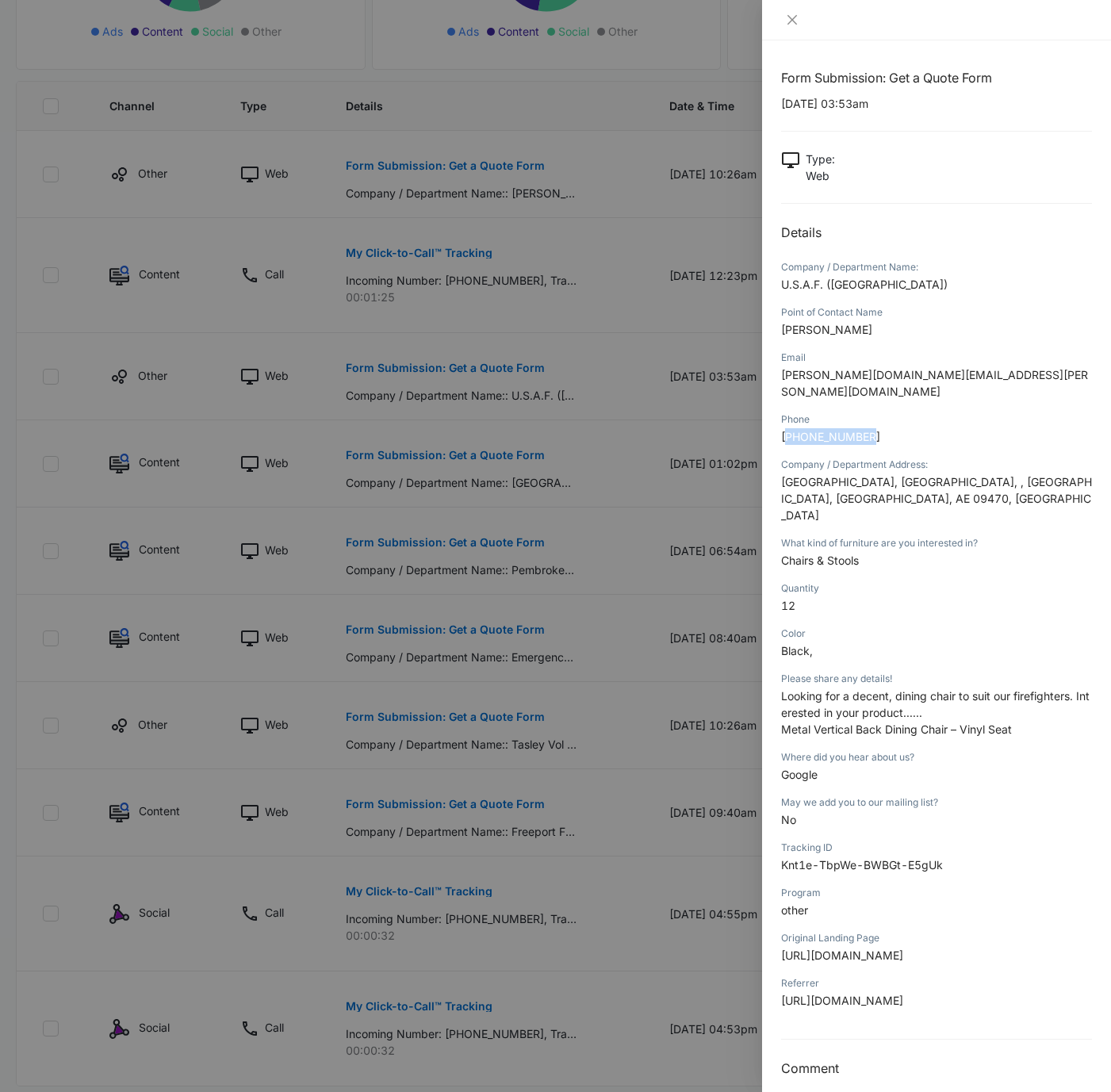
click at [829, 430] on span "[PHONE_NUMBER]" at bounding box center [830, 437] width 99 height 14
click at [802, 554] on span "Chairs & Stools" at bounding box center [820, 560] width 78 height 14
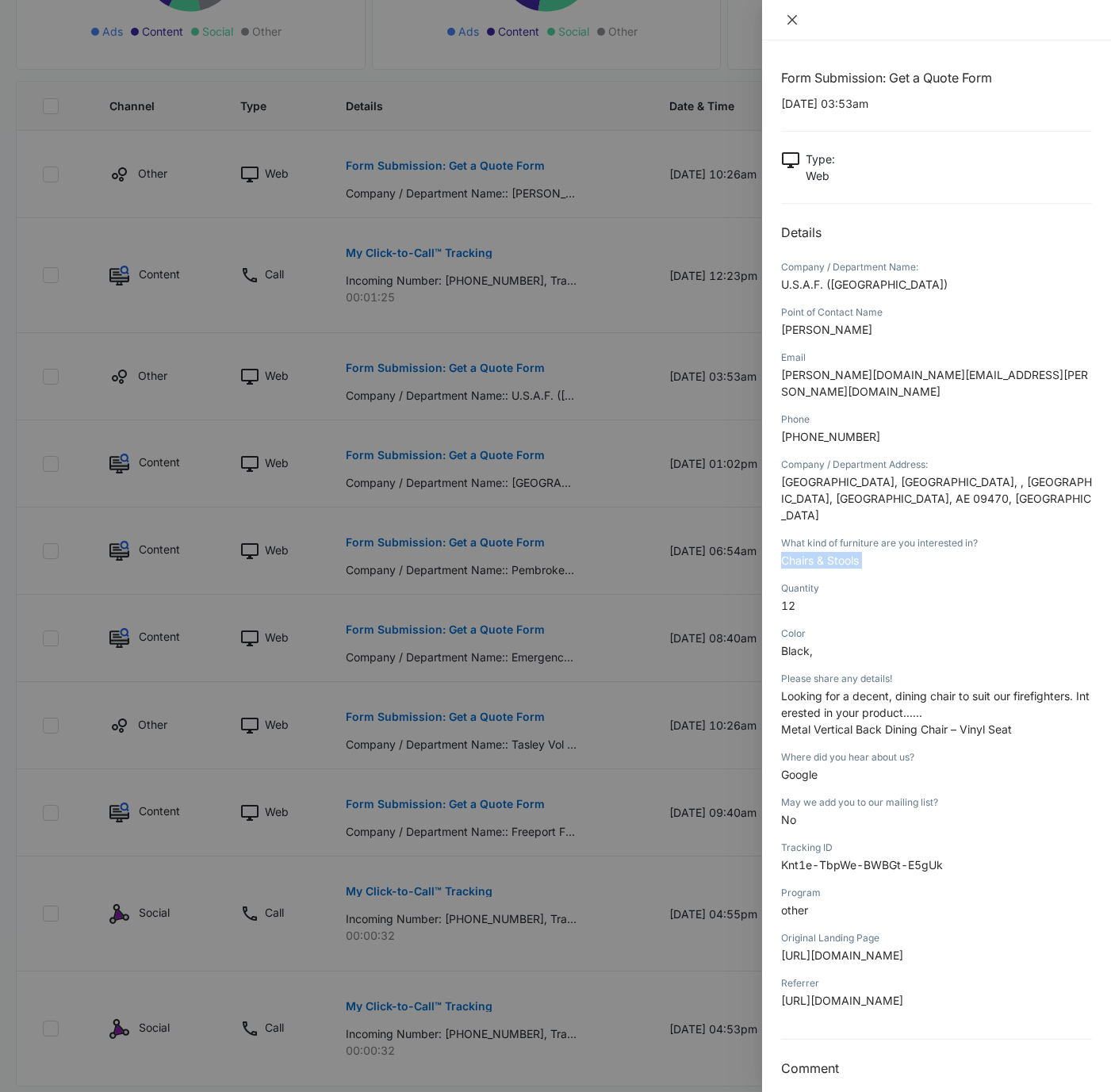
click at [785, 21] on button "Close" at bounding box center [792, 19] width 22 height 14
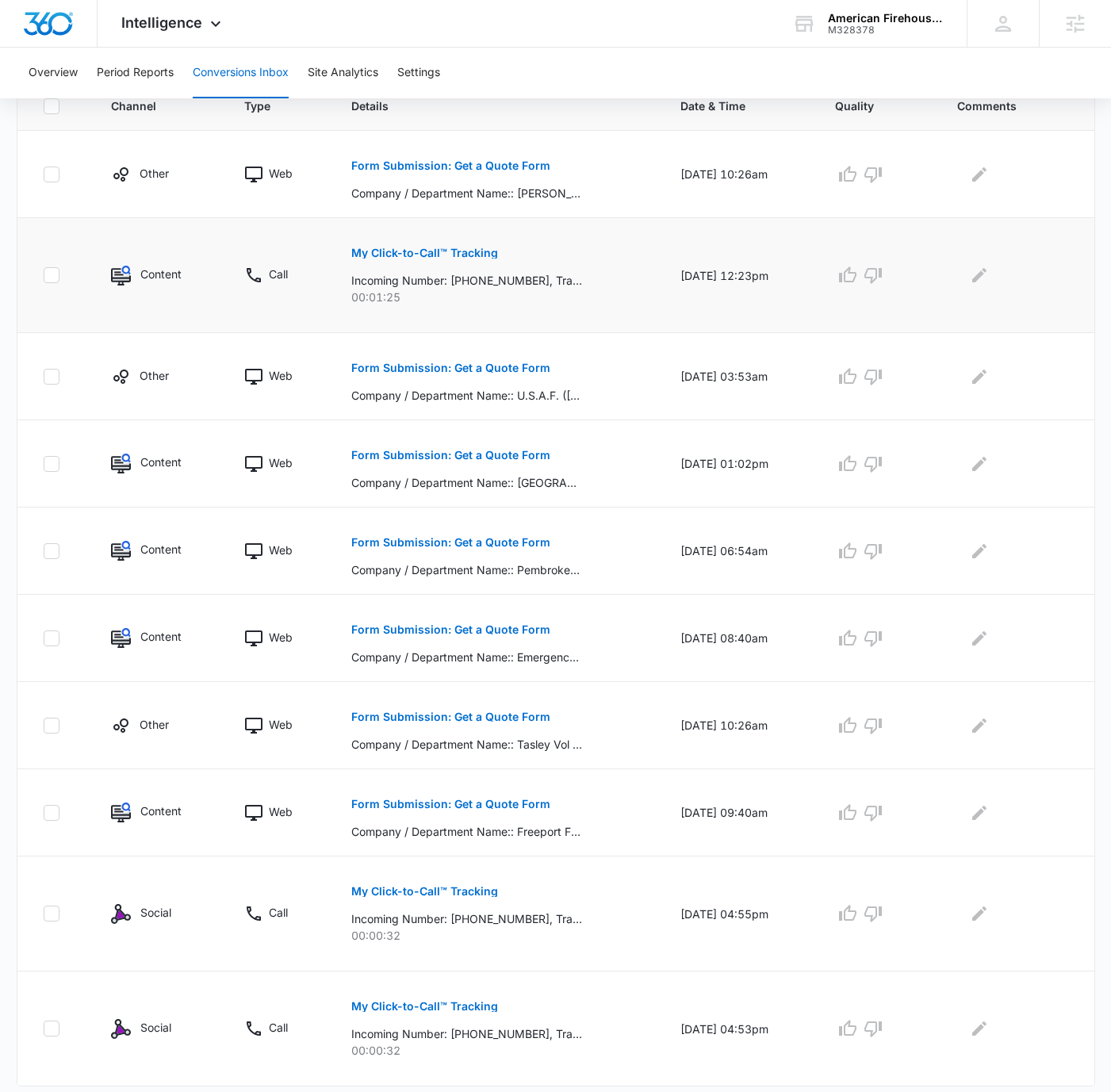
click at [463, 249] on p "My Click-to-Call™ Tracking" at bounding box center [425, 253] width 147 height 11
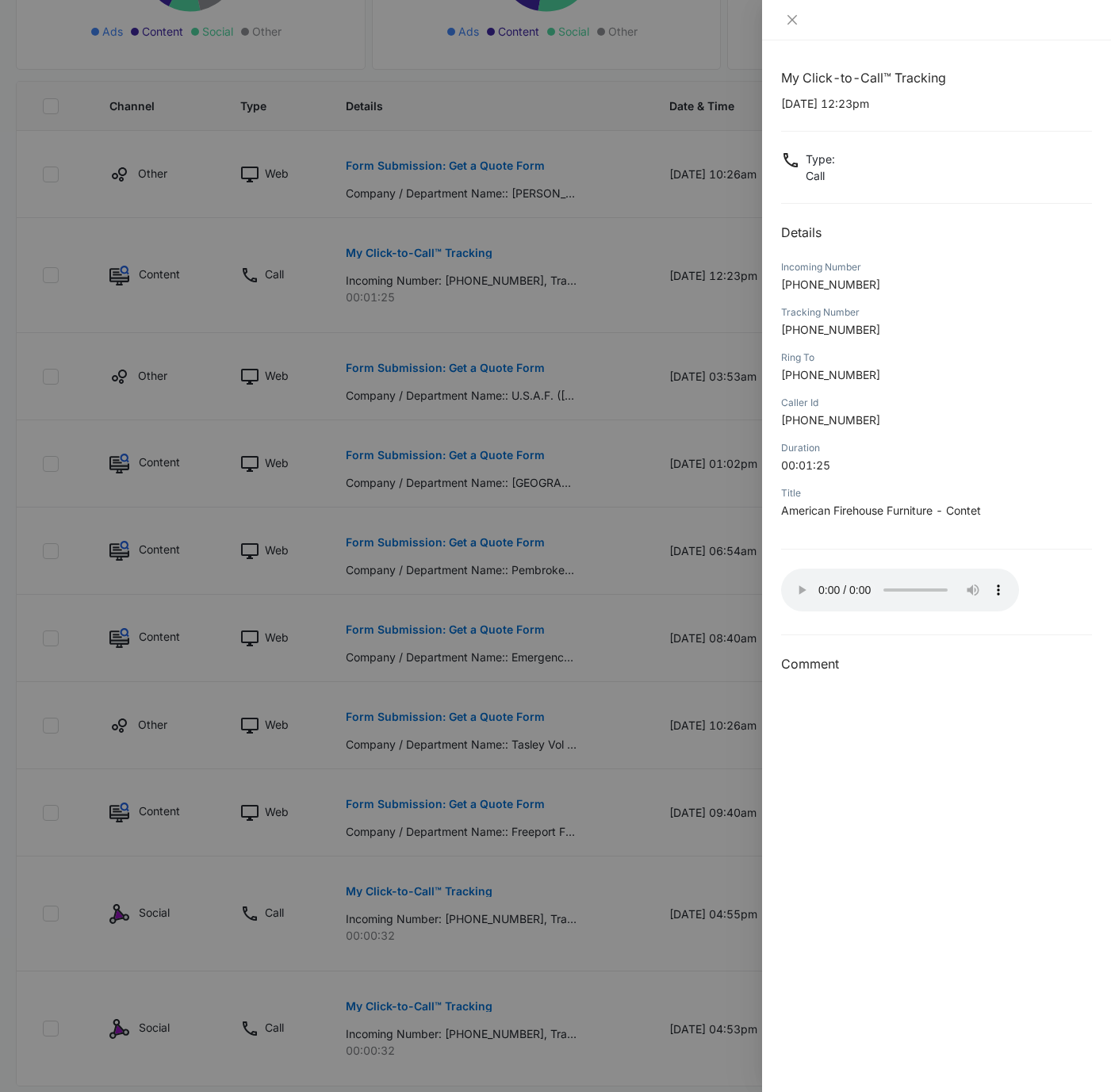
click at [839, 282] on span "[PHONE_NUMBER]" at bounding box center [830, 284] width 99 height 14
click at [790, 15] on icon "close" at bounding box center [792, 19] width 13 height 13
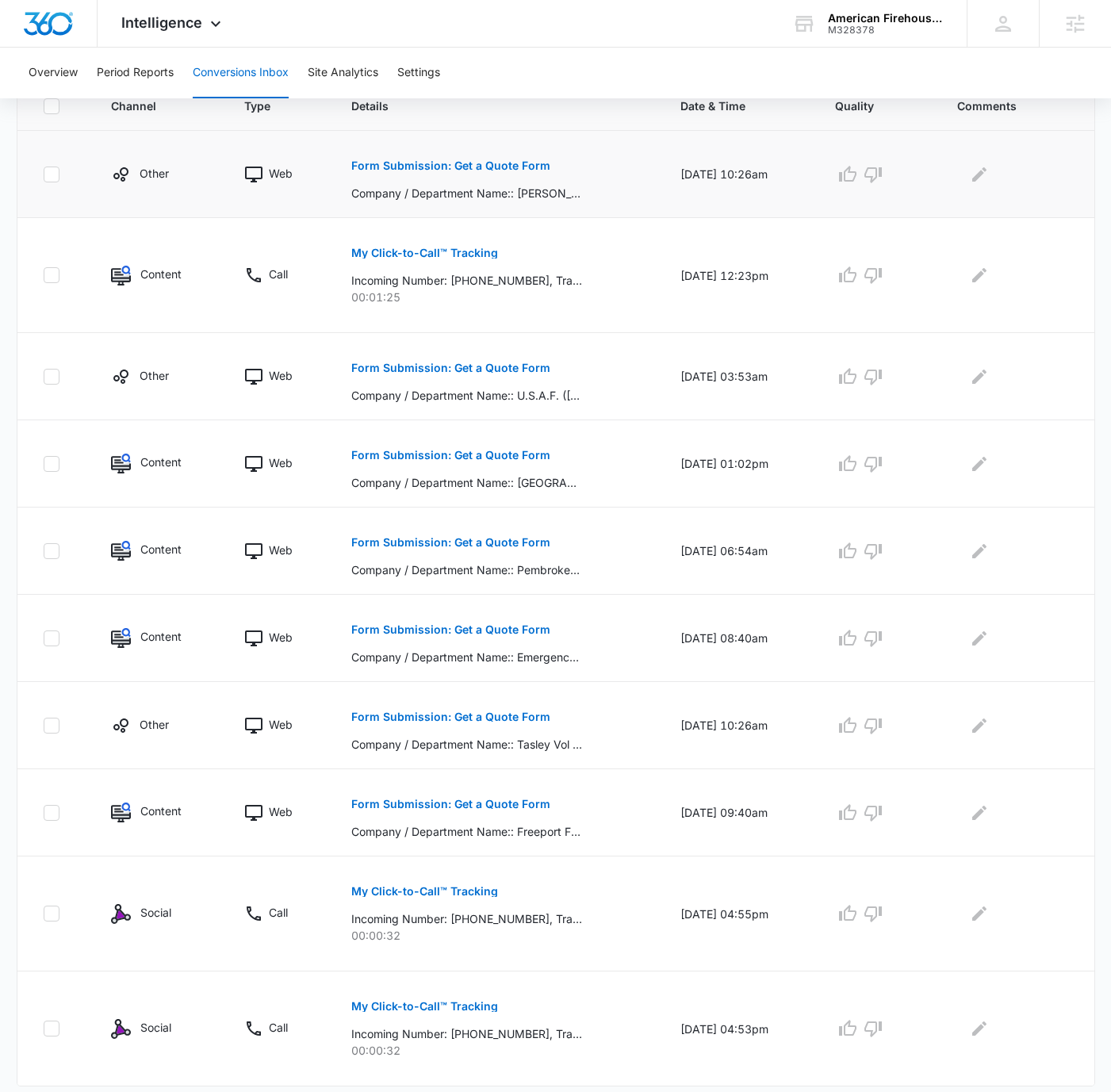
click at [466, 167] on p "Form Submission: Get a Quote Form" at bounding box center [451, 166] width 199 height 11
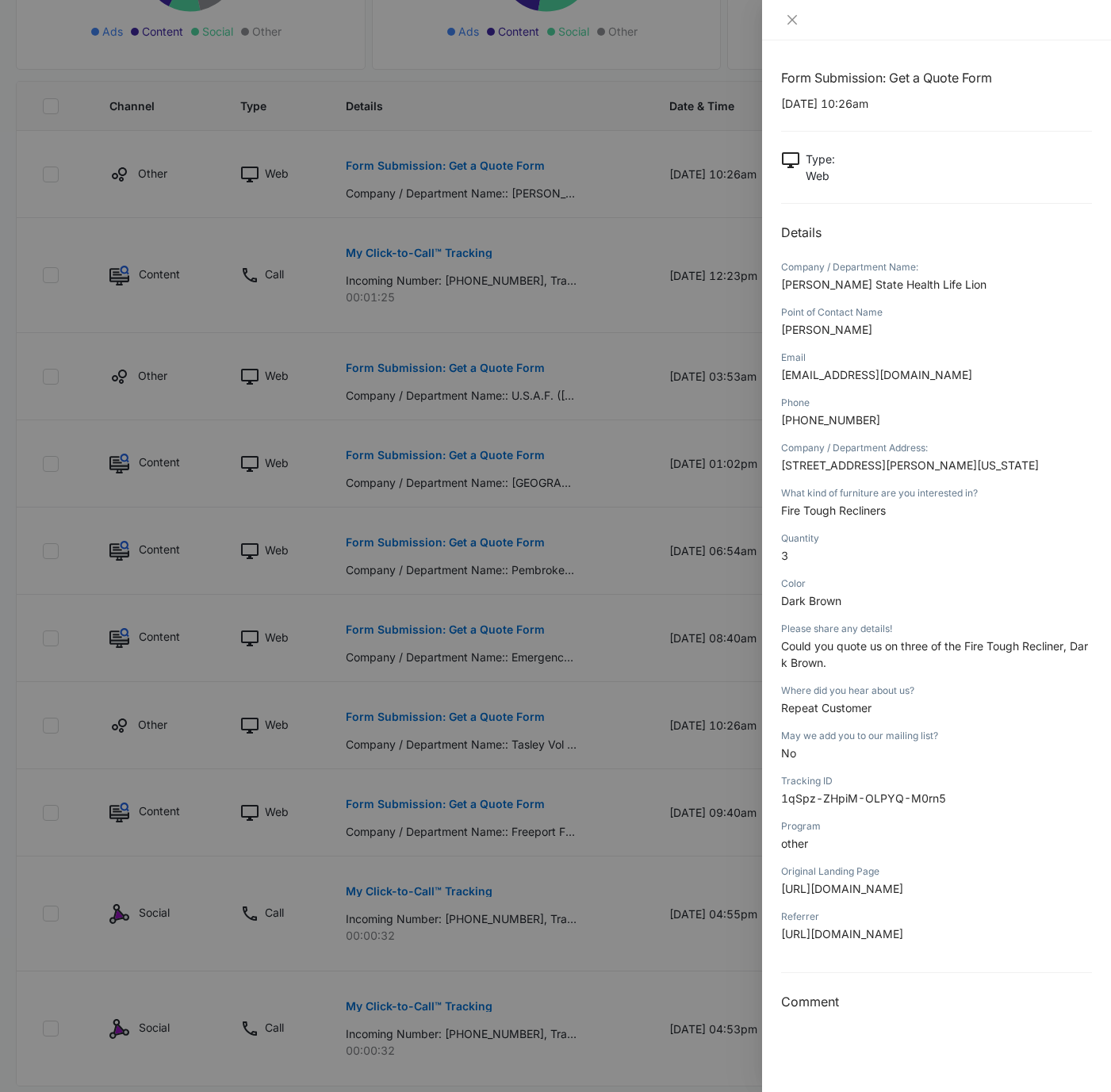
click at [818, 333] on span "[PERSON_NAME]" at bounding box center [826, 330] width 91 height 14
click at [843, 418] on span "[PHONE_NUMBER]" at bounding box center [830, 420] width 99 height 14
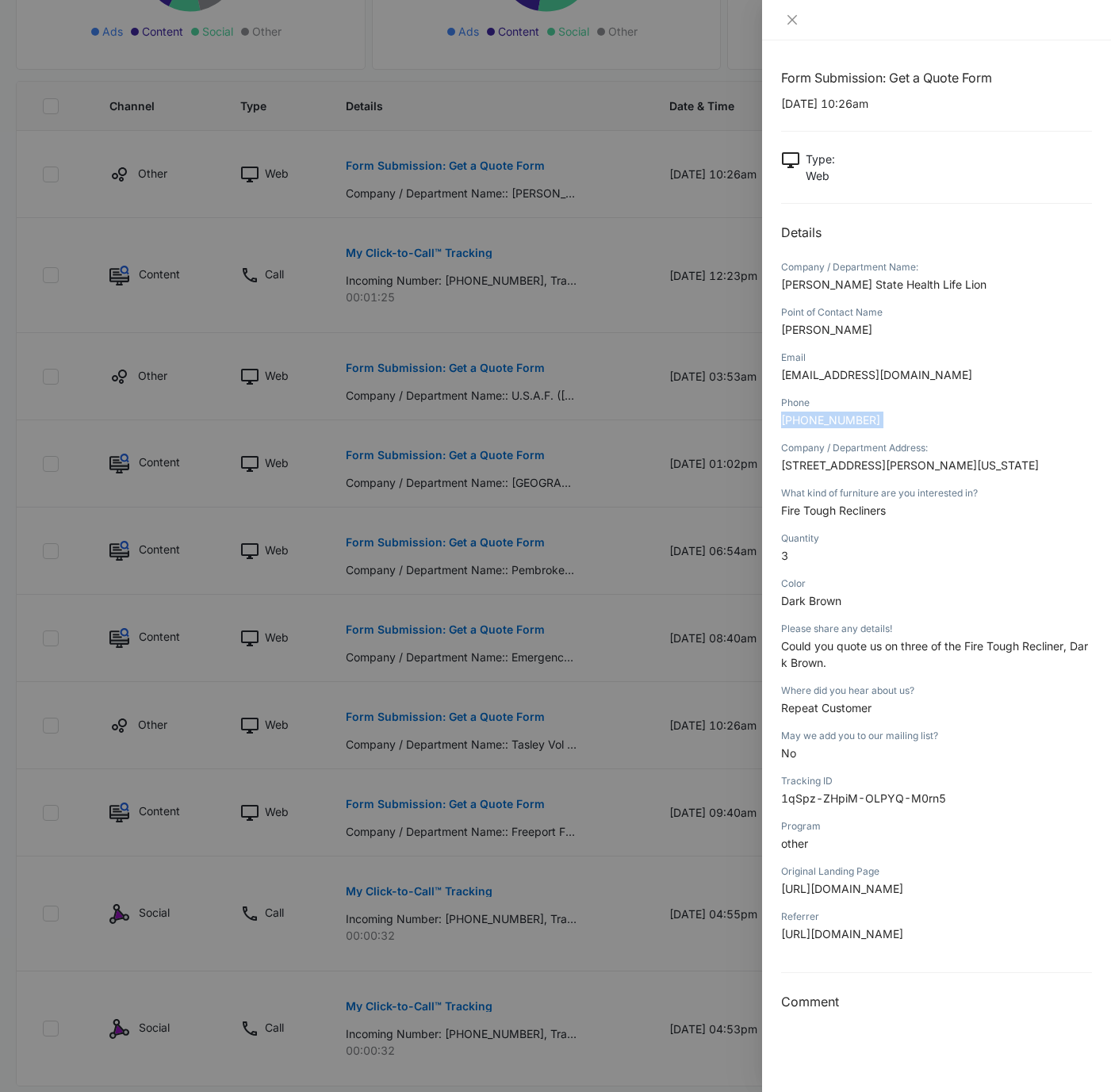
click at [843, 418] on span "[PHONE_NUMBER]" at bounding box center [830, 420] width 99 height 14
click at [831, 517] on span "Fire Tough Recliners" at bounding box center [833, 511] width 105 height 14
click at [791, 16] on icon "close" at bounding box center [792, 19] width 13 height 13
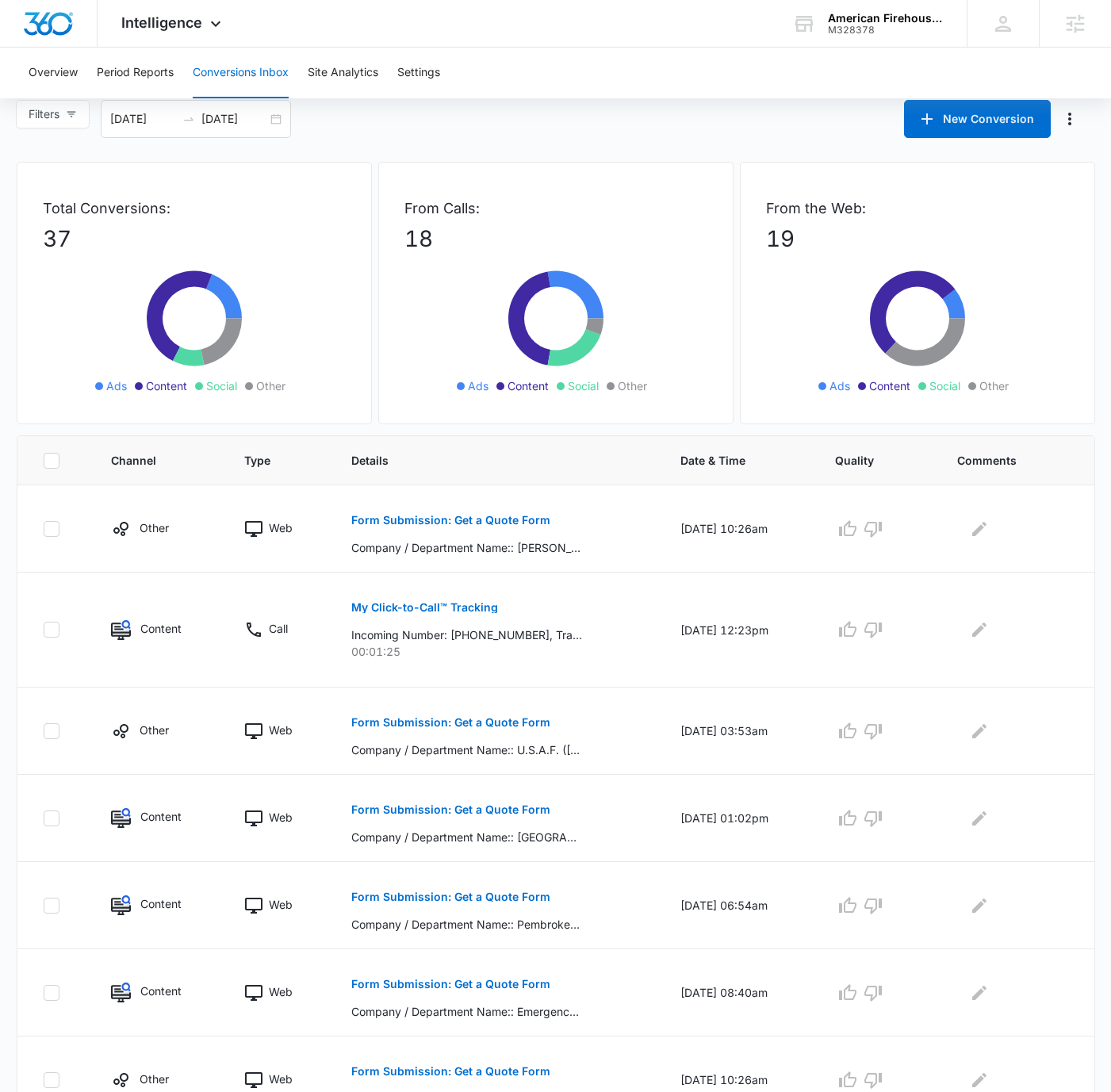
scroll to position [0, 0]
